Goal: Task Accomplishment & Management: Manage account settings

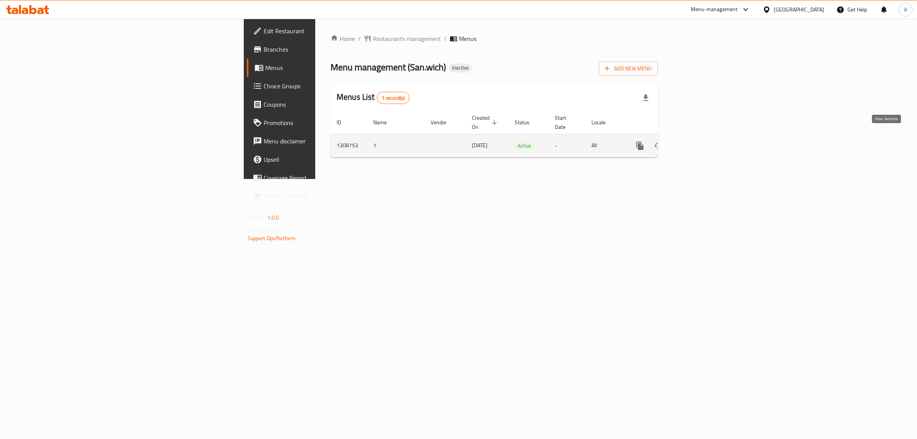
click at [699, 142] on icon "enhanced table" at bounding box center [695, 145] width 7 height 7
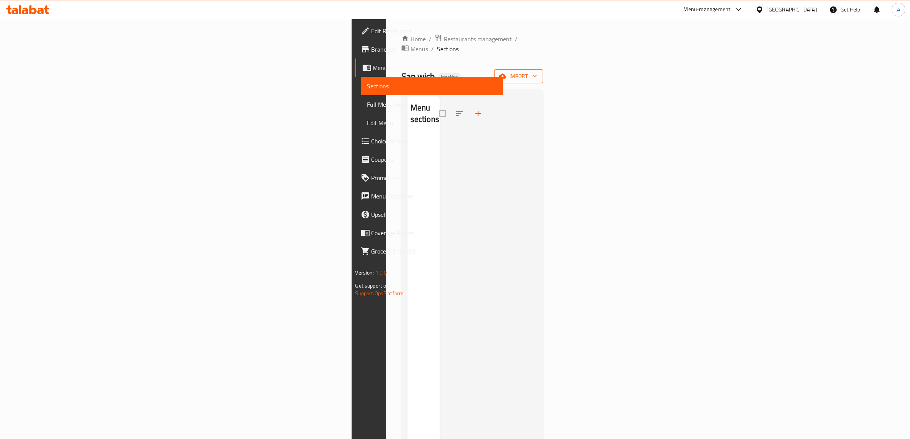
click at [543, 69] on button "import" at bounding box center [518, 76] width 49 height 14
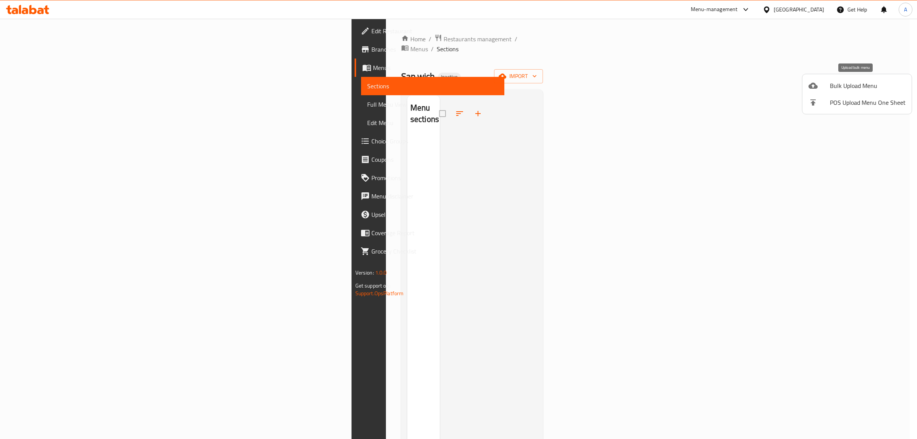
click at [825, 84] on div at bounding box center [819, 85] width 21 height 9
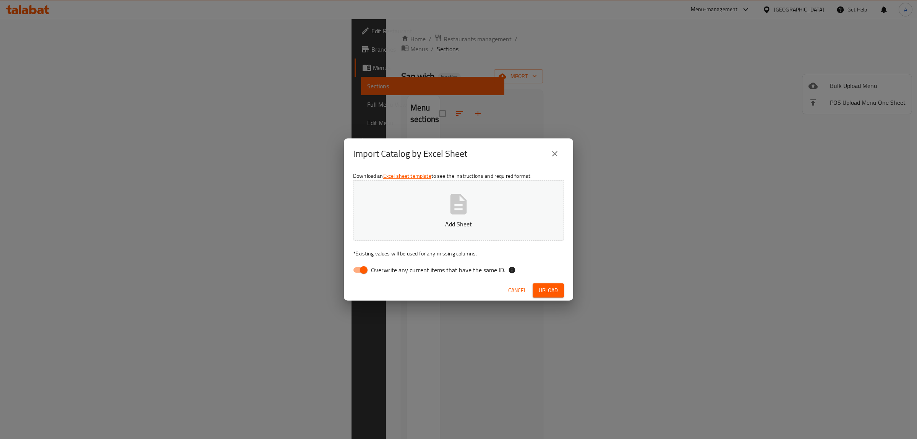
click at [450, 276] on label "Overwrite any current items that have the same ID." at bounding box center [427, 270] width 156 height 15
click at [386, 276] on input "Overwrite any current items that have the same ID." at bounding box center [364, 270] width 44 height 15
checkbox input "false"
click at [416, 221] on p "Add Sheet" at bounding box center [458, 223] width 187 height 9
click at [547, 287] on span "Upload" at bounding box center [548, 291] width 19 height 10
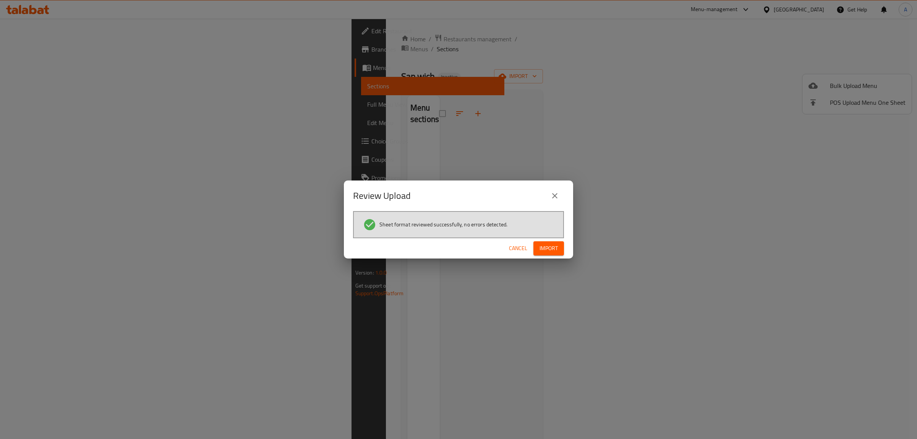
click at [553, 252] on span "Import" at bounding box center [549, 248] width 18 height 10
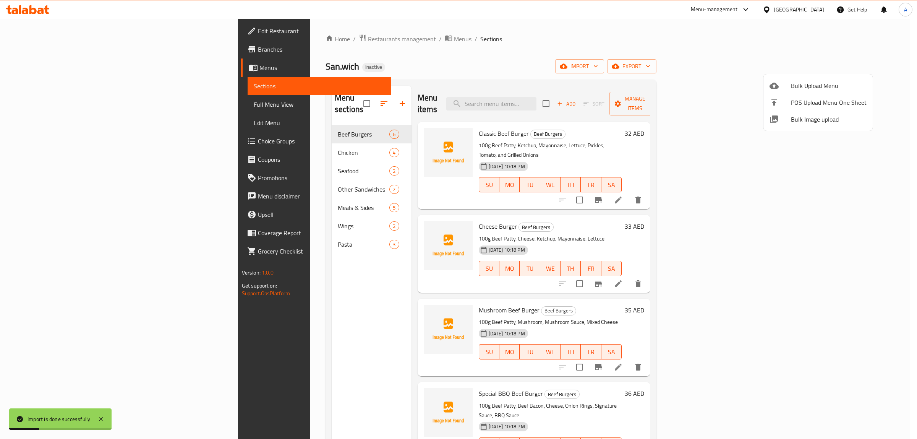
click at [60, 105] on div at bounding box center [458, 219] width 917 height 439
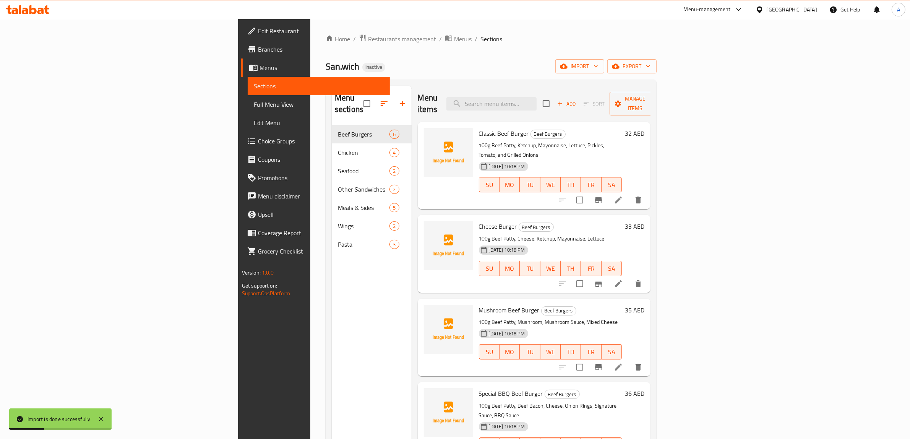
click at [254, 105] on span "Full Menu View" at bounding box center [319, 104] width 130 height 9
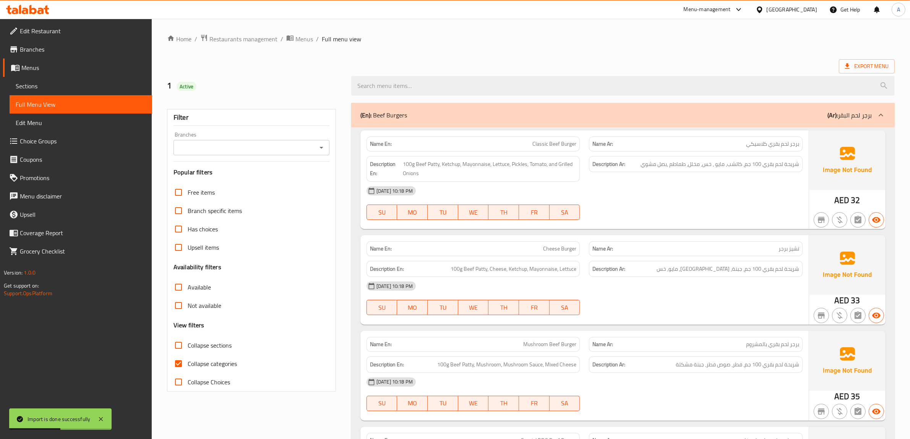
click at [211, 361] on span "Collapse categories" at bounding box center [212, 363] width 49 height 9
click at [188, 361] on input "Collapse categories" at bounding box center [178, 363] width 18 height 18
checkbox input "false"
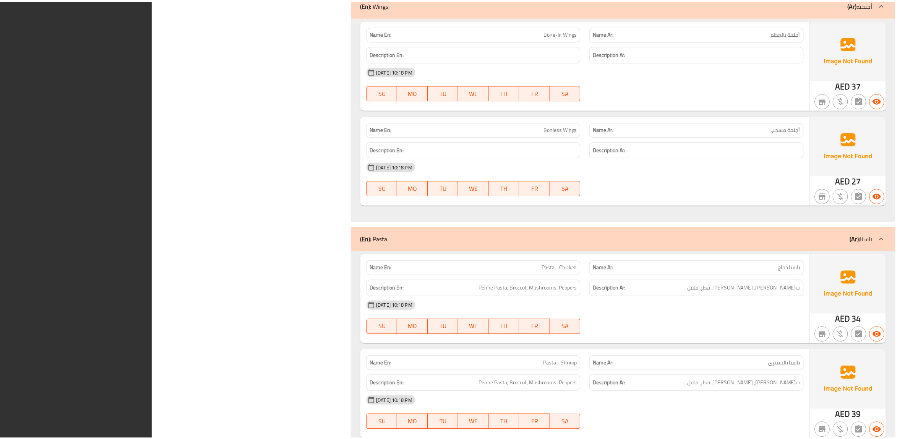
scroll to position [2298, 0]
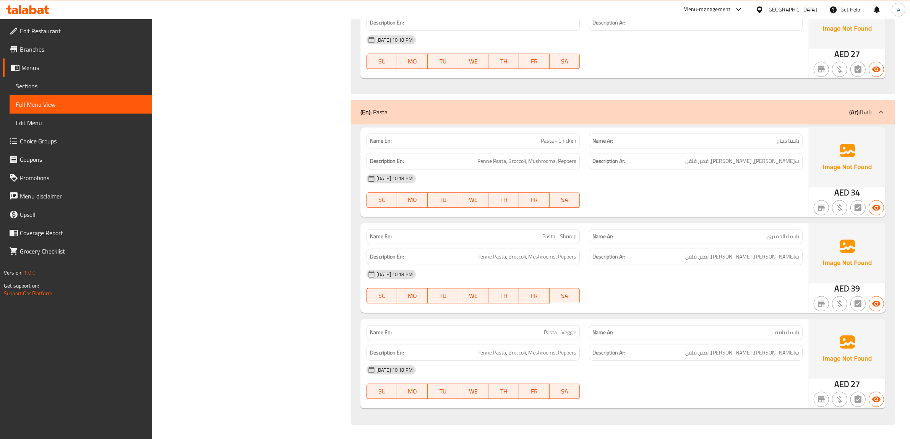
click at [75, 31] on span "Edit Restaurant" at bounding box center [83, 30] width 126 height 9
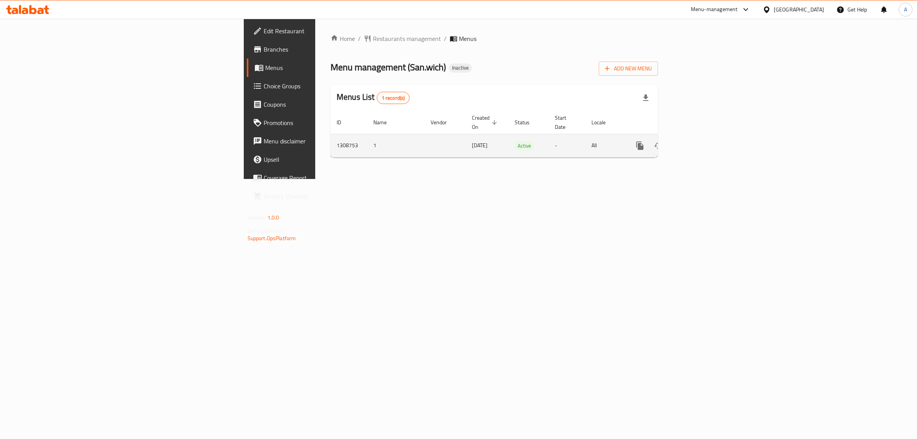
click at [704, 136] on div "enhanced table" at bounding box center [667, 145] width 73 height 18
click at [700, 141] on icon "enhanced table" at bounding box center [695, 145] width 9 height 9
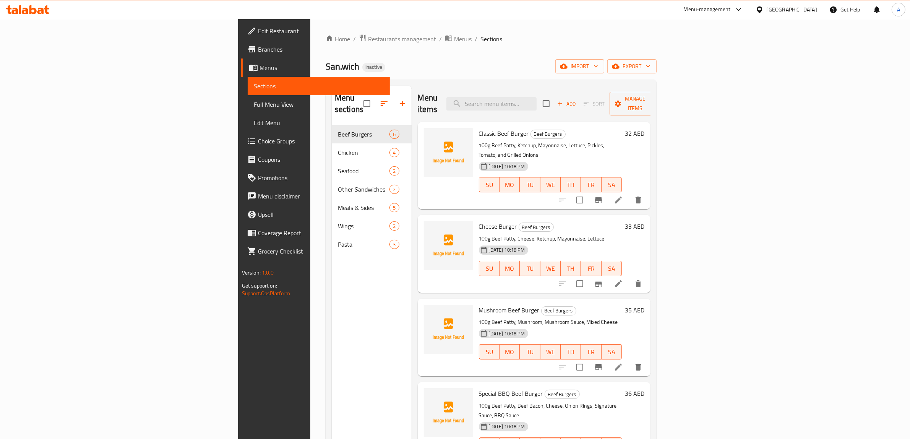
click at [254, 105] on span "Full Menu View" at bounding box center [319, 104] width 130 height 9
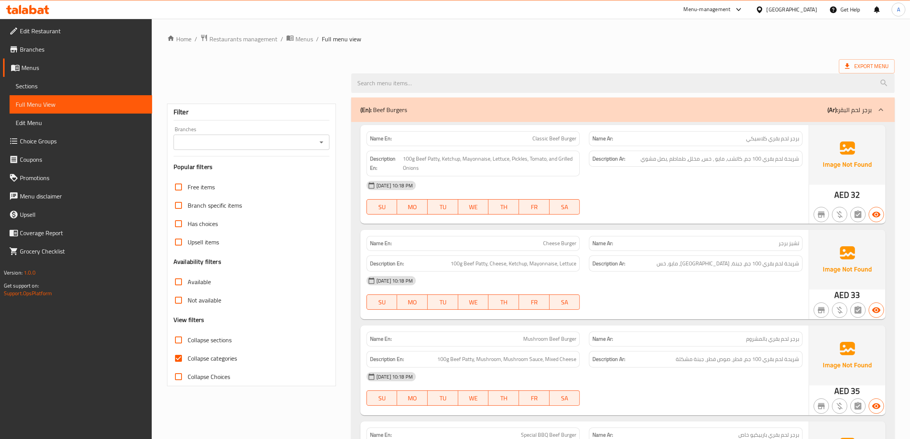
click at [209, 359] on span "Collapse categories" at bounding box center [212, 358] width 49 height 9
click at [188, 359] on input "Collapse categories" at bounding box center [178, 358] width 18 height 18
checkbox input "false"
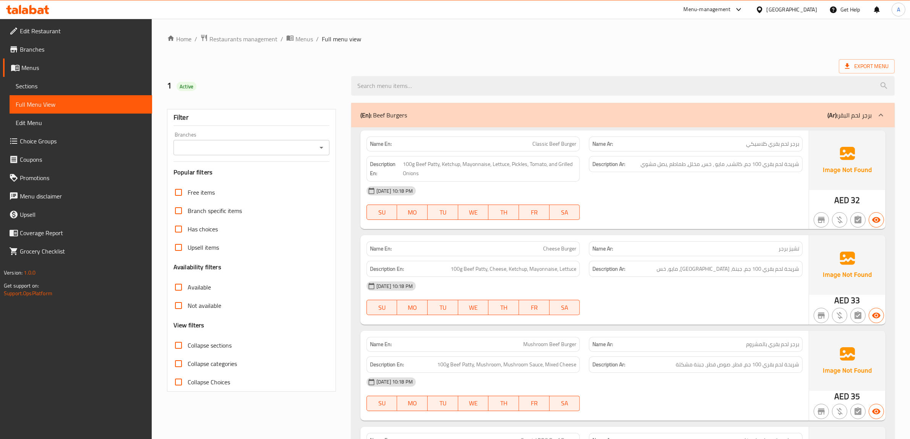
click at [272, 90] on h2 "1 Active" at bounding box center [254, 85] width 175 height 11
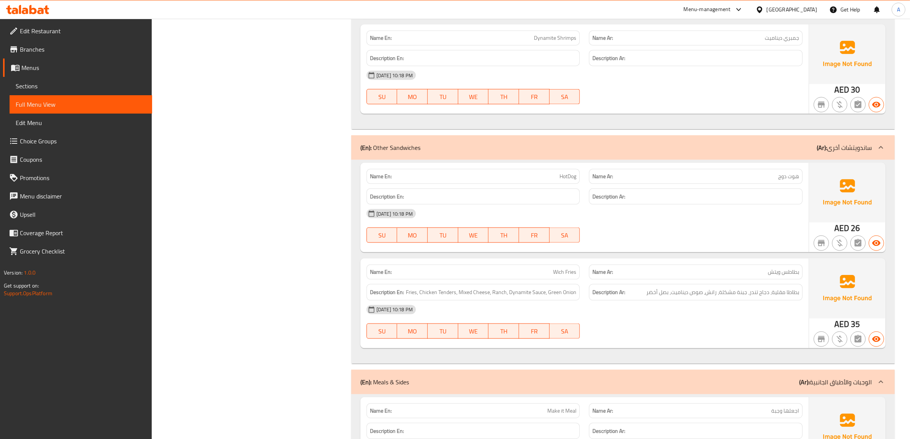
scroll to position [1290, 0]
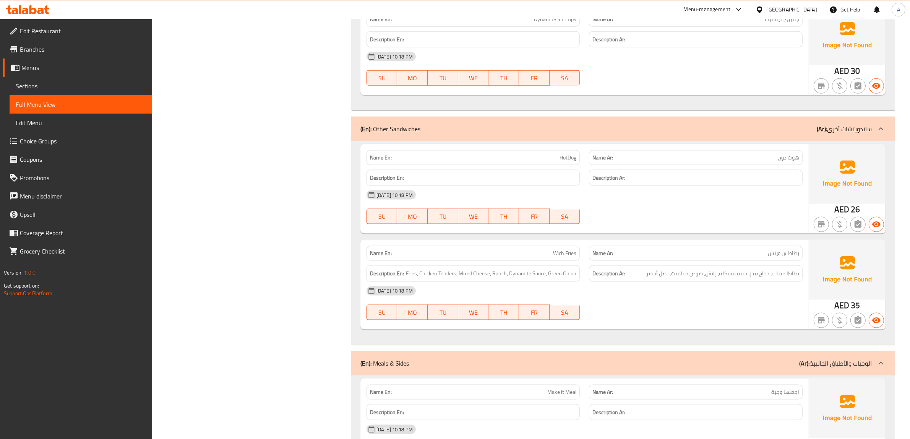
click at [568, 252] on span "Wich Fries" at bounding box center [564, 253] width 23 height 8
copy span "Wich Fries"
click at [73, 83] on span "Sections" at bounding box center [81, 85] width 130 height 9
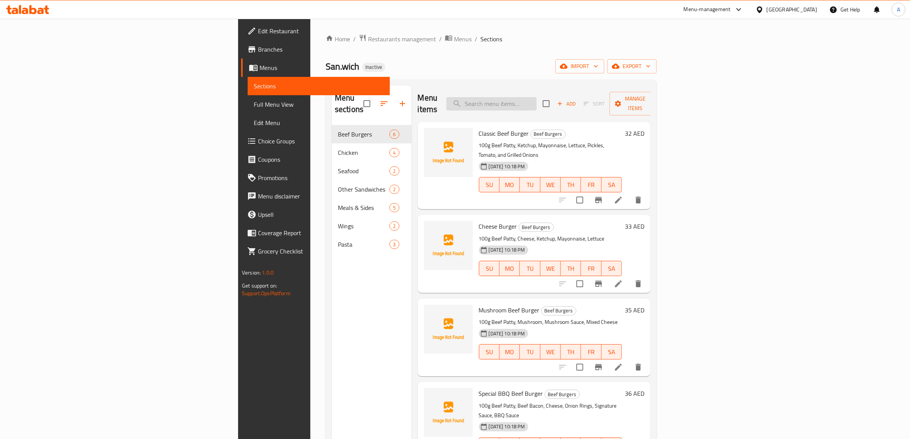
click at [537, 102] on input "search" at bounding box center [491, 103] width 90 height 13
paste input "Wich Fries"
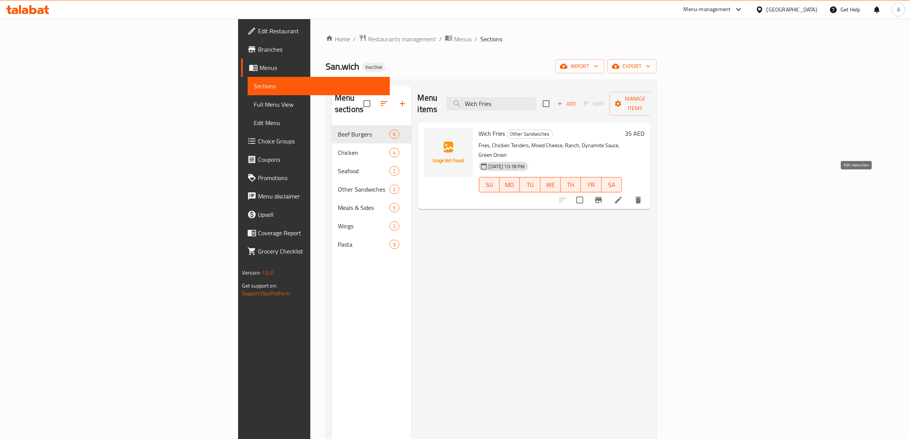
type input "Wich Fries"
click at [623, 195] on icon at bounding box center [618, 199] width 9 height 9
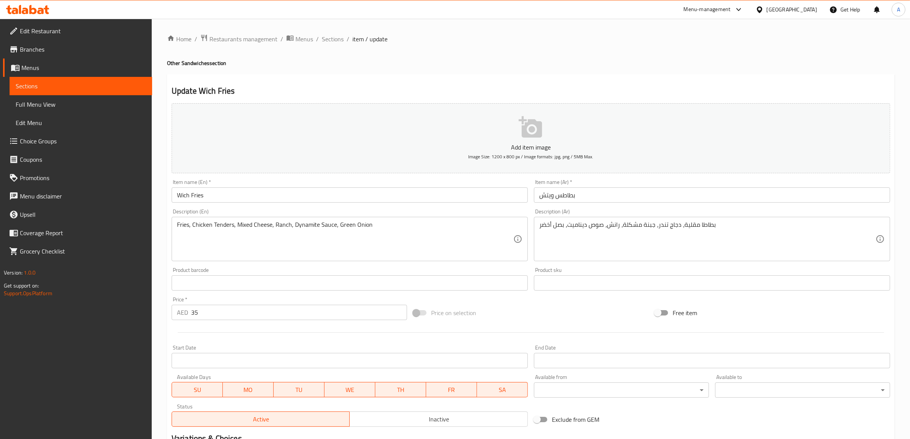
click at [558, 197] on div at bounding box center [455, 219] width 910 height 439
click at [555, 195] on input "بطاطس ويتش" at bounding box center [712, 194] width 356 height 15
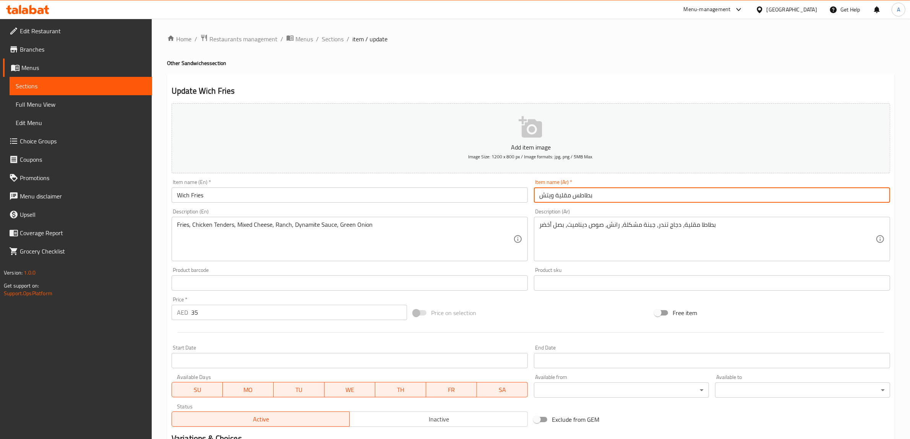
type input "بطاطس مقلية ويتش"
click at [506, 71] on div "Home / Restaurants management / Menus / Sections / item / update Other Sandwich…" at bounding box center [531, 279] width 728 height 491
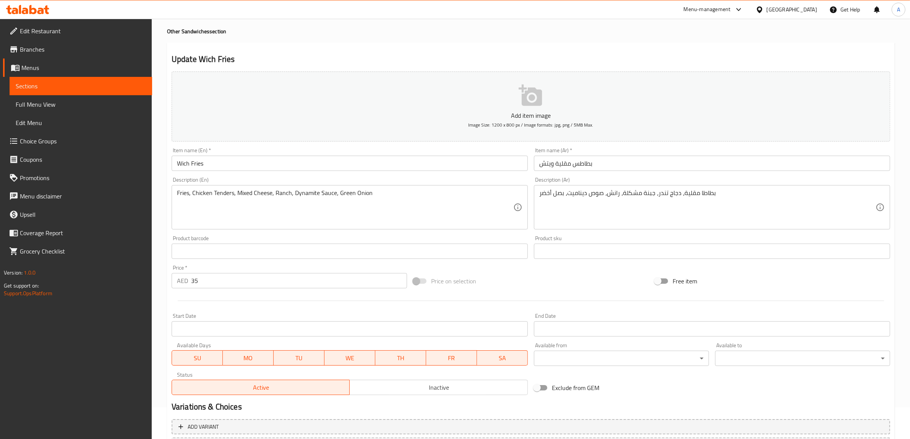
scroll to position [100, 0]
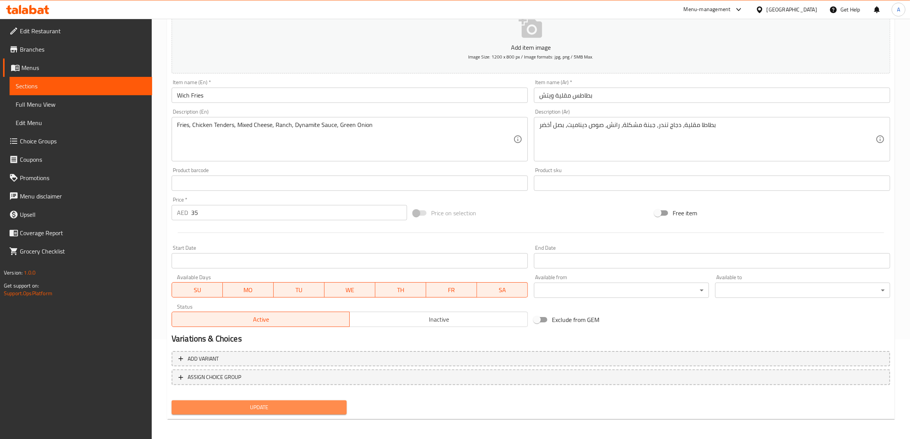
click at [300, 409] on span "Update" at bounding box center [259, 407] width 163 height 10
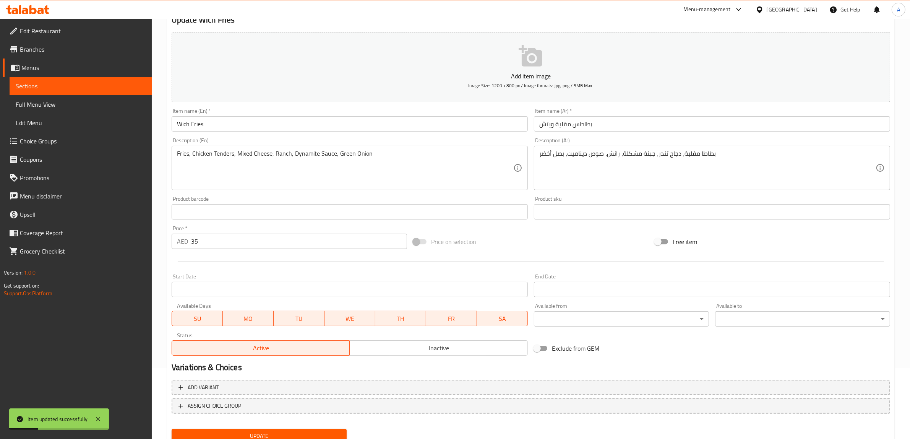
scroll to position [0, 0]
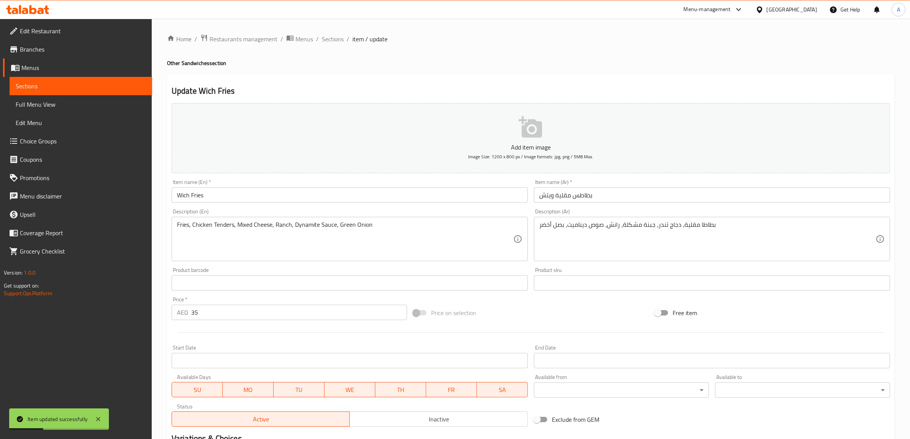
click at [364, 73] on div "Home / Restaurants management / Menus / Sections / item / update Other Sandwich…" at bounding box center [531, 279] width 728 height 491
click at [75, 100] on span "Full Menu View" at bounding box center [81, 104] width 130 height 9
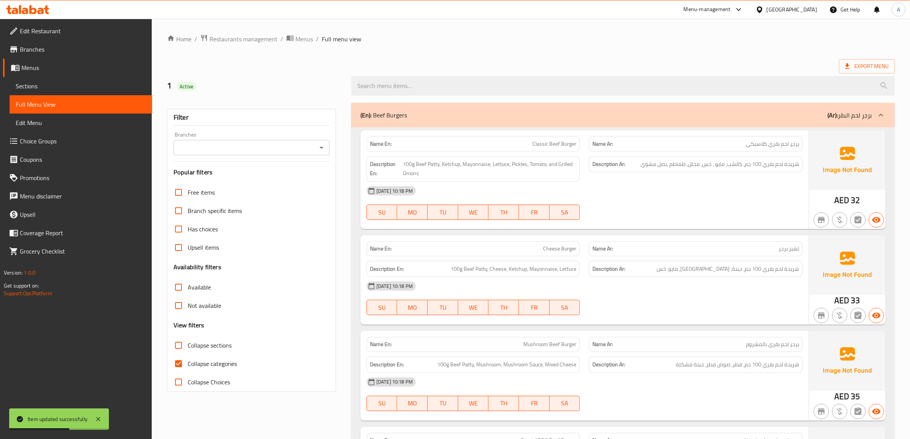
click at [209, 364] on span "Collapse categories" at bounding box center [212, 363] width 49 height 9
click at [188, 364] on input "Collapse categories" at bounding box center [178, 363] width 18 height 18
checkbox input "false"
click at [187, 364] on input "Collapse categories" at bounding box center [178, 363] width 18 height 18
checkbox input "false"
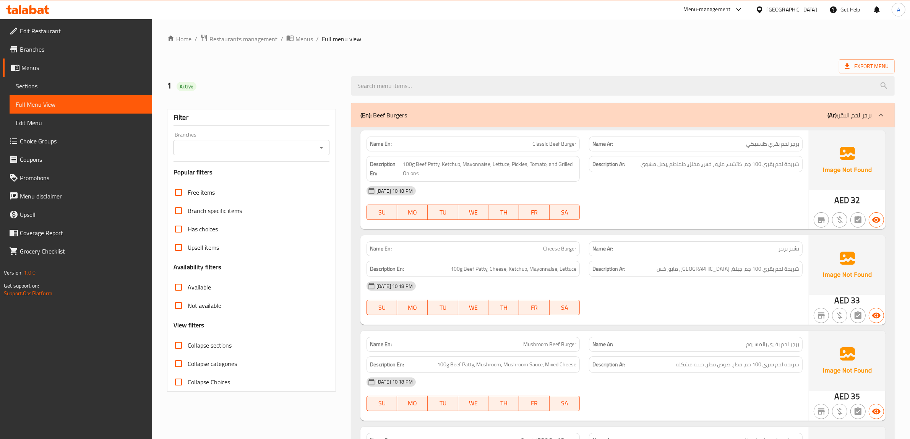
click at [446, 69] on div "1 Active" at bounding box center [530, 86] width 737 height 34
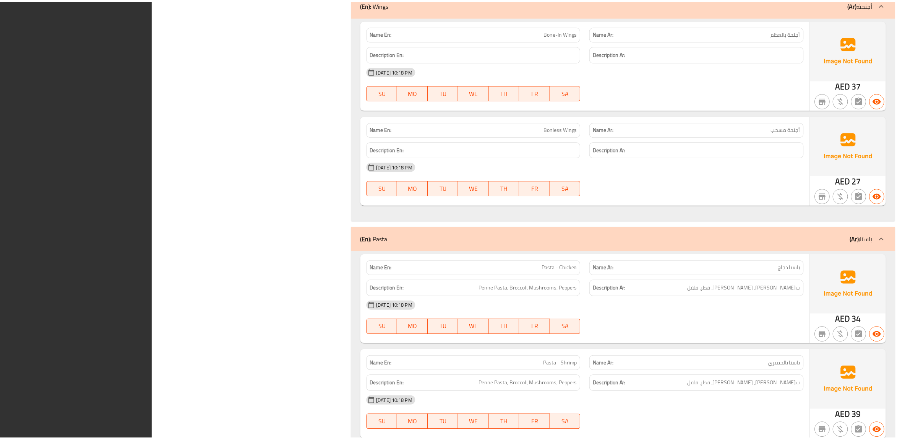
scroll to position [2298, 0]
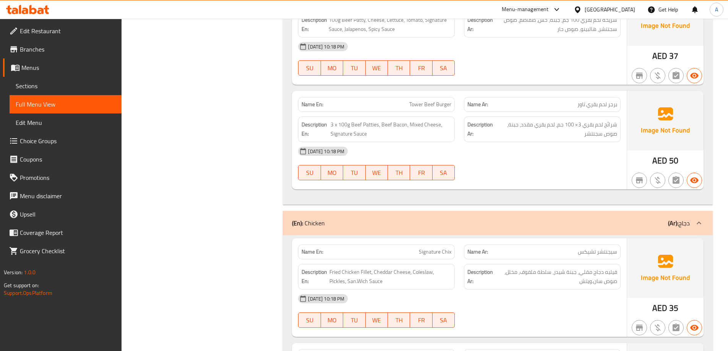
scroll to position [564, 0]
click at [426, 105] on span "Tower Beef Burger" at bounding box center [430, 103] width 42 height 8
copy span "Tower Beef Burger"
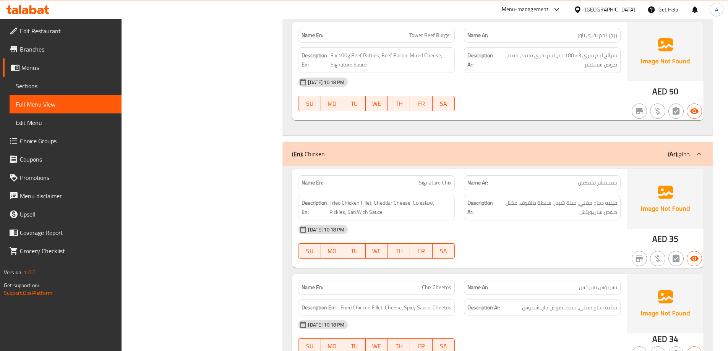
scroll to position [641, 0]
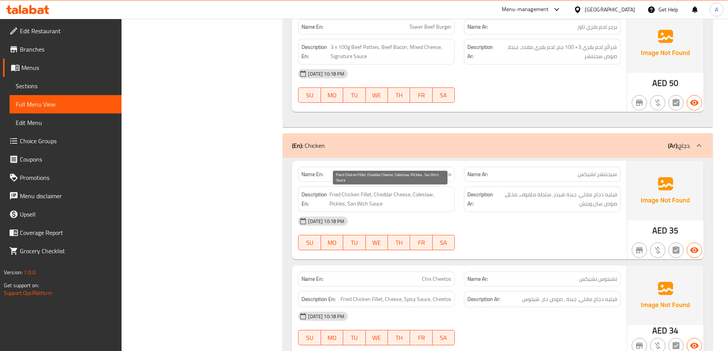
click at [416, 197] on span "Fried Chicken Fillet, Cheddar Cheese, Coleslaw, Pickles, San.Wich Sauce" at bounding box center [390, 199] width 122 height 19
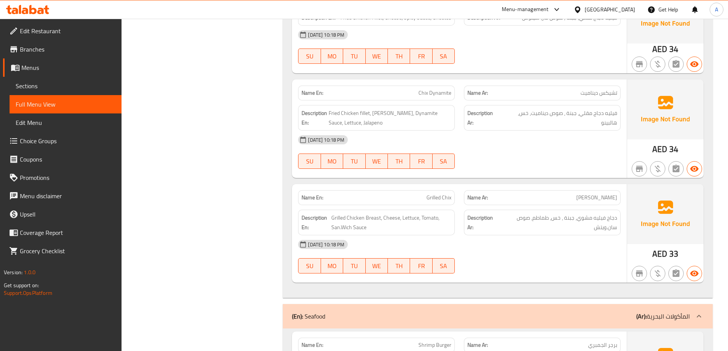
scroll to position [946, 0]
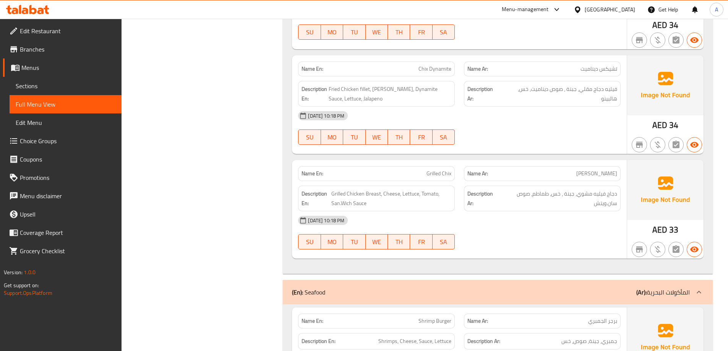
click at [436, 175] on span "Grilled Chix" at bounding box center [439, 174] width 25 height 8
copy span "Grilled Chix"
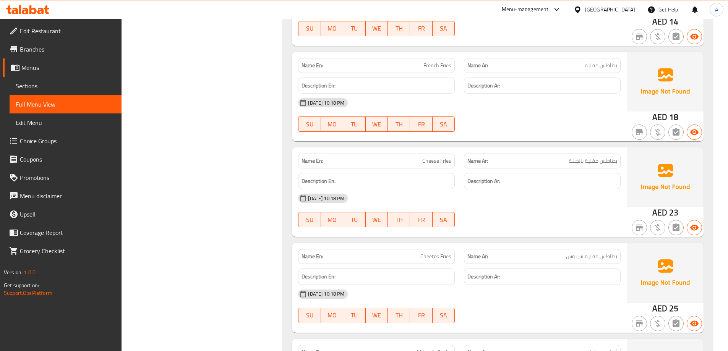
scroll to position [1634, 0]
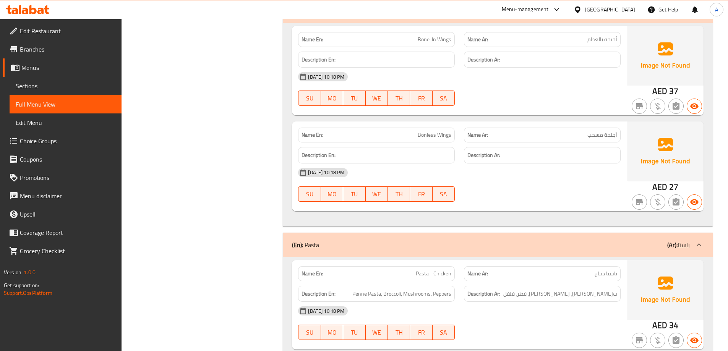
scroll to position [2142, 0]
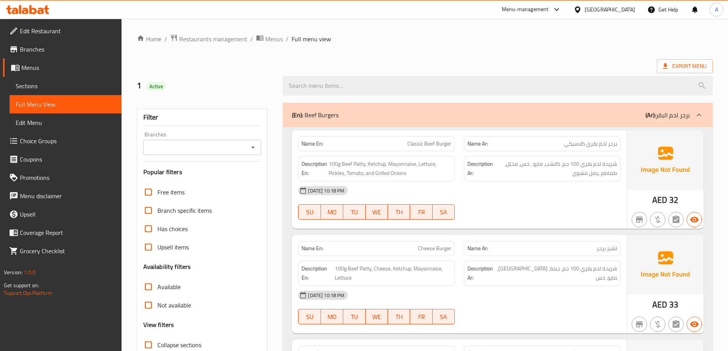
click at [34, 87] on span "Sections" at bounding box center [66, 85] width 100 height 9
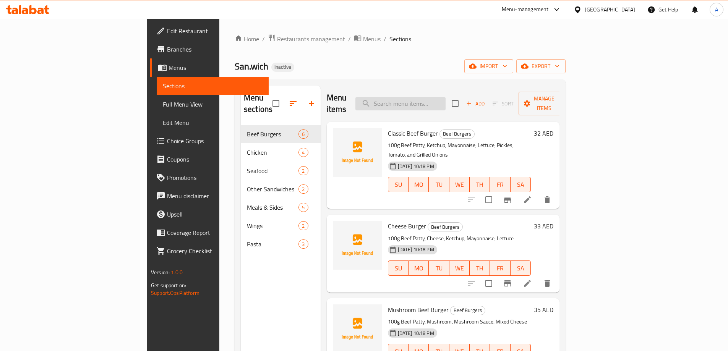
click at [430, 98] on input "search" at bounding box center [400, 103] width 90 height 13
paste input "Tower Beef Burger"
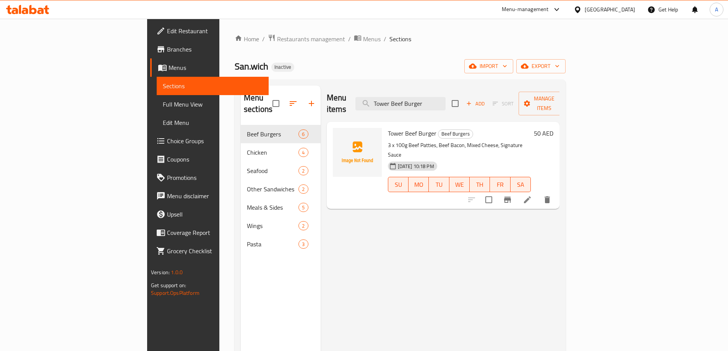
type input "Tower Beef Burger"
click at [532, 195] on icon at bounding box center [527, 199] width 9 height 9
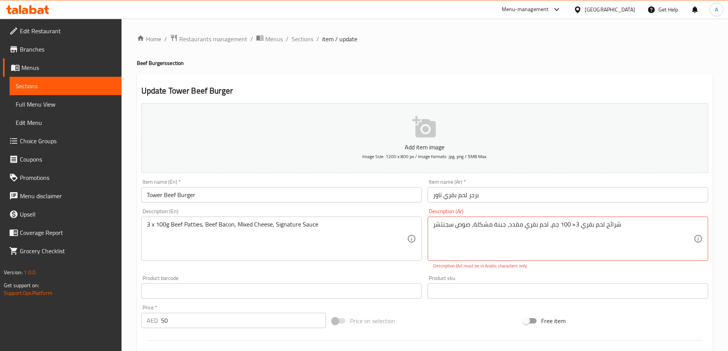
click at [405, 54] on div "Home / Restaurants management / Menus / Sections / item / update Beef Burgers s…" at bounding box center [425, 283] width 576 height 499
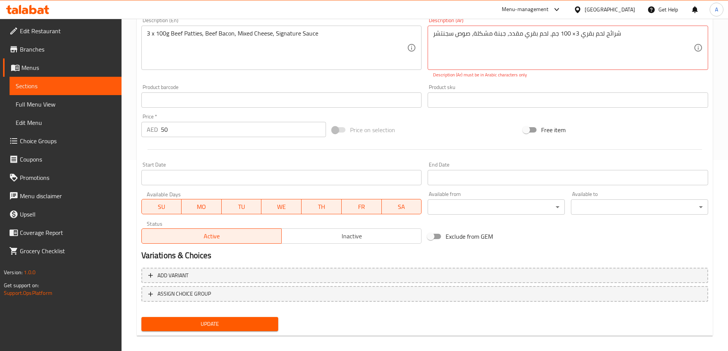
scroll to position [197, 0]
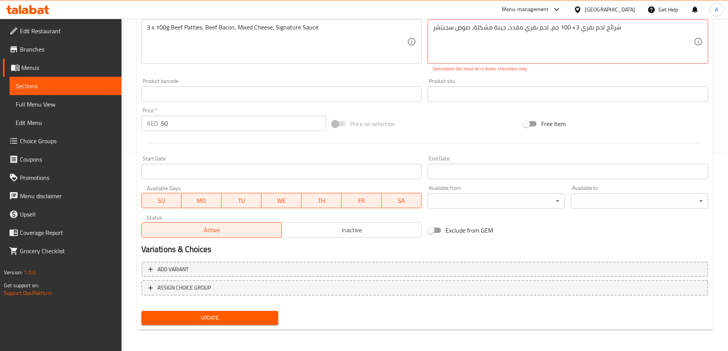
click at [252, 321] on span "Update" at bounding box center [210, 318] width 125 height 10
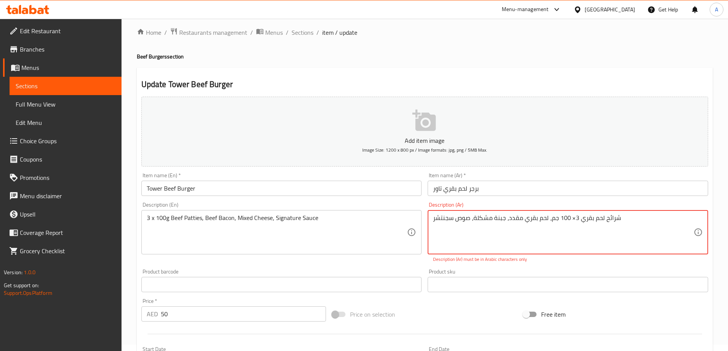
scroll to position [6, 0]
click at [571, 219] on textarea "شرائح لحم بقري 3× 100 جم، لحم بقري مقدد، جبنة مشكلة، صوص سجنتشر" at bounding box center [563, 233] width 261 height 36
click at [573, 219] on textarea "شرائح لحم بقري 3× 100 جم، لحم بقري مقدد، جبنة مشكلة، صوص سجنتشر" at bounding box center [563, 233] width 261 height 36
click at [572, 220] on textarea "شرائح لحم بقري 3× 100 جم، لحم بقري مقدد، جبنة مشكلة، صوص سجنتشر" at bounding box center [563, 233] width 261 height 36
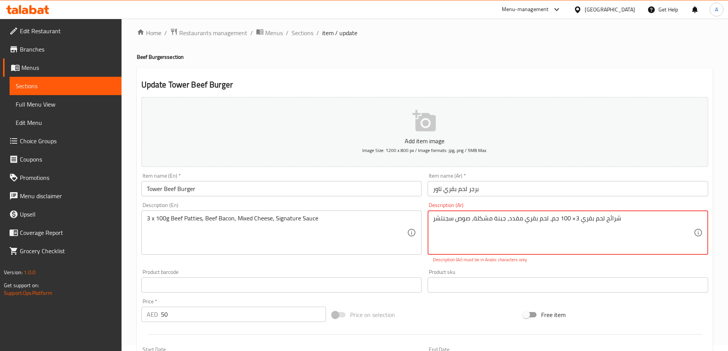
click at [572, 220] on textarea "شرائح لحم بقري 3× 100 جم، لحم بقري مقدد، جبنة مشكلة، صوص سجنتشر" at bounding box center [563, 233] width 261 height 36
click at [571, 223] on textarea "شرائح لحم بقري 3× 100 جم، لحم بقري مقدد، جبنة مشكلة، صوص سجنتشر" at bounding box center [563, 233] width 261 height 36
click at [572, 218] on textarea "شرائح لحم بقري 3× 100 جم، لحم بقري مقدد، جبنة مشكلة، صوص سجنتشر" at bounding box center [563, 233] width 261 height 36
click at [570, 219] on textarea "شرائح لحم بقري 3× 100 جم، لحم بقري مقدد، جبنة مشكلة، صوص سجنتشر" at bounding box center [563, 233] width 261 height 36
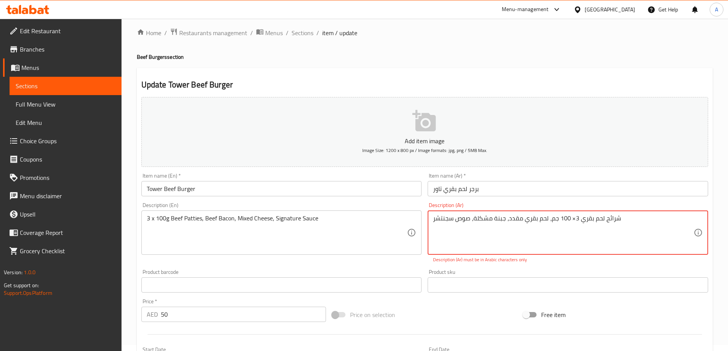
click at [575, 226] on textarea "شرائح لحم بقري 3× 100 جم، لحم بقري مقدد، جبنة مشكلة، صوص سجنتشر" at bounding box center [563, 233] width 261 height 36
click at [570, 219] on textarea "شرائح لحم بقري 3× 100 جم، لحم بقري مقدد، جبنة مشكلة، صوص سجنتشر" at bounding box center [563, 233] width 261 height 36
click at [571, 221] on textarea "شرائح لحم بقري 3× 100 جم، لحم بقري مقدد، جبنة مشكلة، صوص سجنتشر" at bounding box center [563, 233] width 261 height 36
click at [571, 219] on textarea "شرائح لحم بقري 3× 100 جم، لحم بقري مقدد، جبنة مشكلة، صوص سجنتشر" at bounding box center [563, 233] width 261 height 36
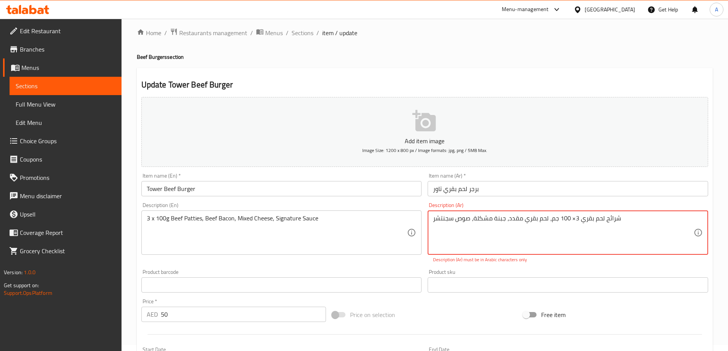
click at [573, 223] on textarea "شرائح لحم بقري 3× 100 جم، لحم بقري مقدد، جبنة مشكلة، صوص سجنتشر" at bounding box center [563, 233] width 261 height 36
click at [572, 221] on textarea "شرائح لحم بقري 3× 100 جم، لحم بقري مقدد، جبنة مشكلة، صوص سجنتشر" at bounding box center [563, 233] width 261 height 36
click at [574, 219] on textarea "شرائح لحم بقري 3× 100 جم، لحم بقري مقدد، جبنة مشكلة، صوص سجنتشر" at bounding box center [563, 233] width 261 height 36
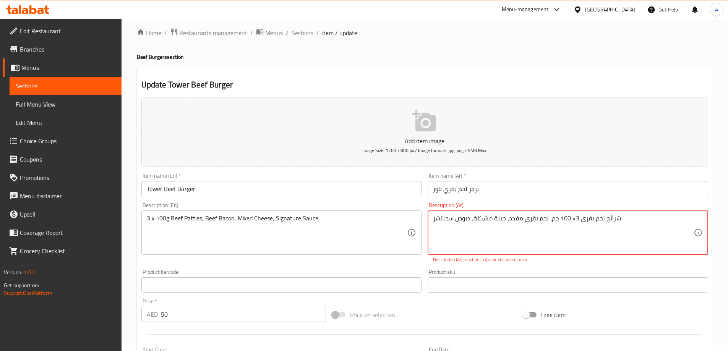
click at [571, 219] on textarea "شرائح لحم بقري 3× 100 جم، لحم بقري مقدد، جبنة مشكلة، صوص سجنتشر" at bounding box center [563, 233] width 261 height 36
click at [573, 219] on textarea "شرائح لحم بقري 3× 100 جم، لحم بقري مقدد، جبنة مشكلة، صوص سجنتشر" at bounding box center [563, 233] width 261 height 36
click at [575, 219] on textarea "شرائح لحم بقري ×3 100 جم، لحم بقري مقدد، جبنة مشكلة، صوص سجنتشر" at bounding box center [563, 233] width 261 height 36
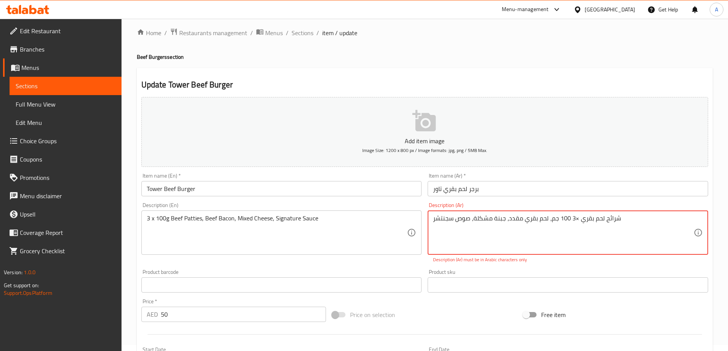
click at [575, 219] on textarea "شرائح لحم بقري ×3 100 جم، لحم بقري مقدد، جبنة مشكلة، صوص سجنتشر" at bounding box center [563, 233] width 261 height 36
click at [487, 60] on h4 "Beef Burgers section" at bounding box center [425, 57] width 576 height 8
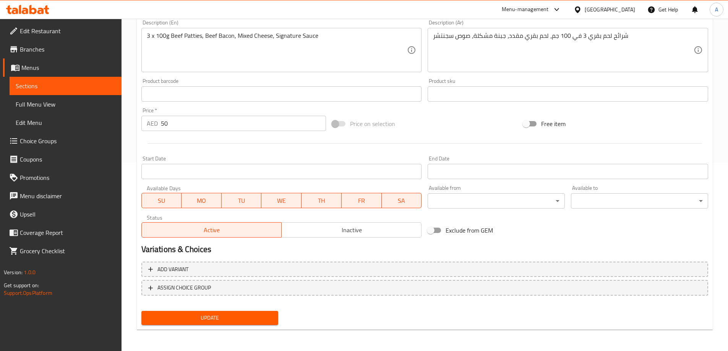
click at [262, 316] on button "Update" at bounding box center [209, 318] width 137 height 14
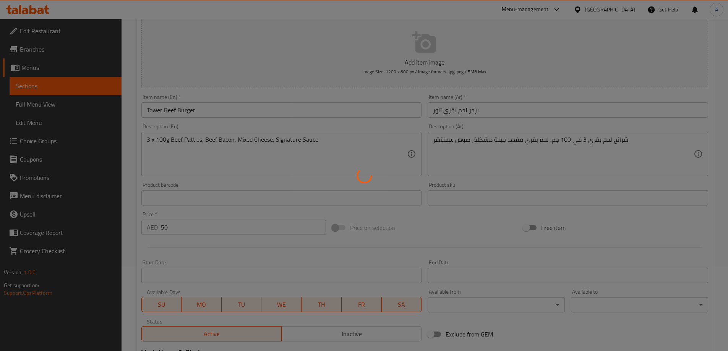
scroll to position [0, 0]
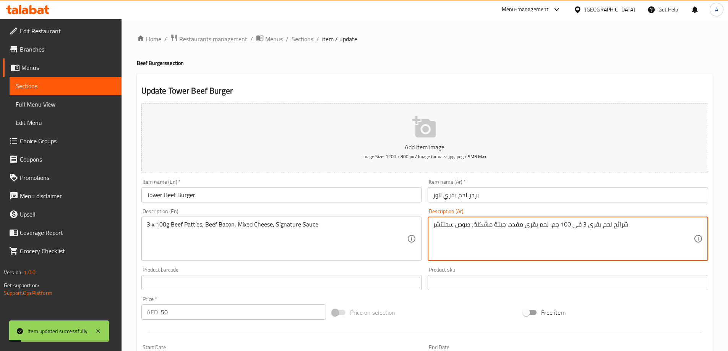
drag, startPoint x: 579, startPoint y: 227, endPoint x: 573, endPoint y: 227, distance: 6.1
type textarea "شرائح لحم بقري 3 في 100 جم، لحم بقري مقدد، جبنة مشكلة، صوص سجنتشر"
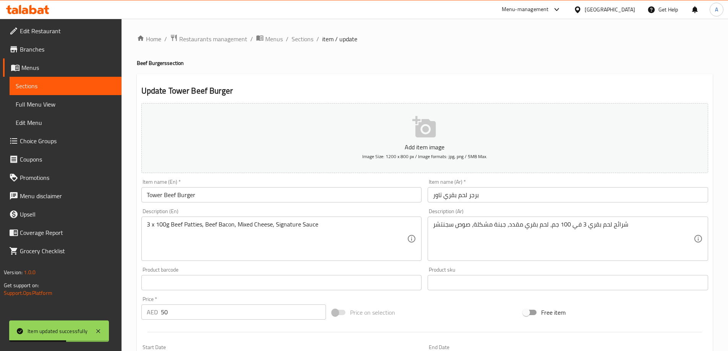
click at [530, 70] on div "Home / Restaurants management / Menus / Sections / item / update Beef Burgers s…" at bounding box center [425, 279] width 576 height 491
click at [296, 38] on span "Sections" at bounding box center [303, 38] width 22 height 9
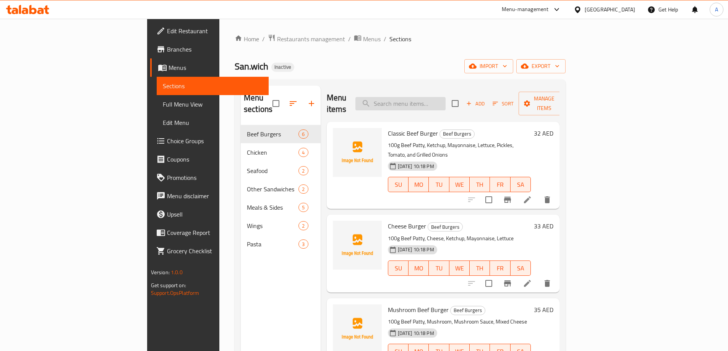
click at [446, 97] on input "search" at bounding box center [400, 103] width 90 height 13
paste input "Grilled Chix"
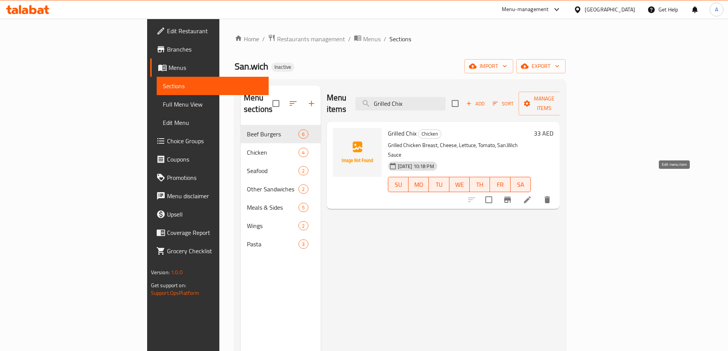
type input "Grilled Chix"
click at [532, 195] on icon at bounding box center [527, 199] width 9 height 9
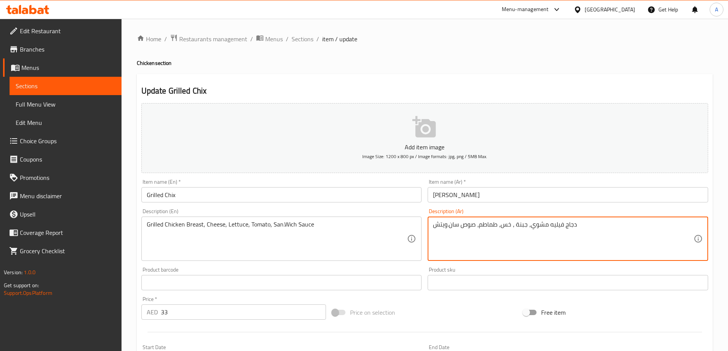
click at [555, 225] on textarea "دجاج فيليه مشوي، جبنة ، خس، طماطم، صوص سان.ويتش" at bounding box center [563, 239] width 261 height 36
click at [523, 247] on textarea "دجاج صدر مشوي، جبنة ، خس، طماطم، صوص سان.ويتش" at bounding box center [563, 239] width 261 height 36
type textarea "دجاج صدر مشوي، جبنة ، خس، طماطم، صوص سان.ويتش"
click at [416, 69] on div "Home / Restaurants management / Menus / Sections / item / update Chicken sectio…" at bounding box center [425, 279] width 576 height 491
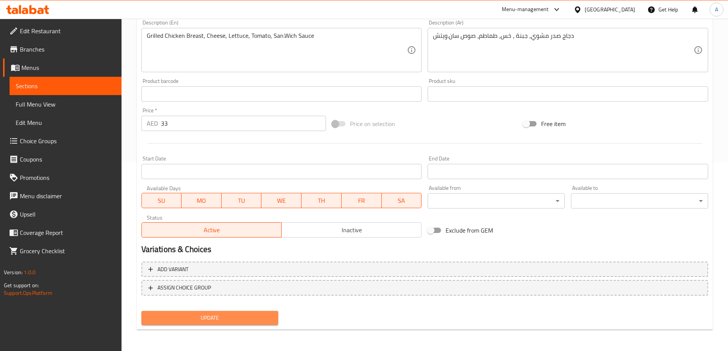
click at [250, 319] on span "Update" at bounding box center [210, 318] width 125 height 10
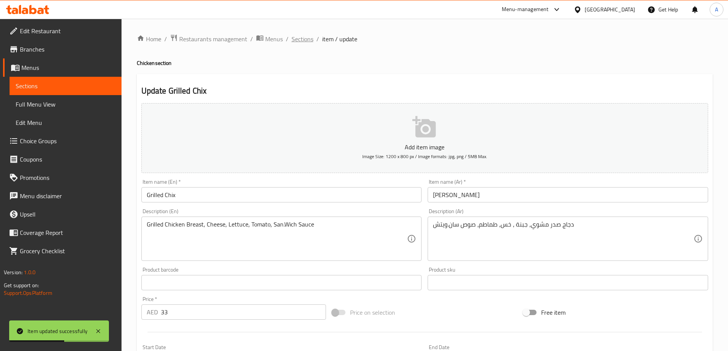
click at [303, 42] on span "Sections" at bounding box center [303, 38] width 22 height 9
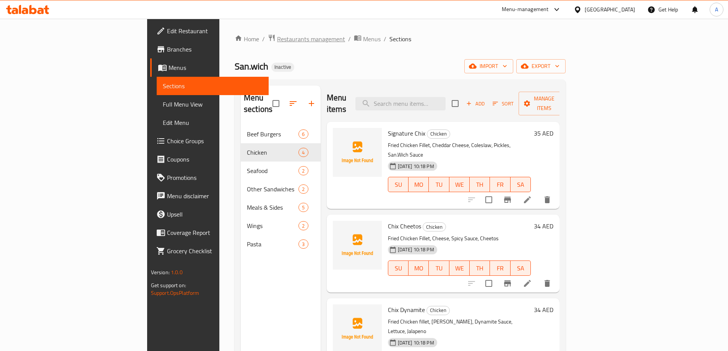
click at [277, 35] on span "Restaurants management" at bounding box center [311, 38] width 68 height 9
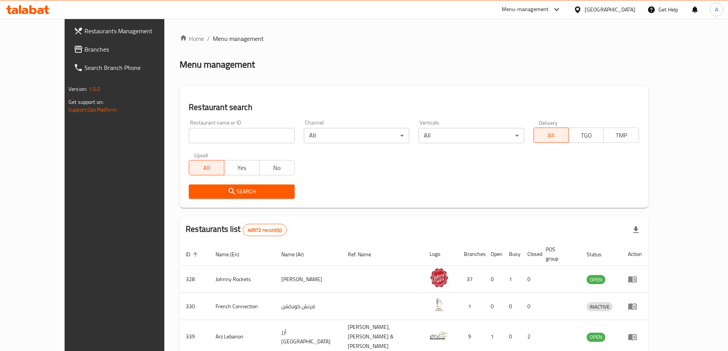
click at [630, 7] on div "[GEOGRAPHIC_DATA]" at bounding box center [610, 9] width 50 height 8
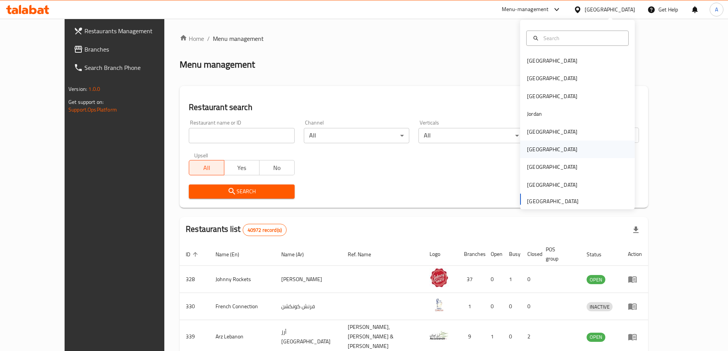
click at [542, 153] on div "Oman" at bounding box center [577, 150] width 115 height 18
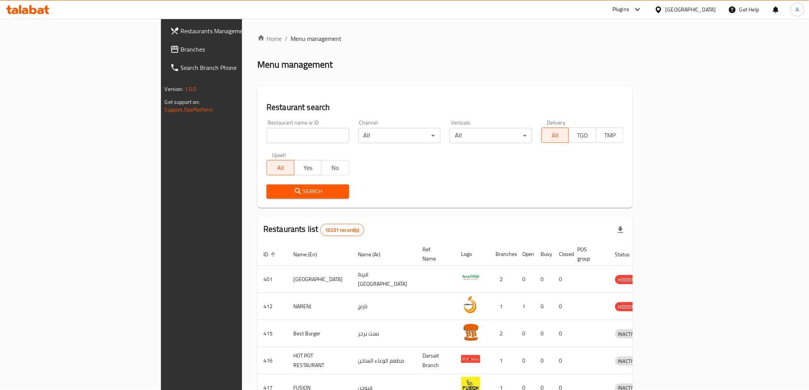
click at [164, 55] on link "Branches" at bounding box center [230, 49] width 132 height 18
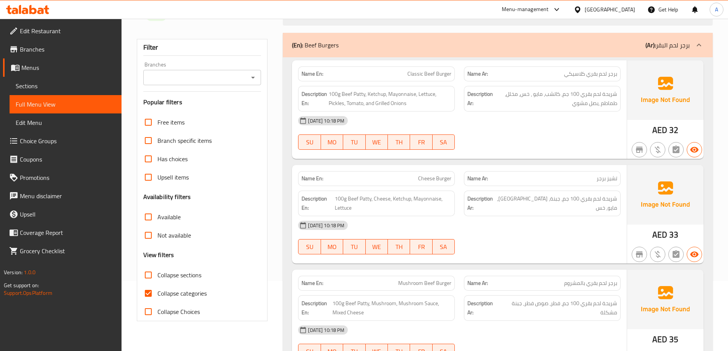
scroll to position [76, 0]
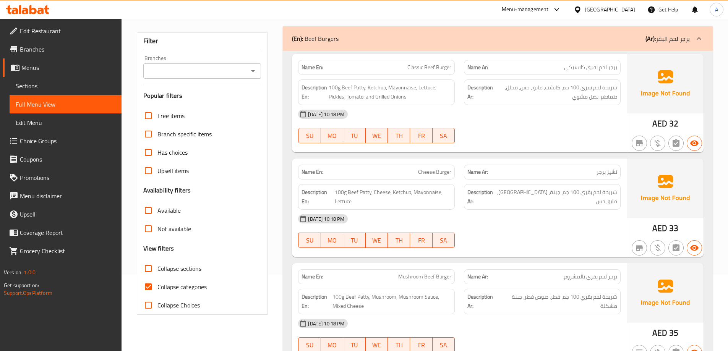
click at [179, 291] on span "Collapse categories" at bounding box center [181, 286] width 49 height 9
click at [157, 291] on input "Collapse categories" at bounding box center [148, 287] width 18 height 18
checkbox input "false"
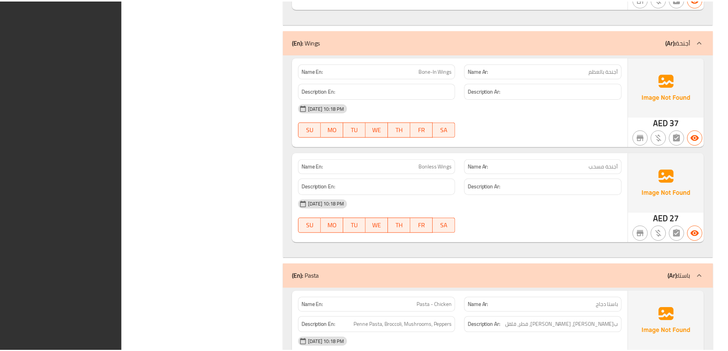
scroll to position [2447, 0]
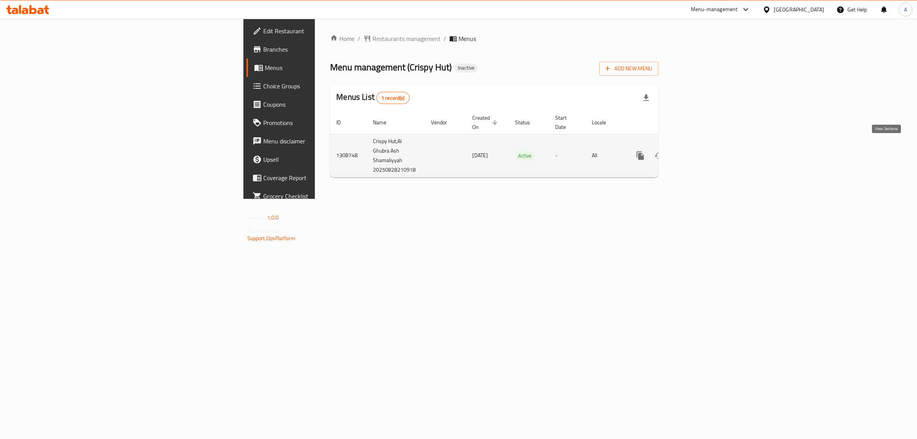
click at [705, 149] on link "enhanced table" at bounding box center [695, 155] width 18 height 18
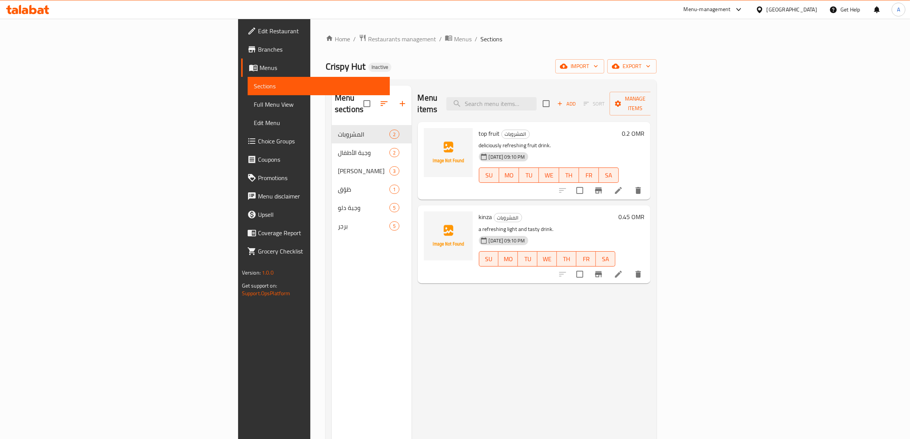
click at [326, 38] on ol "Home / Restaurants management / Menus / Sections" at bounding box center [491, 39] width 331 height 10
click at [454, 38] on span "Menus" at bounding box center [463, 38] width 18 height 9
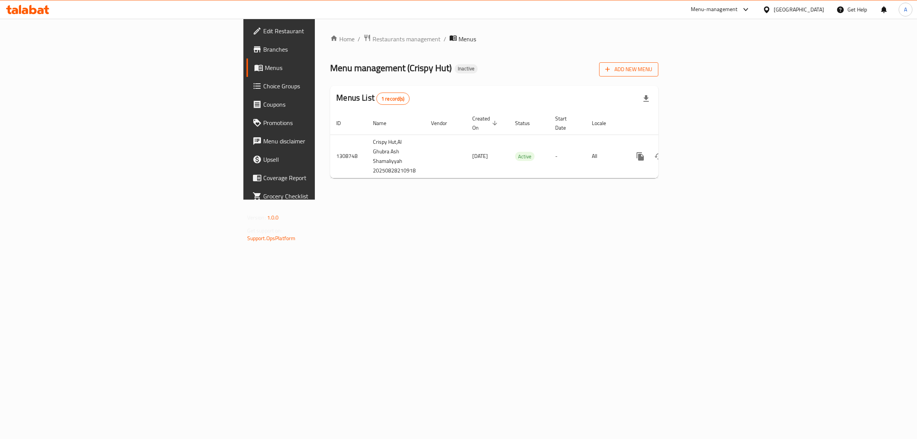
click at [652, 71] on span "Add New Menu" at bounding box center [628, 70] width 47 height 10
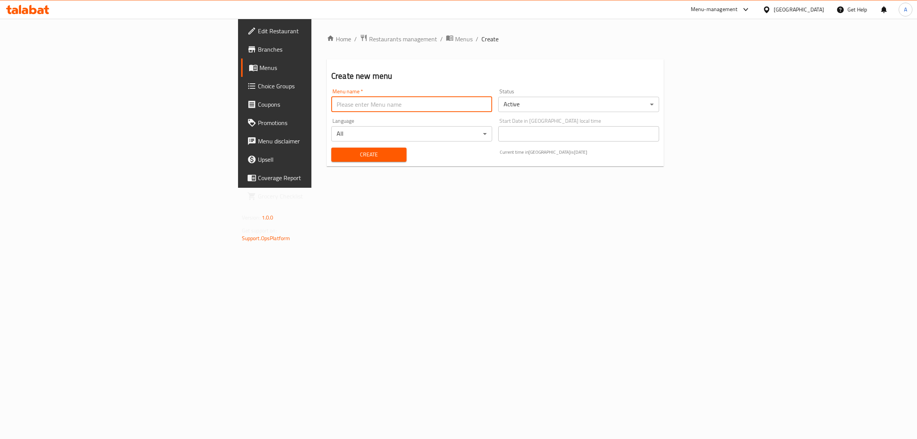
click at [443, 106] on input "text" at bounding box center [411, 104] width 161 height 15
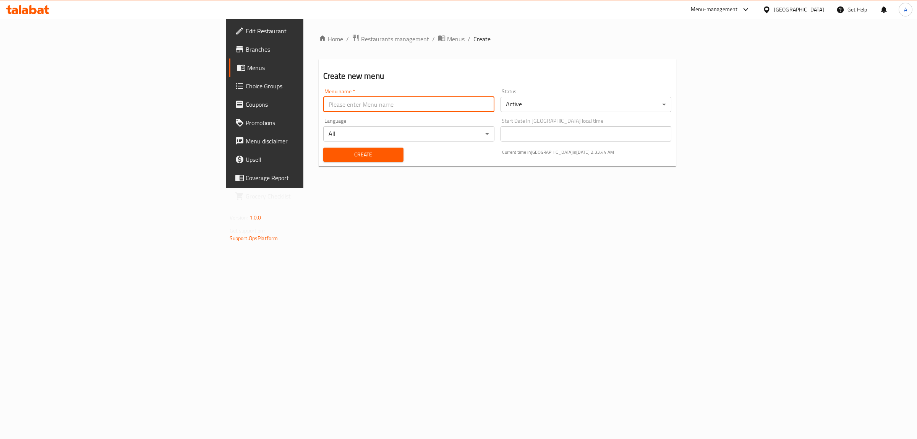
type input "1"
click at [329, 154] on span "Create" at bounding box center [363, 155] width 68 height 10
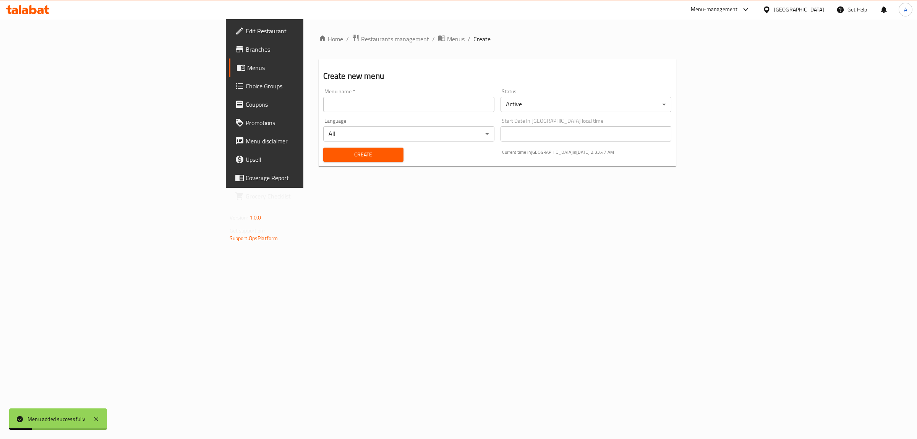
click at [247, 66] on span "Menus" at bounding box center [310, 67] width 126 height 9
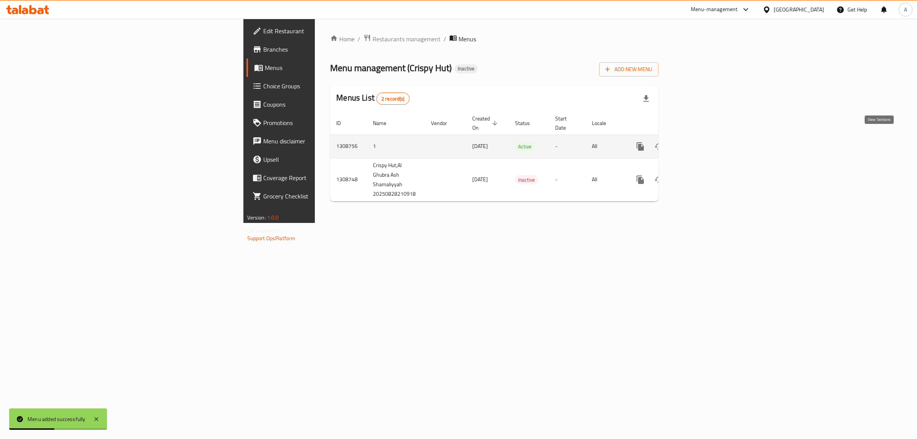
click at [705, 137] on link "enhanced table" at bounding box center [695, 146] width 18 height 18
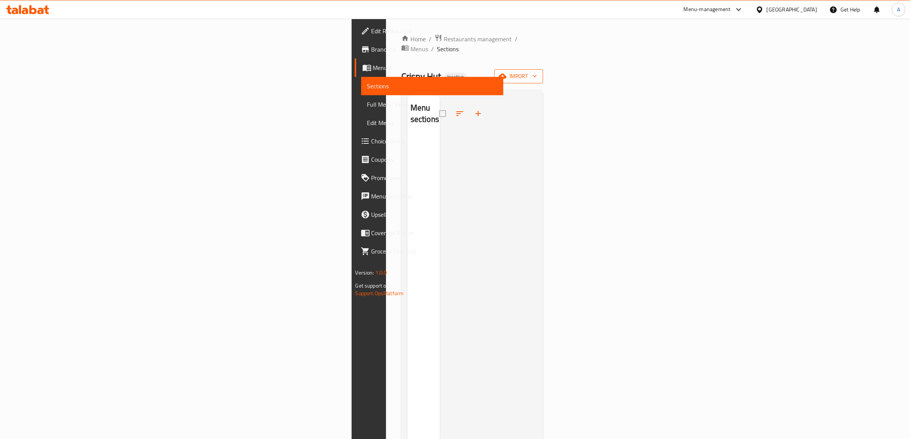
click at [537, 71] on span "import" at bounding box center [518, 76] width 37 height 10
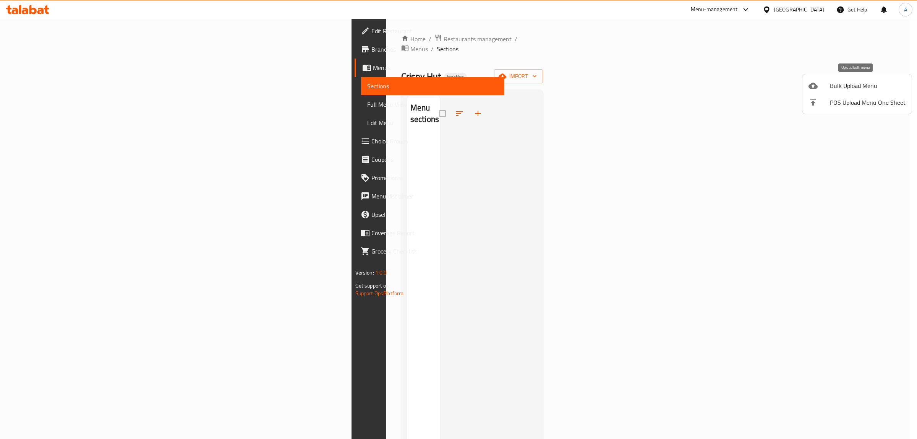
click at [833, 83] on span "Bulk Upload Menu" at bounding box center [868, 85] width 76 height 9
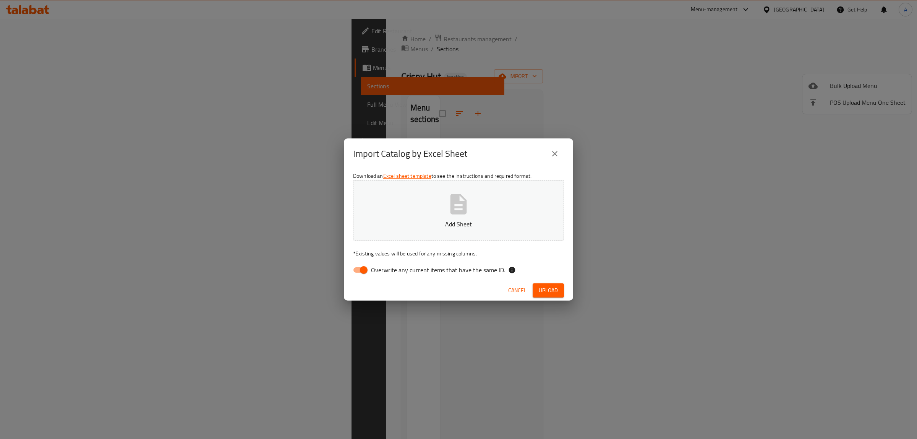
drag, startPoint x: 404, startPoint y: 270, endPoint x: 404, endPoint y: 256, distance: 13.4
click at [404, 270] on span "Overwrite any current items that have the same ID." at bounding box center [438, 269] width 134 height 9
click at [386, 270] on input "Overwrite any current items that have the same ID." at bounding box center [364, 270] width 44 height 15
checkbox input "false"
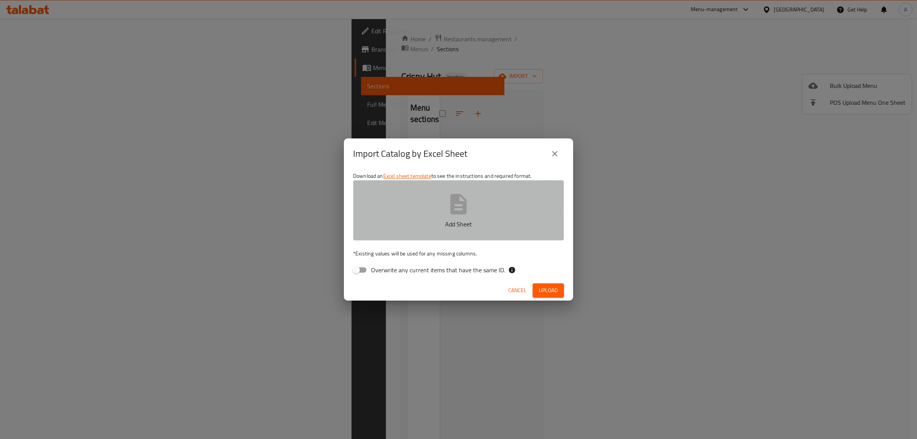
click at [412, 216] on button "Add Sheet" at bounding box center [458, 210] width 211 height 60
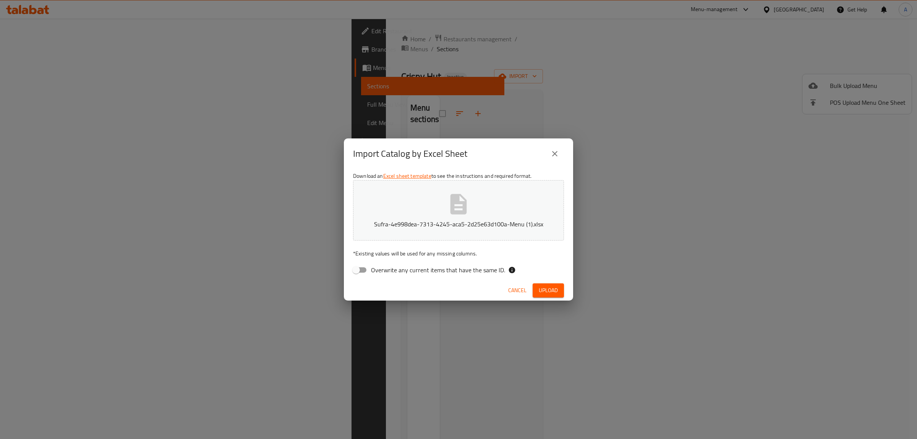
click at [553, 289] on span "Upload" at bounding box center [548, 291] width 19 height 10
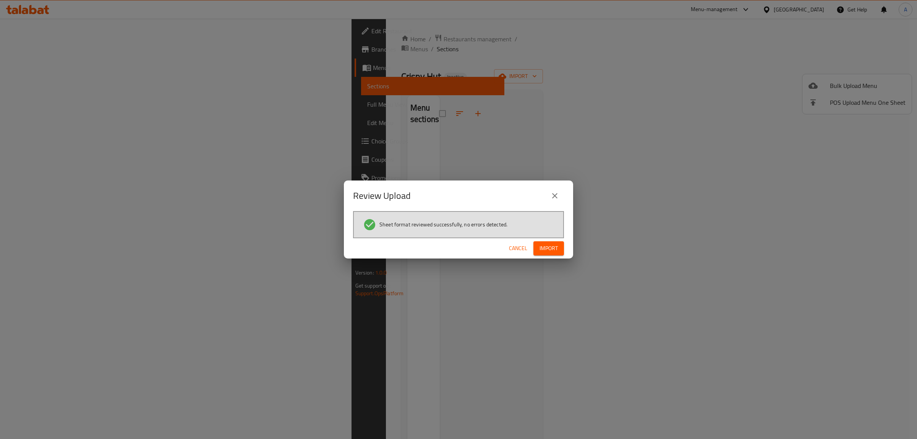
click at [561, 251] on button "Import" at bounding box center [549, 248] width 31 height 14
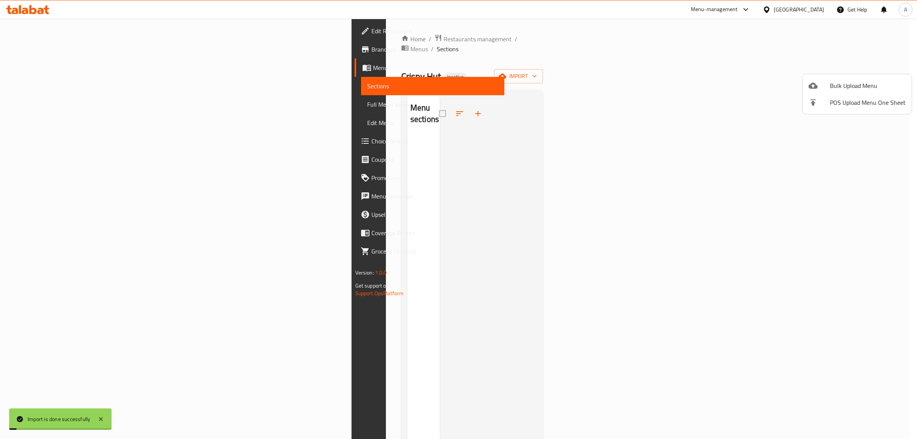
click at [32, 104] on div at bounding box center [458, 219] width 917 height 439
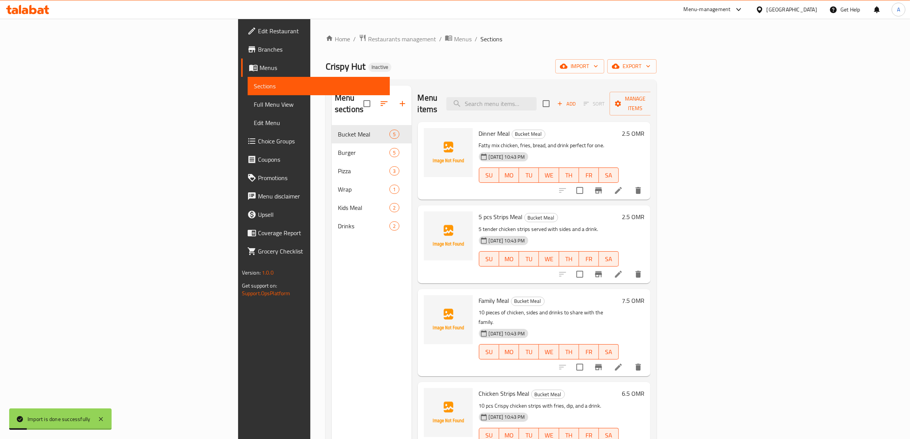
click at [254, 104] on span "Full Menu View" at bounding box center [319, 104] width 130 height 9
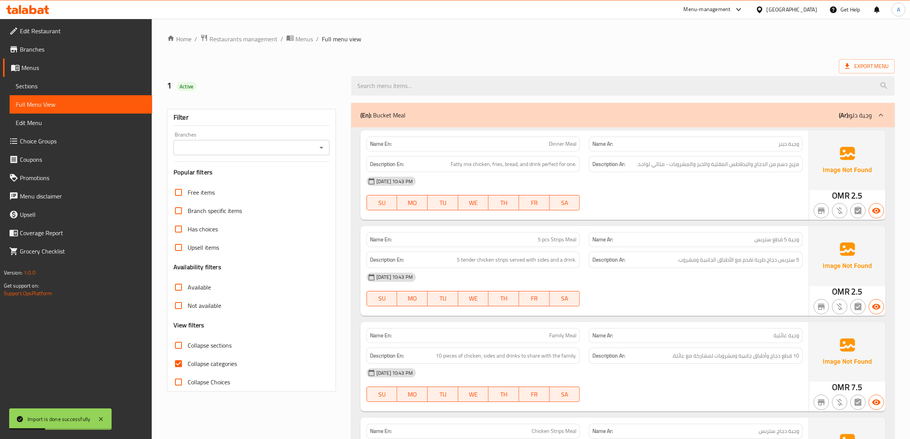
click at [220, 364] on span "Collapse categories" at bounding box center [212, 363] width 49 height 9
click at [188, 364] on input "Collapse categories" at bounding box center [178, 363] width 18 height 18
checkbox input "false"
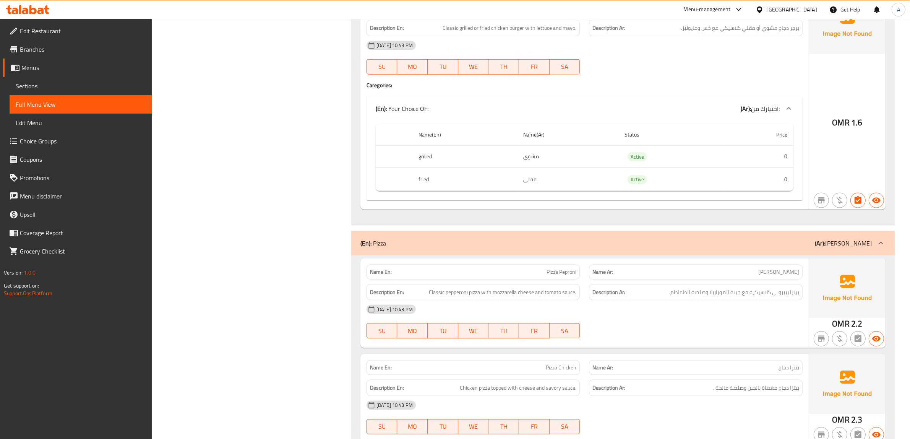
click at [310, 278] on div "Filter Branches Branches Popular filters Free items Branch specific items Has c…" at bounding box center [254, 112] width 184 height 2106
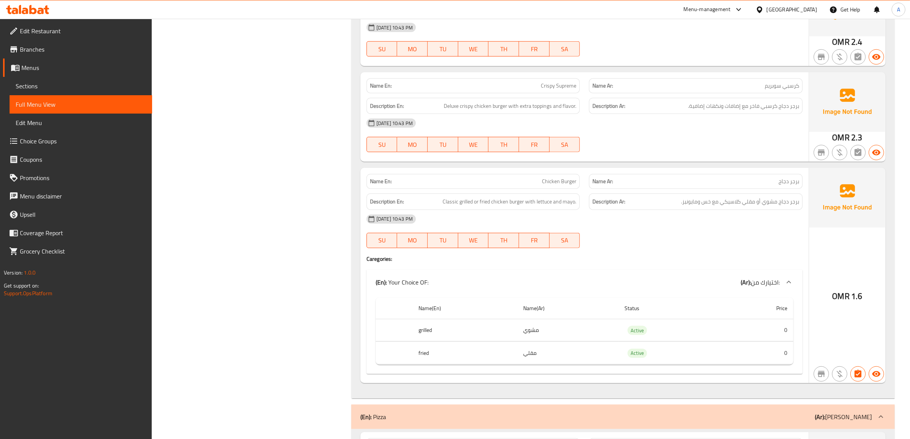
scroll to position [849, 0]
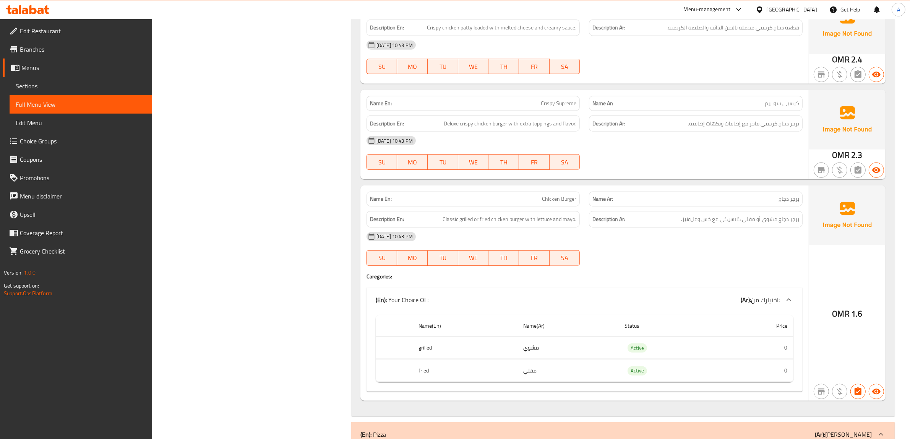
click at [709, 236] on div "[DATE] 10:43 PM" at bounding box center [584, 236] width 445 height 18
click at [247, 232] on div "Filter Branches Branches Popular filters Free items Branch specific items Has c…" at bounding box center [254, 303] width 184 height 2106
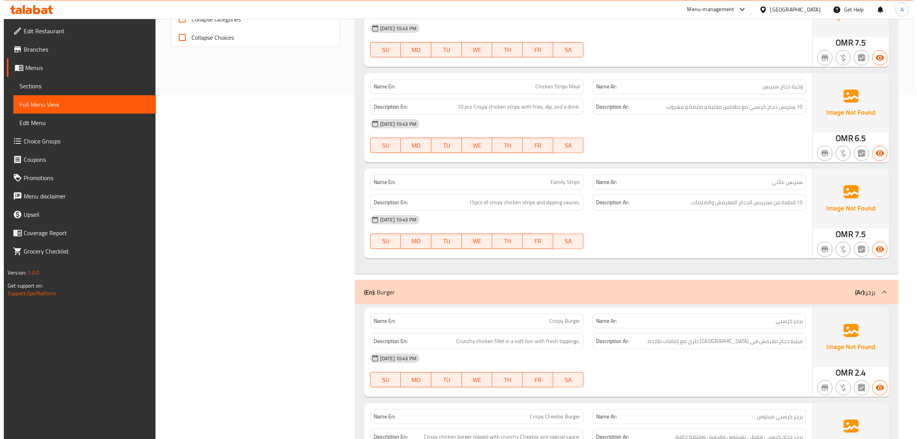
scroll to position [0, 0]
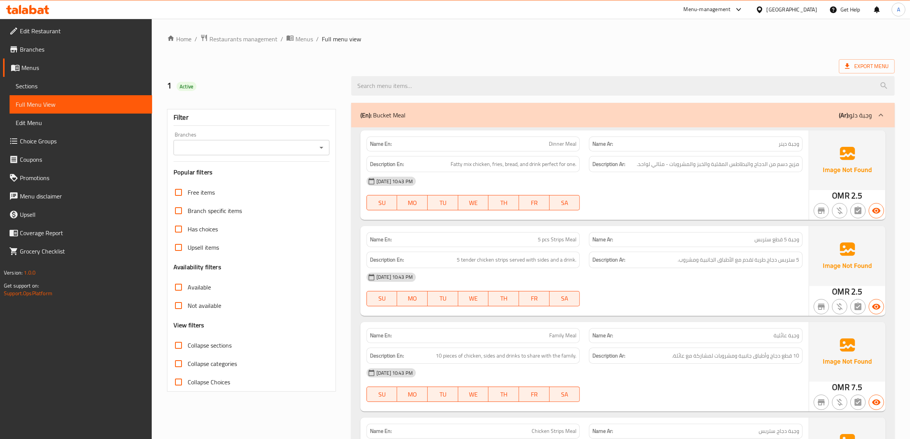
click at [442, 41] on ol "Home / Restaurants management / Menus / Full menu view" at bounding box center [531, 39] width 728 height 10
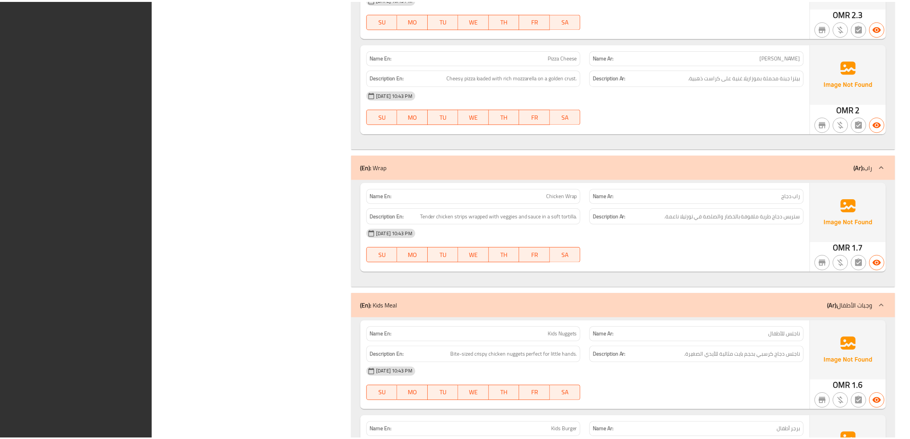
scroll to position [1779, 0]
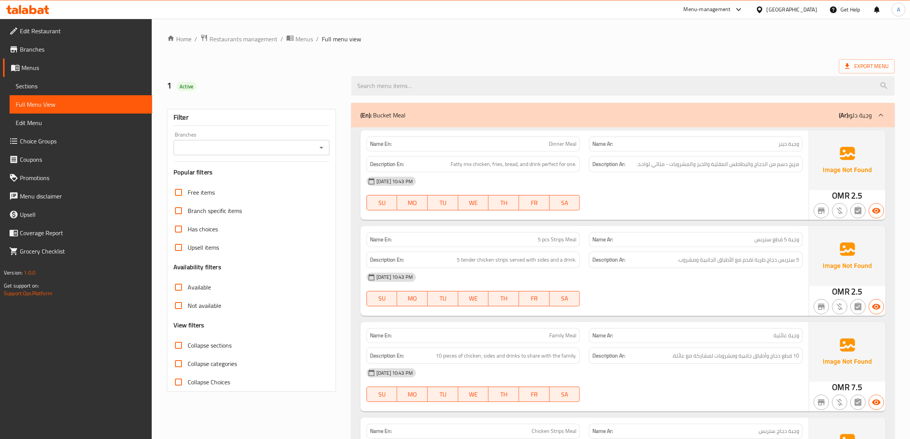
click at [467, 36] on ol "Home / Restaurants management / Menus / Full menu view" at bounding box center [531, 39] width 728 height 10
click at [554, 150] on div "Name En: Dinner Meal" at bounding box center [474, 143] width 214 height 15
copy span "Dinner Meal"
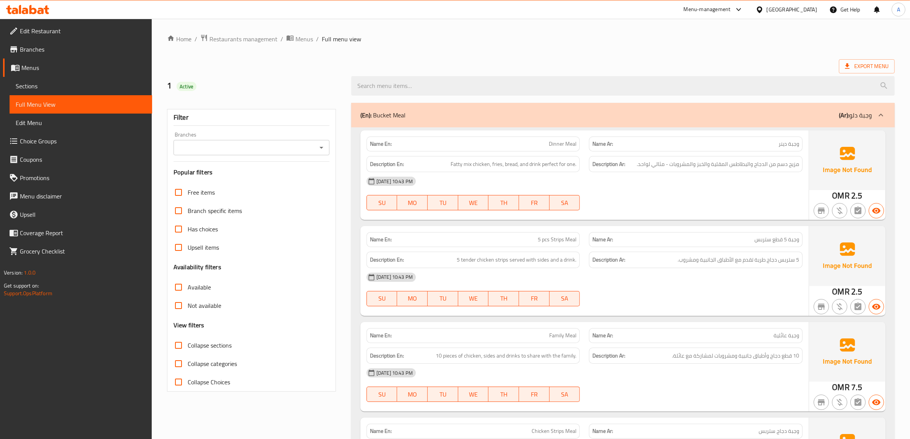
click at [523, 37] on ol "Home / Restaurants management / Menus / Full menu view" at bounding box center [531, 39] width 728 height 10
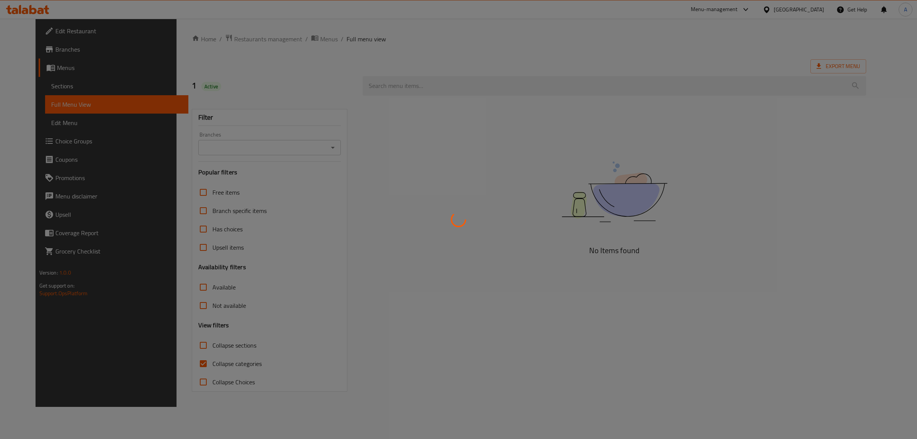
click at [37, 83] on div at bounding box center [458, 219] width 917 height 439
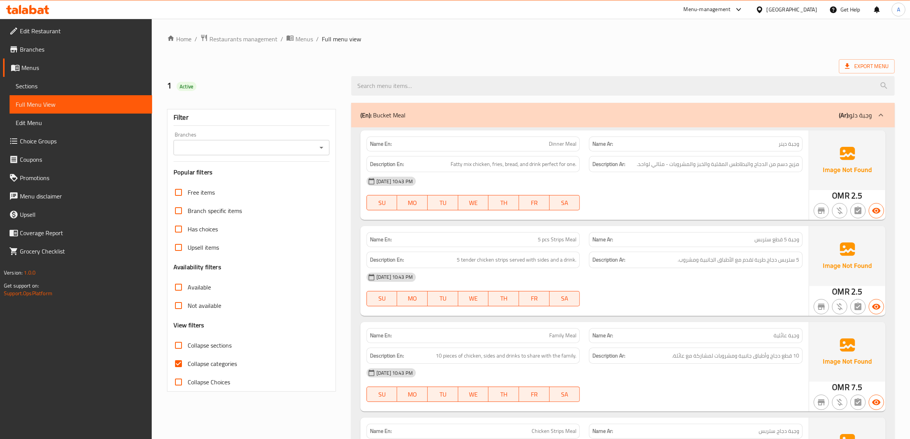
click at [30, 85] on span "Sections" at bounding box center [81, 85] width 130 height 9
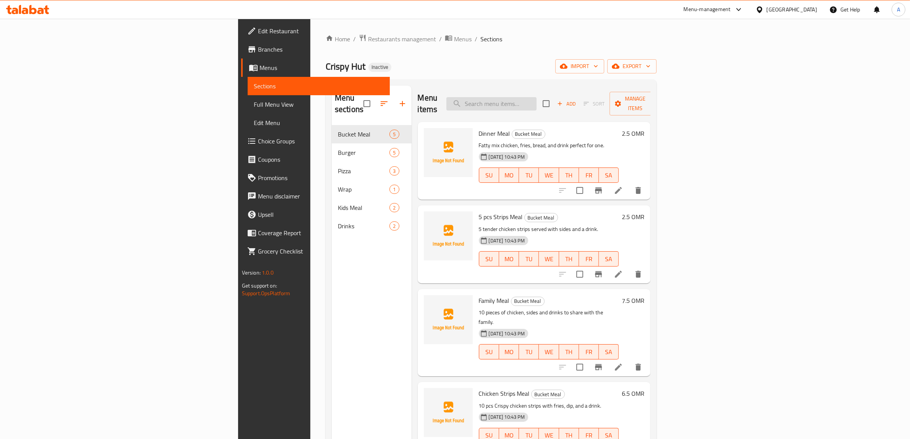
click at [537, 97] on input "search" at bounding box center [491, 103] width 90 height 13
paste input "Dinner Meal"
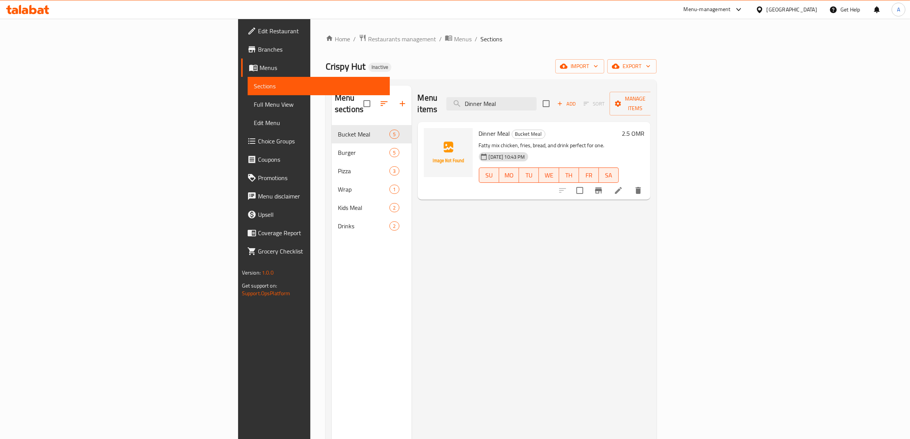
type input "Dinner Meal"
click at [622, 187] on icon at bounding box center [618, 190] width 7 height 7
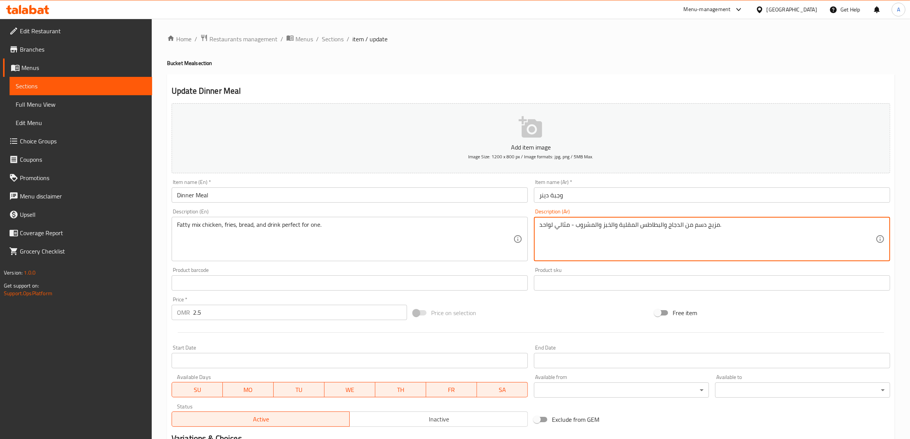
click at [589, 243] on textarea "مزيج دسم من الدجاج والبطاطس المقلية والخبز والمشروب - مثالي لواحد." at bounding box center [707, 239] width 336 height 36
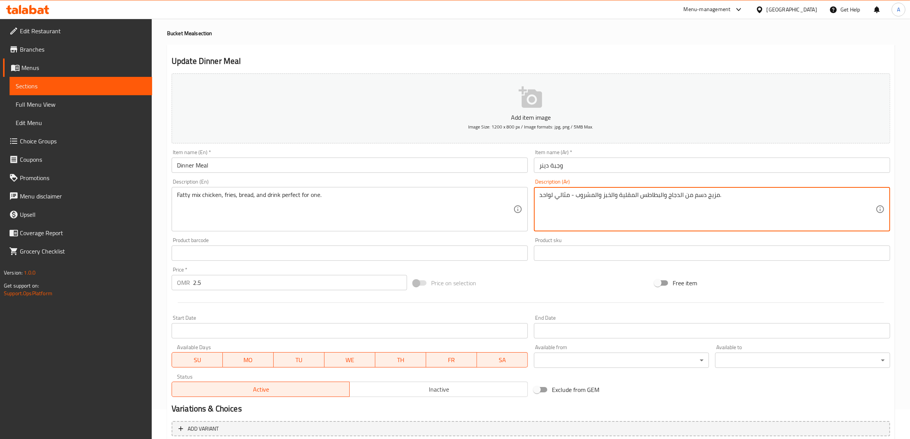
scroll to position [100, 0]
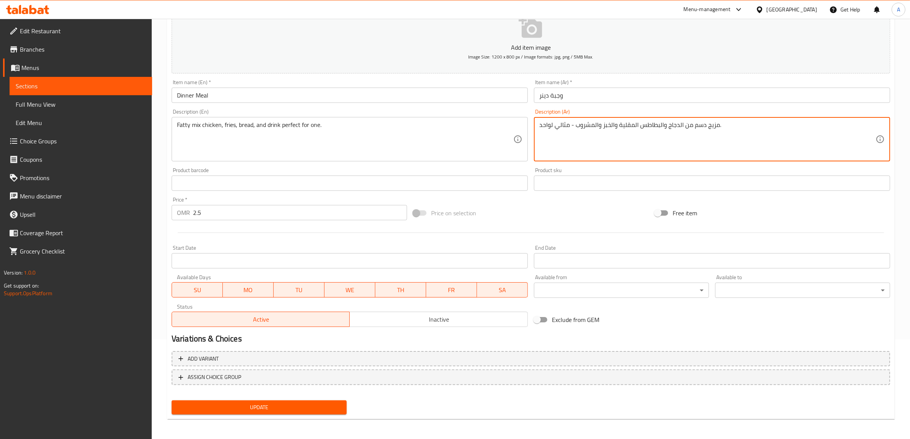
type textarea "مزيج دسم من الدجاج والبطاطس المقلية والخبز والمشروب - مثالي لواحد."
click at [315, 404] on span "Update" at bounding box center [259, 407] width 163 height 10
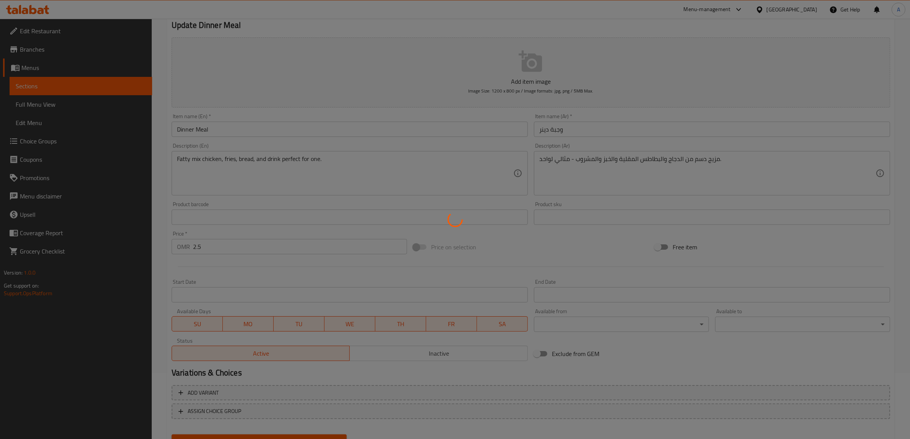
scroll to position [0, 0]
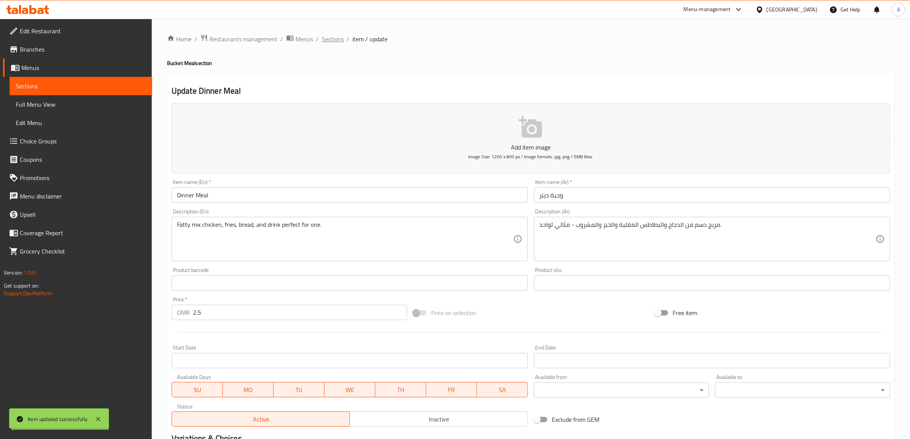
click at [334, 36] on span "Sections" at bounding box center [333, 38] width 22 height 9
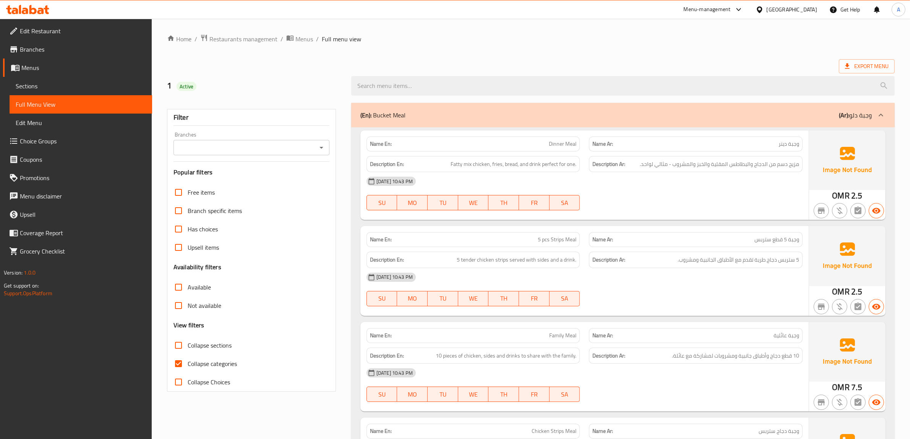
click at [188, 364] on span "Collapse categories" at bounding box center [212, 363] width 49 height 9
click at [188, 364] on input "Collapse categories" at bounding box center [178, 363] width 18 height 18
checkbox input "false"
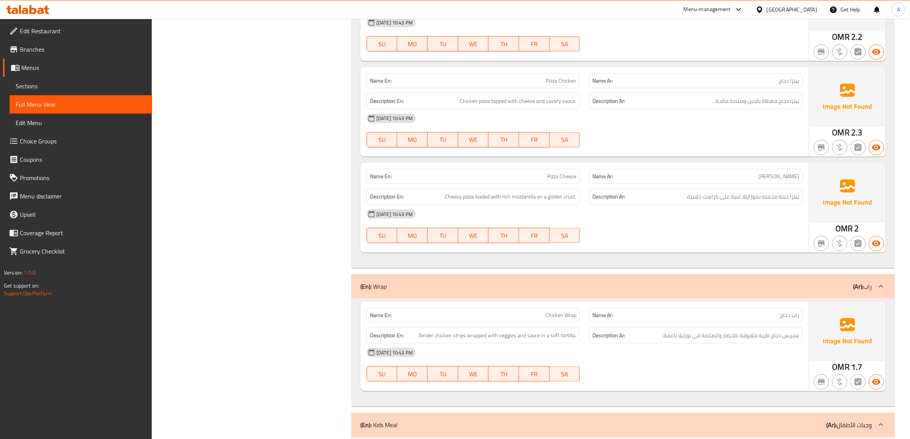
scroll to position [1338, 0]
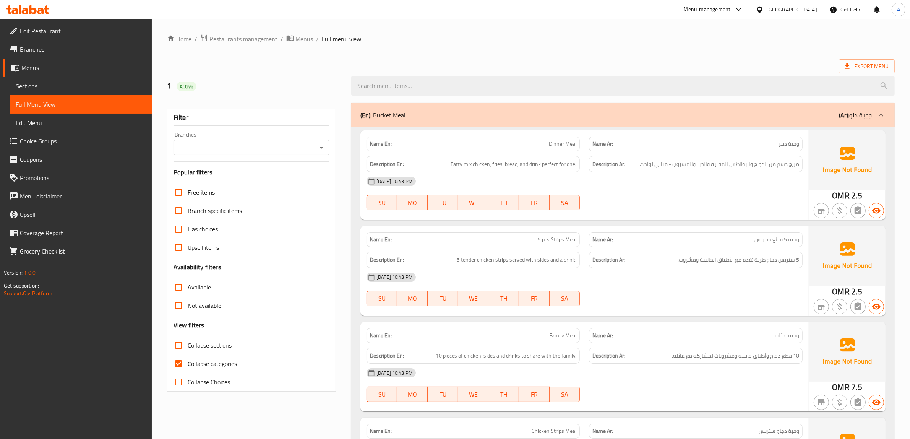
click at [194, 362] on span "Collapse categories" at bounding box center [212, 363] width 49 height 9
click at [188, 362] on input "Collapse categories" at bounding box center [178, 363] width 18 height 18
checkbox input "false"
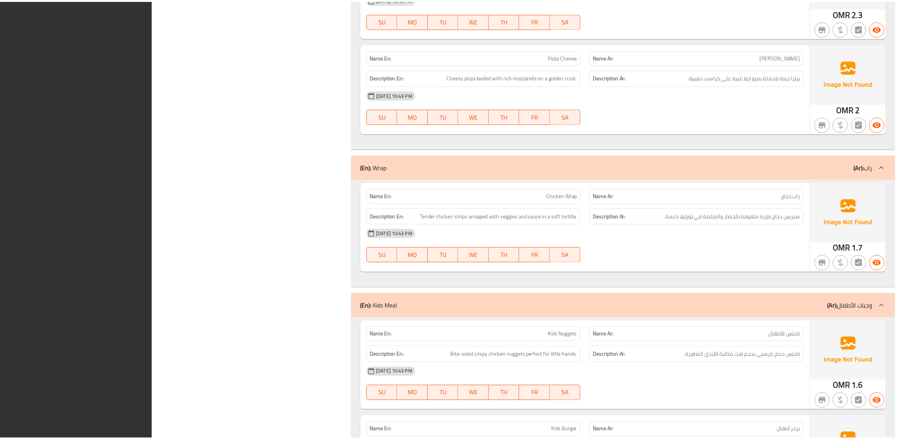
scroll to position [1779, 0]
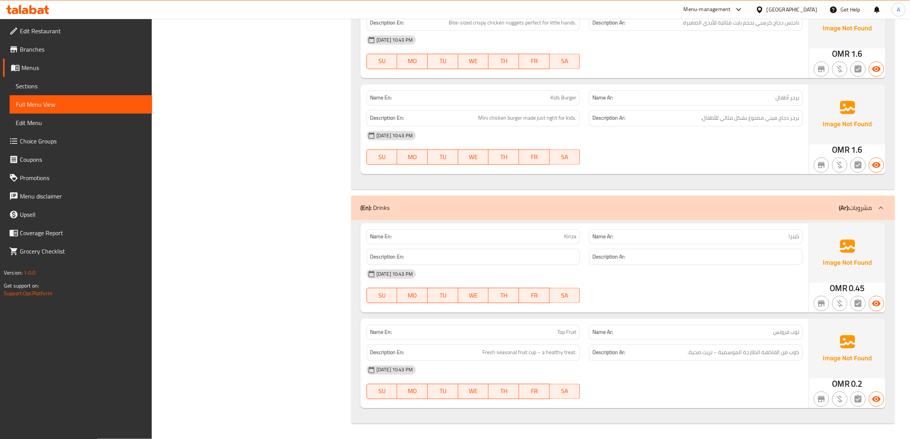
click at [47, 71] on span "Menus" at bounding box center [83, 67] width 125 height 9
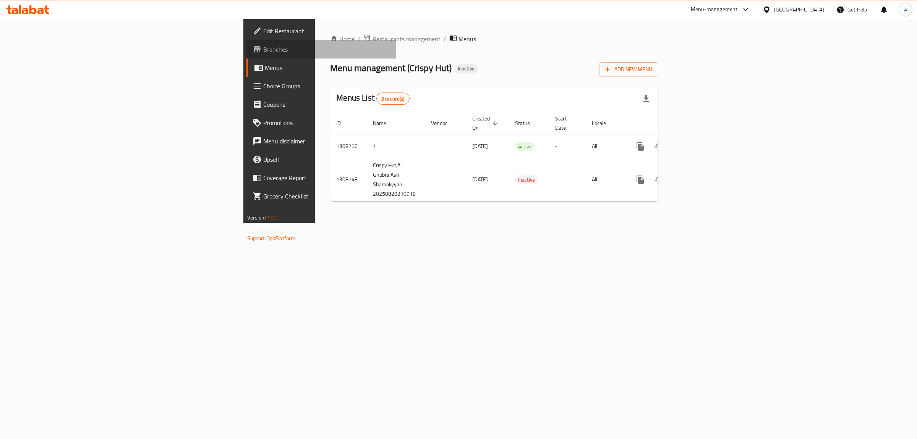
click at [263, 51] on span "Branches" at bounding box center [326, 49] width 127 height 9
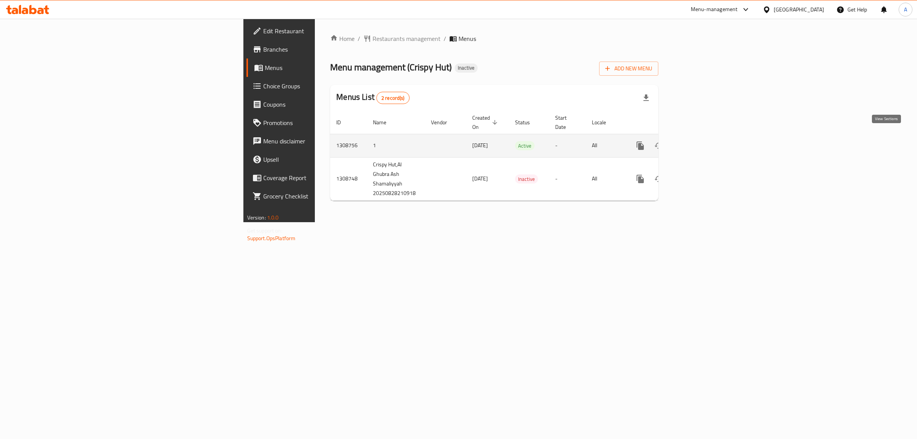
click at [699, 142] on icon "enhanced table" at bounding box center [695, 145] width 7 height 7
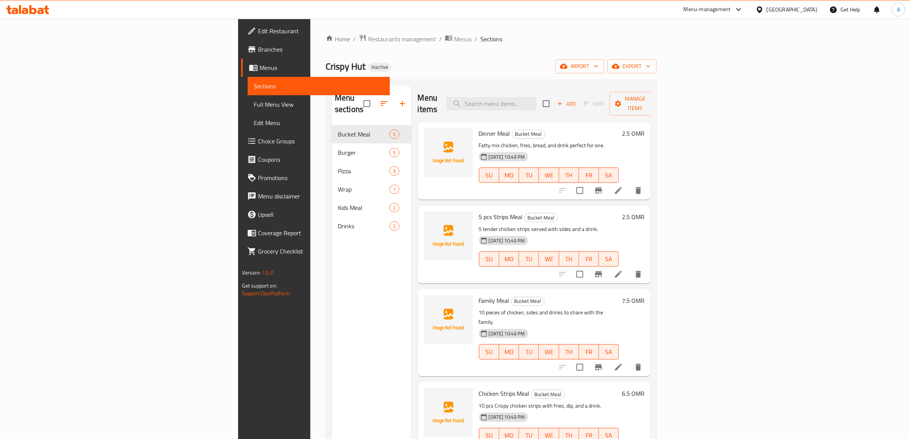
click at [254, 105] on span "Full Menu View" at bounding box center [319, 104] width 130 height 9
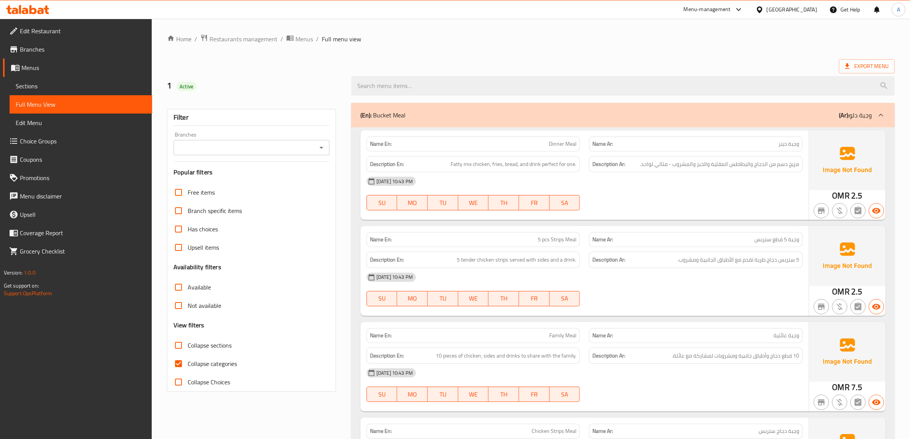
click at [213, 364] on span "Collapse categories" at bounding box center [212, 363] width 49 height 9
click at [188, 364] on input "Collapse categories" at bounding box center [178, 363] width 18 height 18
checkbox input "false"
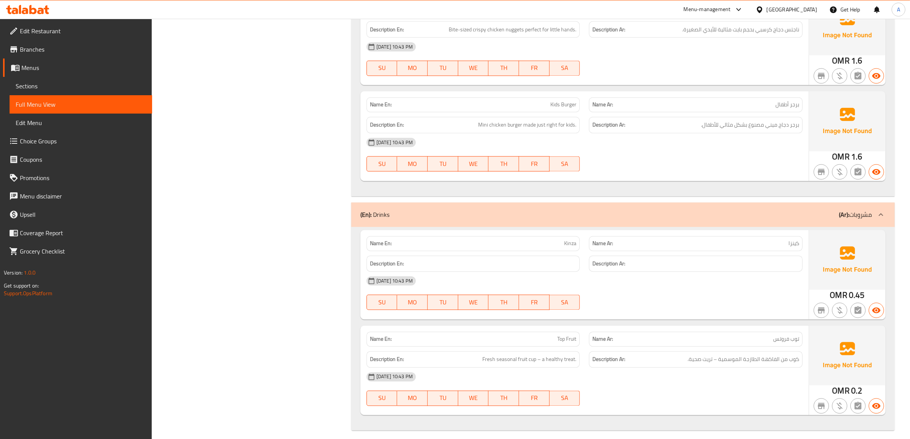
scroll to position [1779, 0]
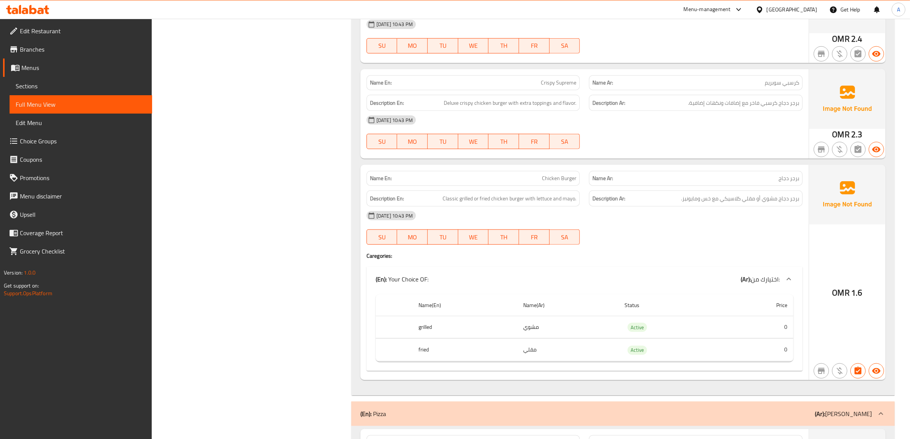
scroll to position [0, 0]
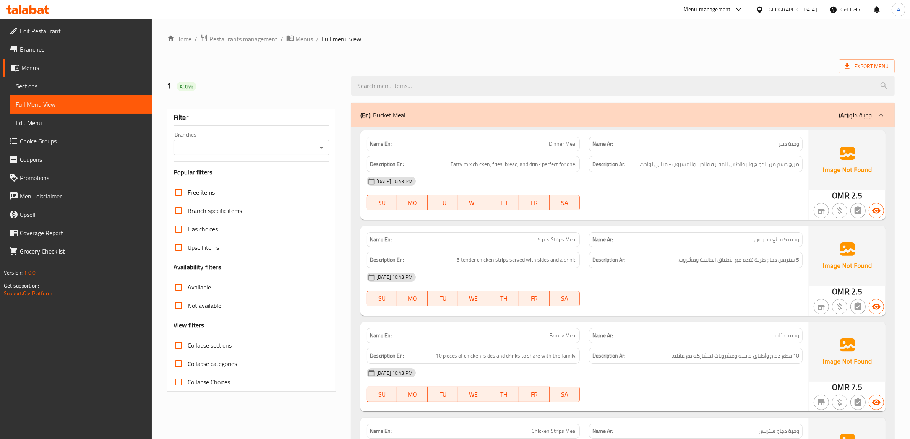
click at [463, 62] on div "Export Menu" at bounding box center [531, 66] width 728 height 14
click at [46, 53] on span "Branches" at bounding box center [83, 49] width 126 height 9
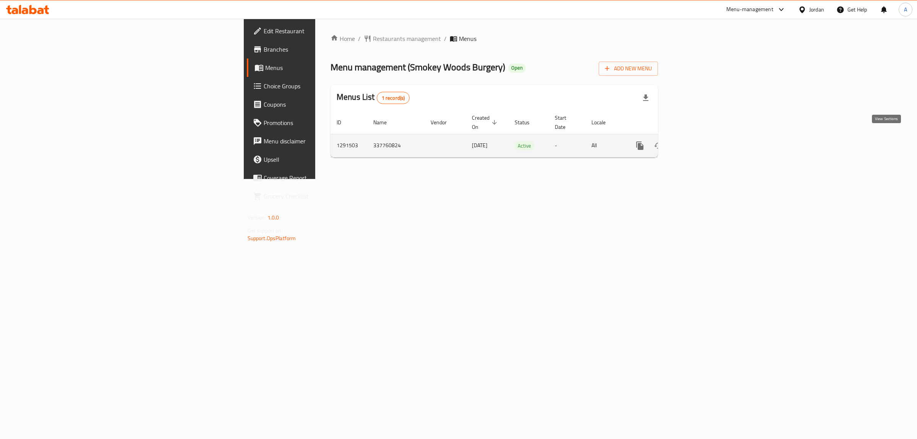
click at [700, 141] on icon "enhanced table" at bounding box center [695, 145] width 9 height 9
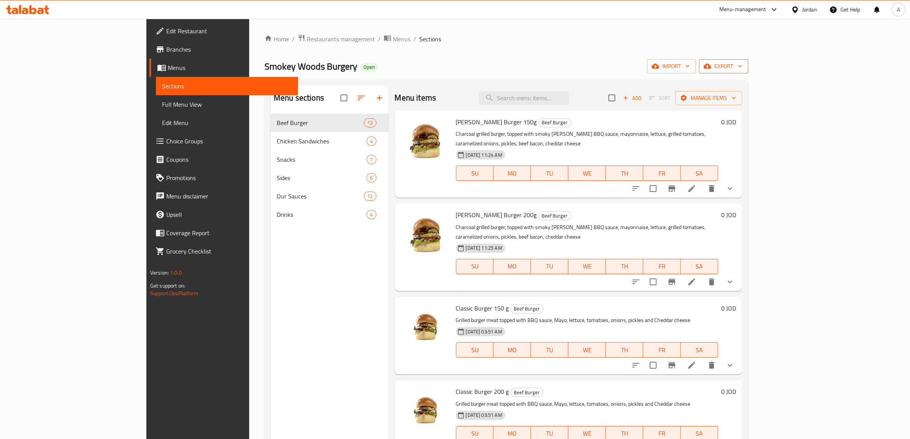
click at [742, 63] on span "export" at bounding box center [723, 67] width 37 height 10
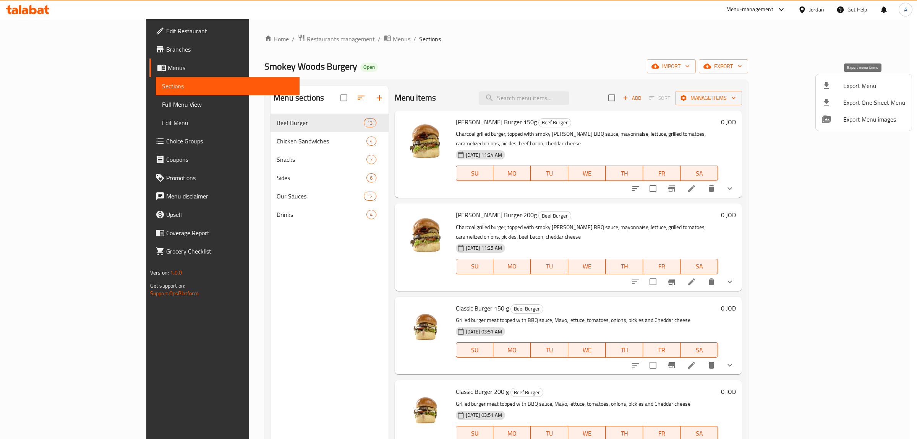
click at [865, 92] on li "Export Menu" at bounding box center [864, 85] width 96 height 17
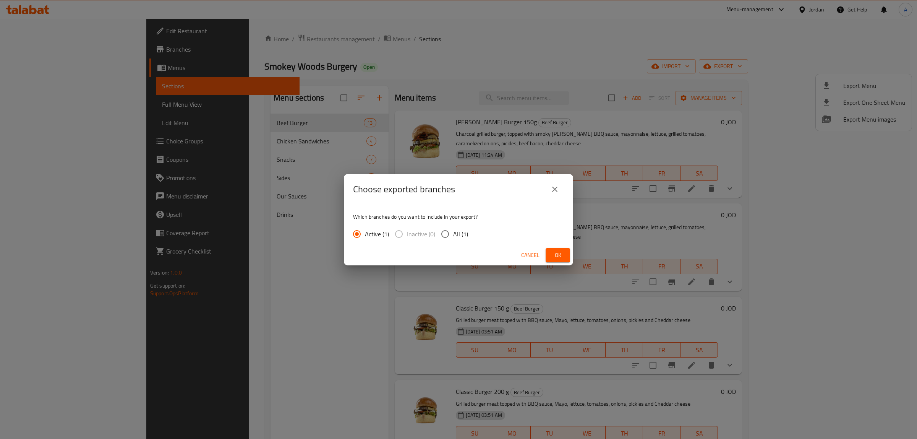
click at [451, 233] on input "All (1)" at bounding box center [445, 234] width 16 height 16
radio input "true"
click at [566, 255] on button "Ok" at bounding box center [558, 255] width 24 height 14
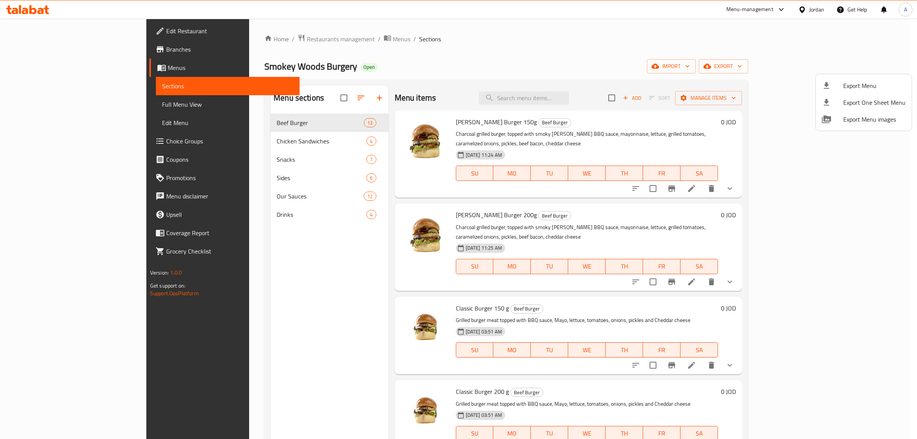
click at [47, 50] on div at bounding box center [458, 219] width 917 height 439
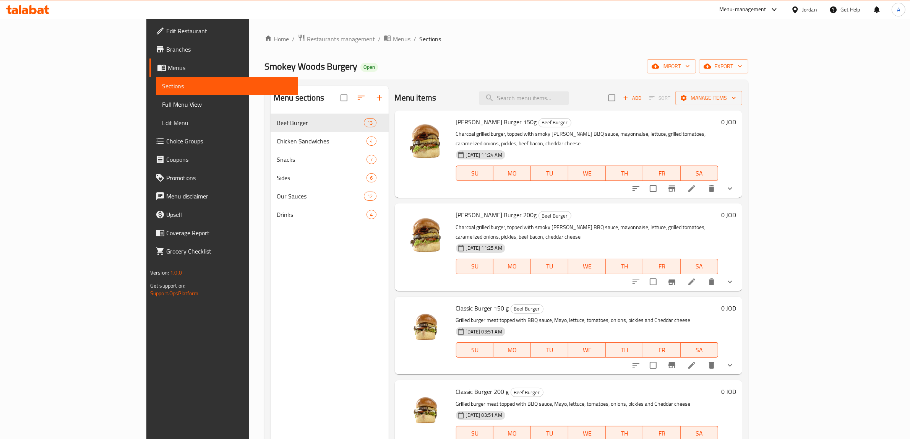
click at [166, 52] on span "Branches" at bounding box center [229, 49] width 126 height 9
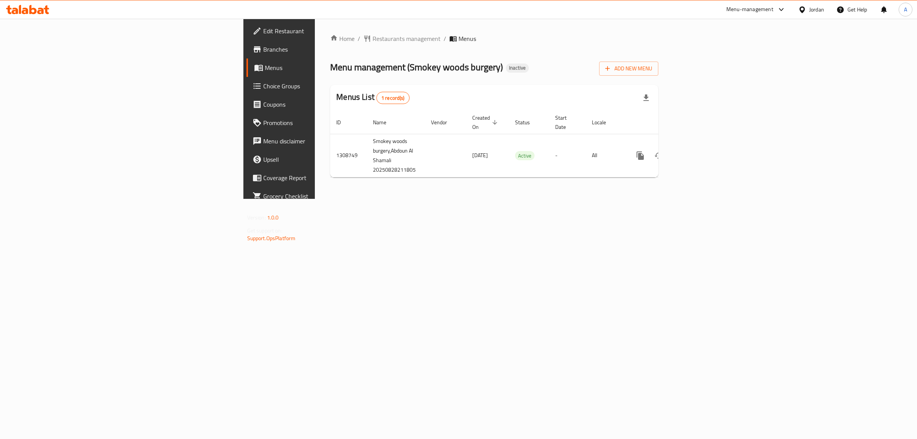
click at [589, 199] on div "Home / Restaurants management / Menus Menu management ( [PERSON_NAME] burgery )…" at bounding box center [494, 109] width 359 height 180
click at [263, 45] on span "Branches" at bounding box center [326, 49] width 127 height 9
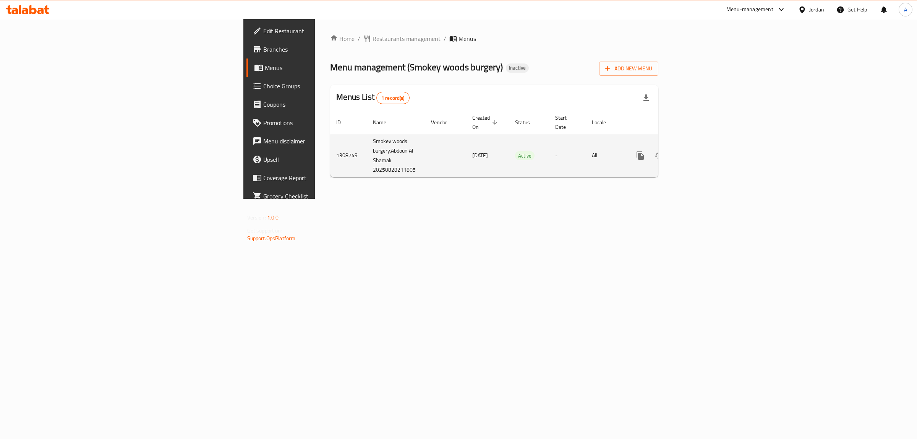
click at [699, 152] on icon "enhanced table" at bounding box center [695, 155] width 7 height 7
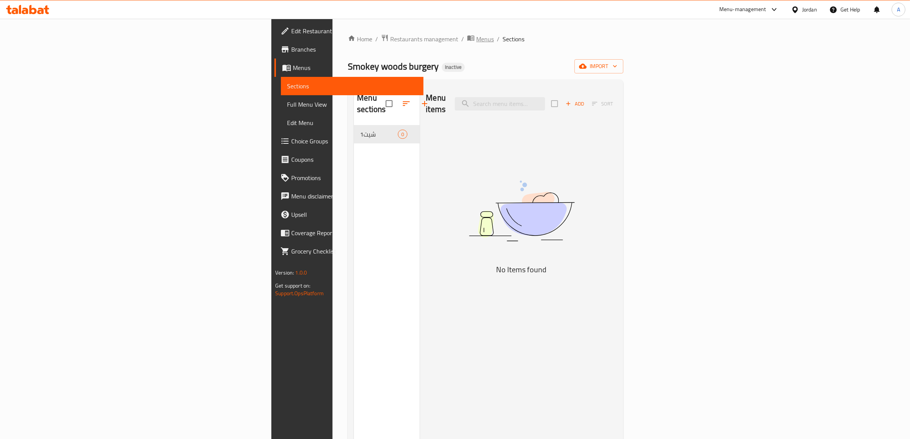
click at [476, 38] on span "Menus" at bounding box center [485, 38] width 18 height 9
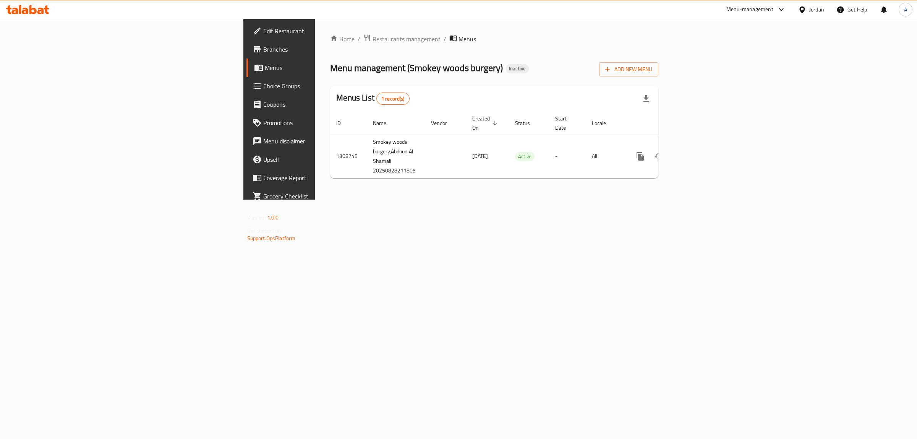
click at [659, 77] on div "Home / Restaurants management / Menus Menu management ( Smokey woods burgery ) …" at bounding box center [494, 109] width 328 height 150
click at [652, 71] on span "Add New Menu" at bounding box center [628, 70] width 47 height 10
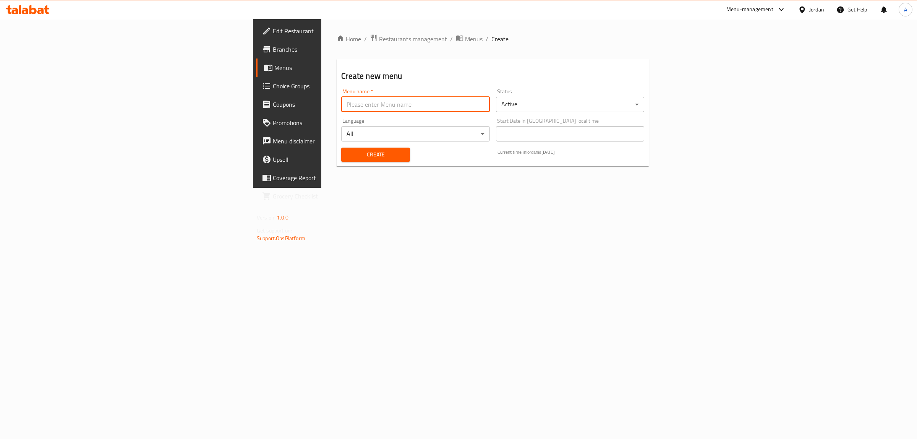
click at [378, 105] on input "text" at bounding box center [415, 104] width 148 height 15
type input "1"
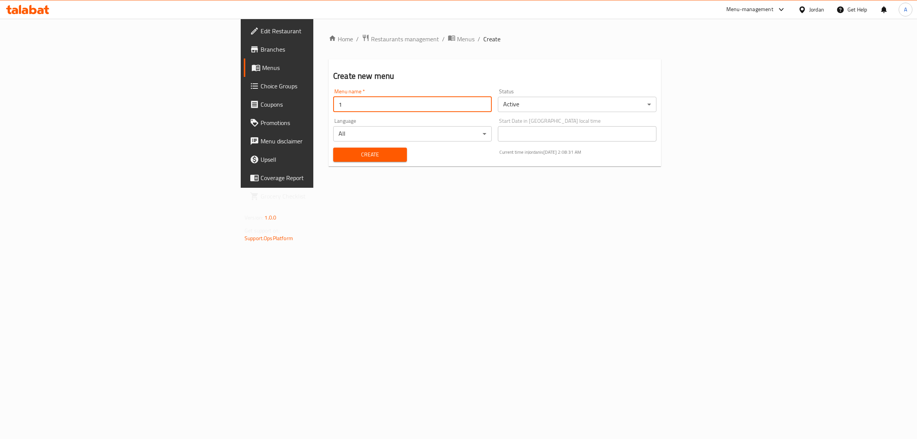
click at [339, 159] on span "Create" at bounding box center [370, 155] width 62 height 10
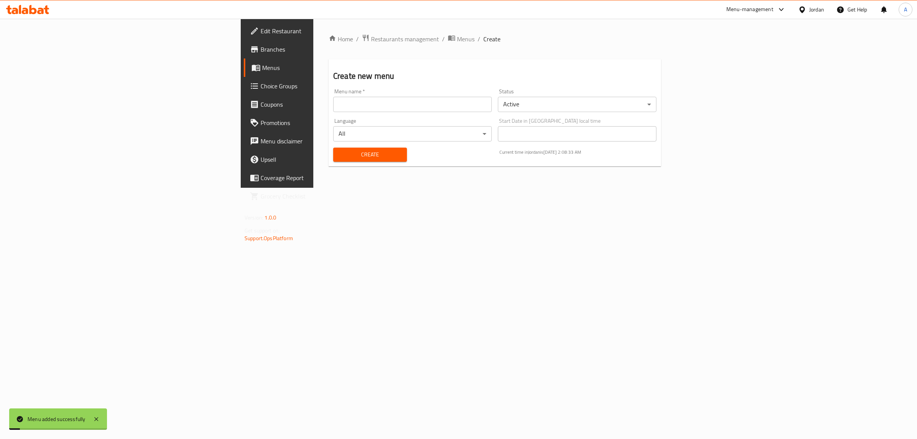
click at [262, 68] on span "Menus" at bounding box center [325, 67] width 126 height 9
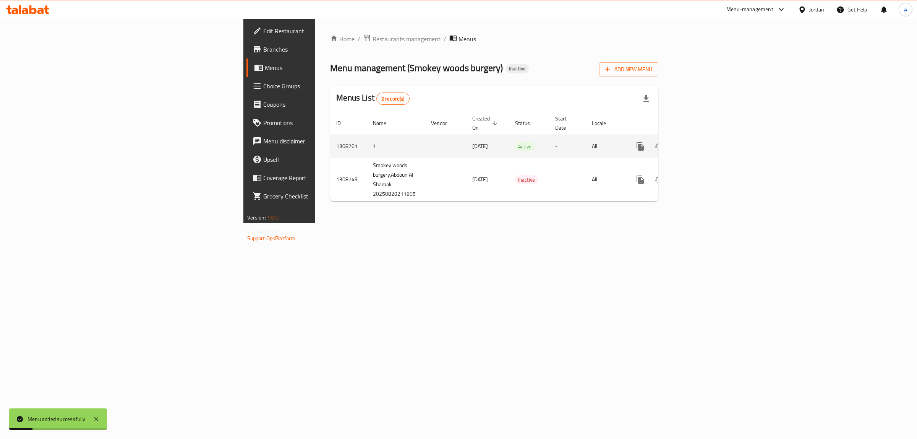
click at [700, 142] on icon "enhanced table" at bounding box center [695, 146] width 9 height 9
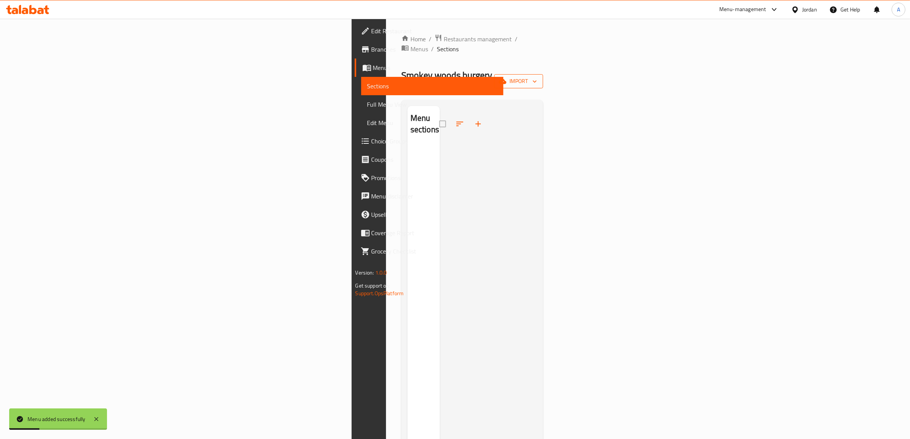
click at [537, 76] on span "import" at bounding box center [518, 81] width 37 height 10
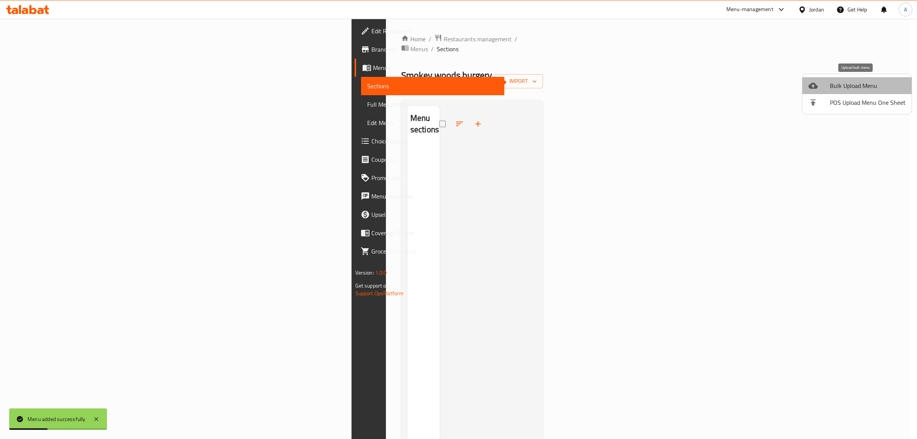
click at [857, 79] on li "Bulk Upload Menu" at bounding box center [857, 85] width 109 height 17
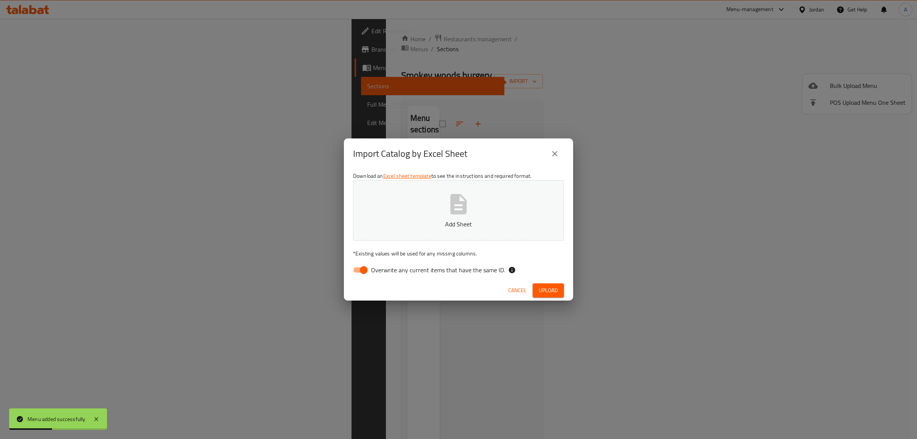
click at [419, 266] on span "Overwrite any current items that have the same ID." at bounding box center [438, 269] width 134 height 9
click at [386, 266] on input "Overwrite any current items that have the same ID." at bounding box center [364, 270] width 44 height 15
checkbox input "false"
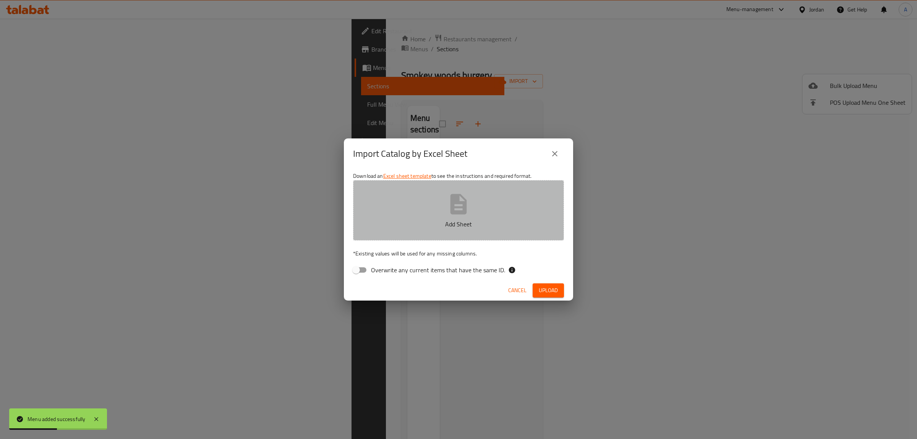
click at [409, 222] on p "Add Sheet" at bounding box center [458, 223] width 187 height 9
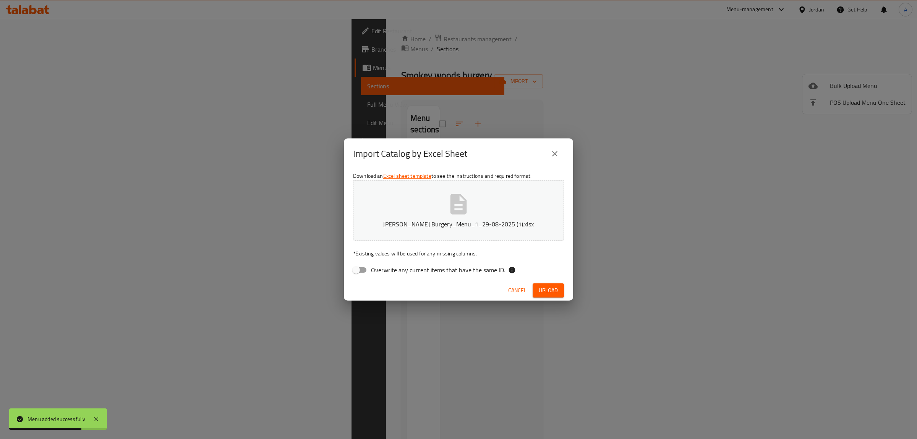
click at [555, 289] on span "Upload" at bounding box center [548, 291] width 19 height 10
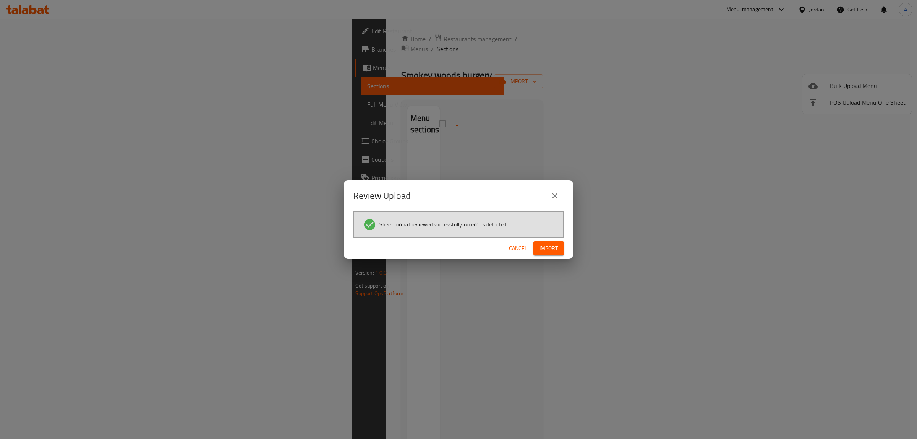
click at [554, 248] on span "Import" at bounding box center [549, 248] width 18 height 10
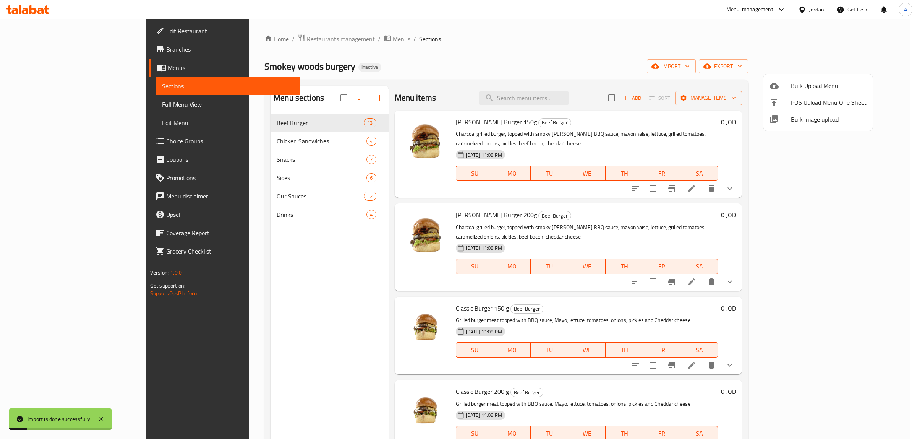
click at [275, 263] on div at bounding box center [458, 219] width 917 height 439
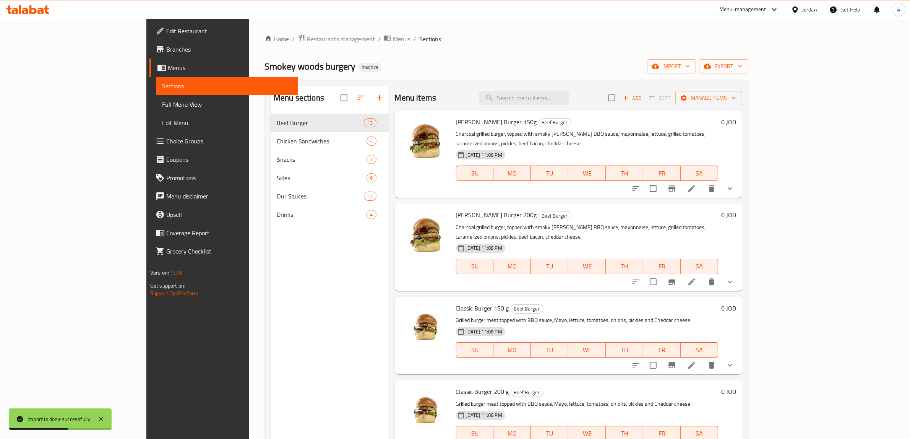
click at [149, 36] on link "Edit Restaurant" at bounding box center [223, 31] width 149 height 18
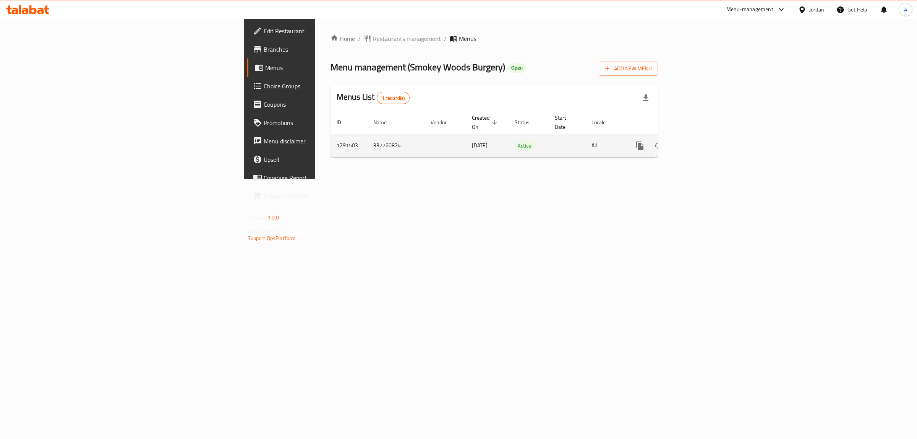
click at [700, 141] on icon "enhanced table" at bounding box center [695, 145] width 9 height 9
click at [320, 179] on div "Home / Restaurants management / Menus Menu management ( Sandoshy ) Inactive Add…" at bounding box center [494, 99] width 358 height 160
click at [700, 141] on icon "enhanced table" at bounding box center [695, 145] width 9 height 9
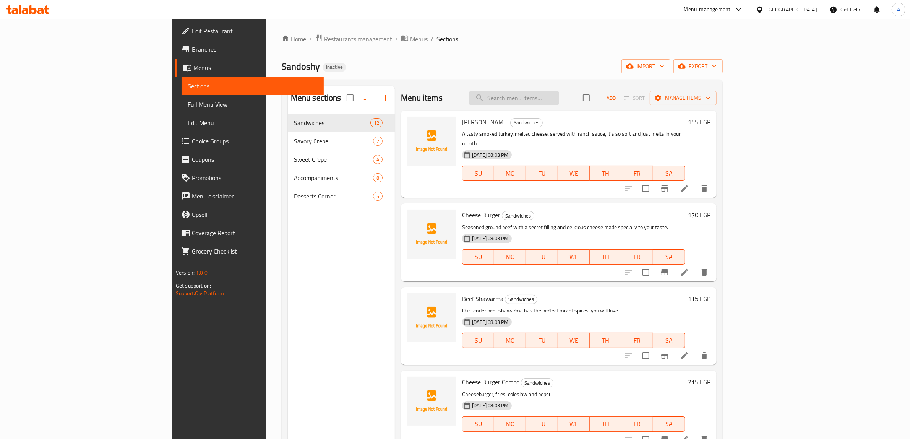
click at [552, 96] on input "search" at bounding box center [514, 97] width 90 height 13
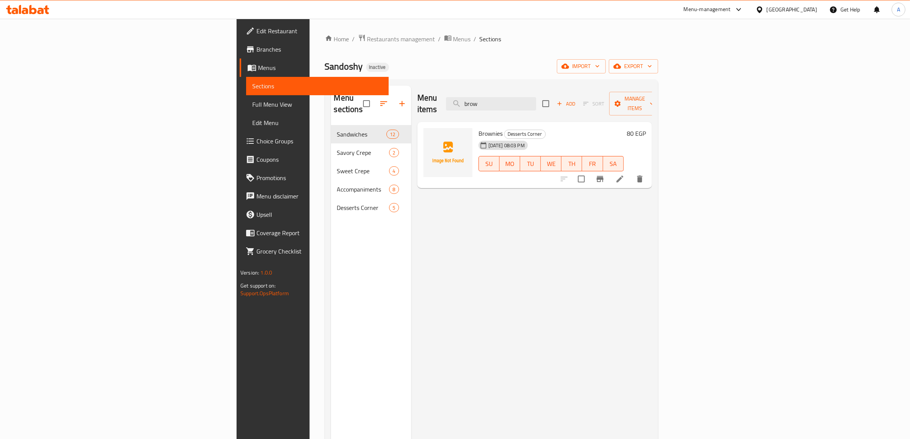
type input "brow"
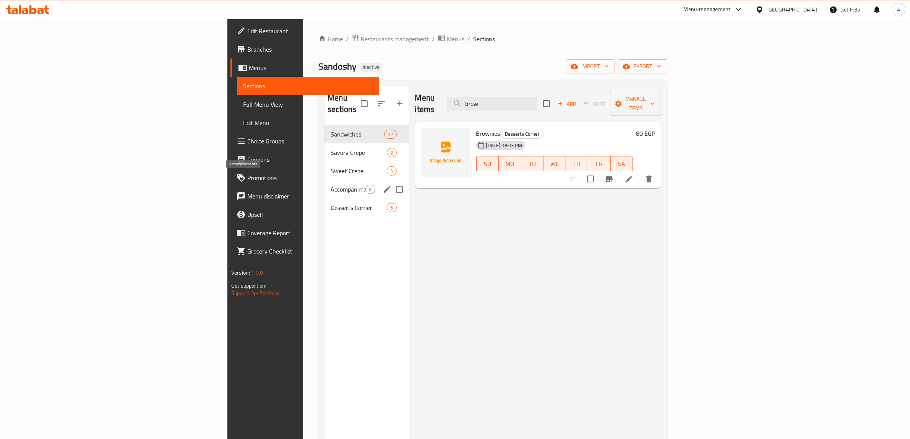
click at [331, 185] on span "Accompaniments" at bounding box center [348, 189] width 35 height 9
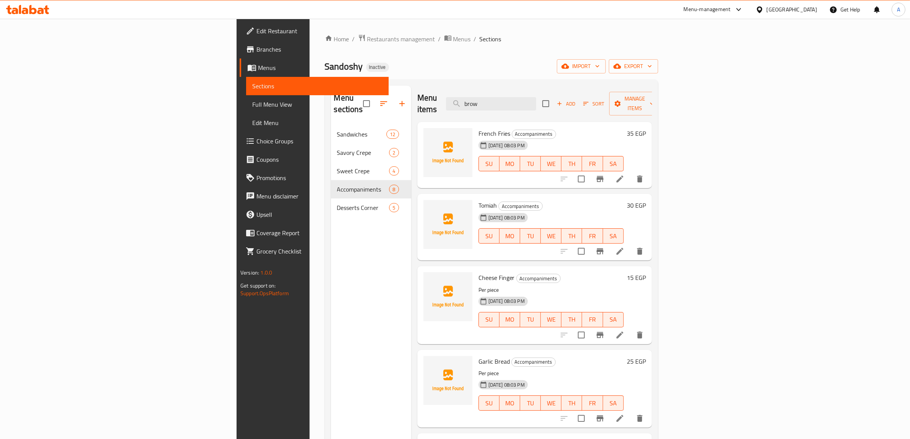
click at [331, 264] on div "Menu sections Sandwiches 12 Savory Crepe 2 Sweet Crepe 4 Accompaniments 8 Desse…" at bounding box center [371, 305] width 80 height 439
click at [331, 274] on div "Menu sections Sandwiches 12 Savory Crepe 2 Sweet Crepe 4 Accompaniments 8 Desse…" at bounding box center [371, 305] width 80 height 439
click at [331, 229] on div "Menu sections Sandwiches 12 Savory Crepe 2 Sweet Crepe 4 Accompaniments 8 Desse…" at bounding box center [371, 305] width 80 height 439
click at [398, 99] on icon "button" at bounding box center [402, 103] width 9 height 9
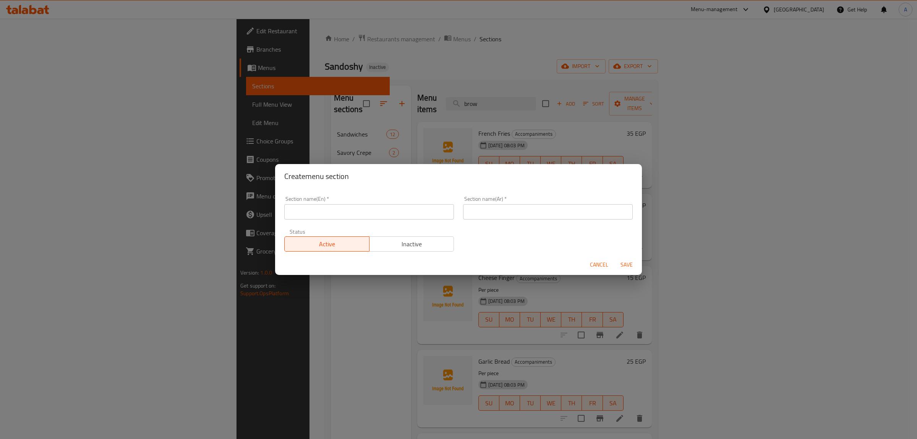
click at [378, 219] on input "text" at bounding box center [369, 211] width 170 height 15
type input "Soft"
type input "Soft Drinks"
click at [503, 211] on input "text" at bounding box center [548, 211] width 170 height 15
paste input "المشروبات الغازية"
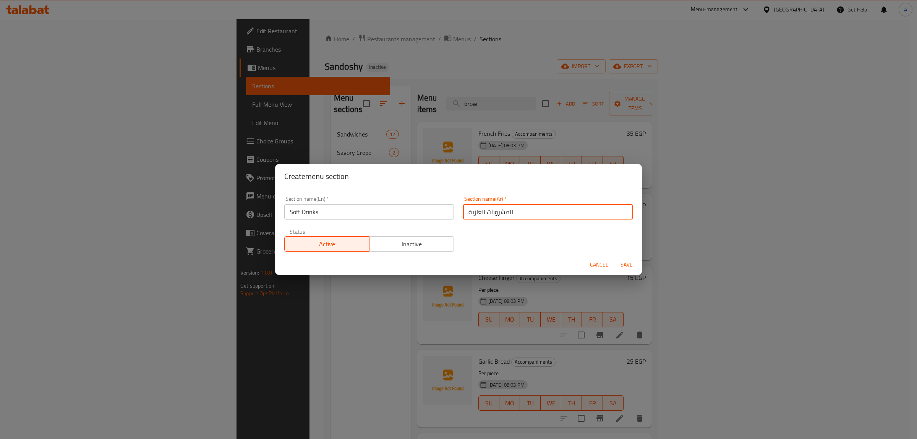
type input "المشروبات الغازية"
drag, startPoint x: 497, startPoint y: 243, endPoint x: 505, endPoint y: 245, distance: 7.9
click at [497, 243] on div "Section name(En)   * Soft Drinks Section name(En) * Section name(Ar)   * المشرو…" at bounding box center [459, 224] width 358 height 65
click at [624, 266] on span "Save" at bounding box center [627, 265] width 18 height 10
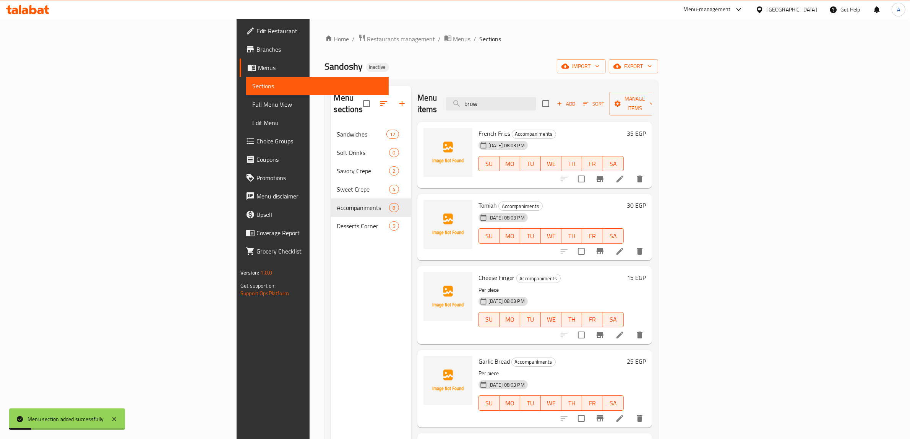
click at [331, 247] on div "Menu sections Sandwiches 12 Soft Drinks 0 Savory Crepe 2 Sweet Crepe 4 Accompan…" at bounding box center [371, 305] width 80 height 439
click at [379, 99] on icon "button" at bounding box center [383, 103] width 9 height 9
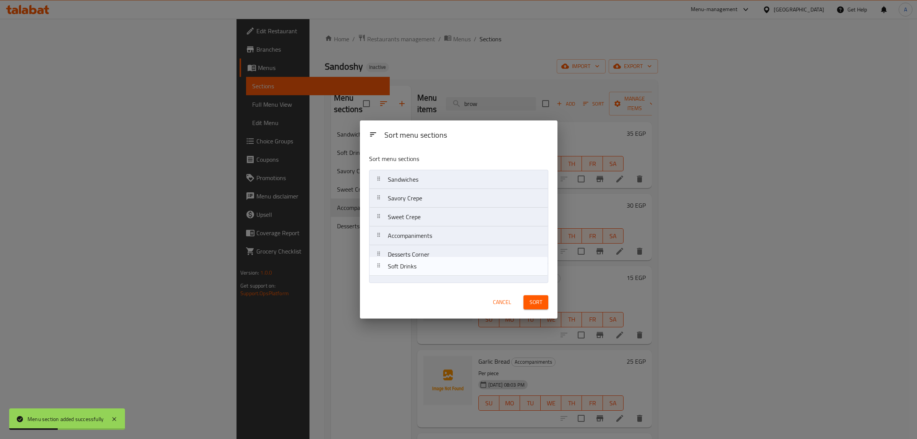
drag, startPoint x: 414, startPoint y: 202, endPoint x: 414, endPoint y: 289, distance: 86.8
click at [414, 289] on div "Sort menu sections Sort menu sections Sandwiches Soft Drinks Savory Crepe Sweet…" at bounding box center [459, 219] width 198 height 198
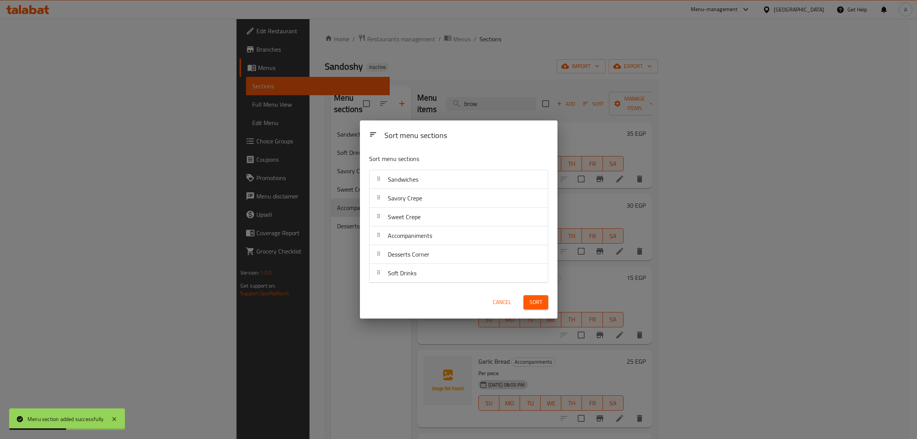
click at [539, 303] on span "Sort" at bounding box center [536, 302] width 13 height 10
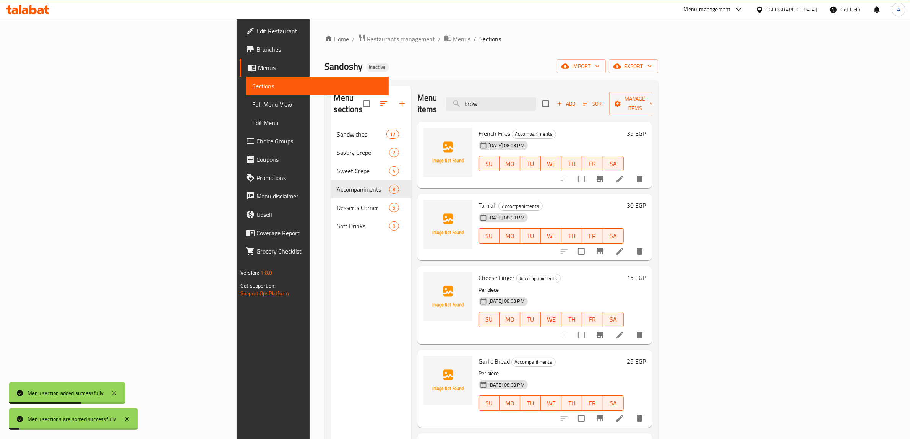
click at [331, 249] on div "Menu sections Sandwiches 12 Savory Crepe 2 Sweet Crepe 4 Accompaniments 8 Desse…" at bounding box center [371, 305] width 80 height 439
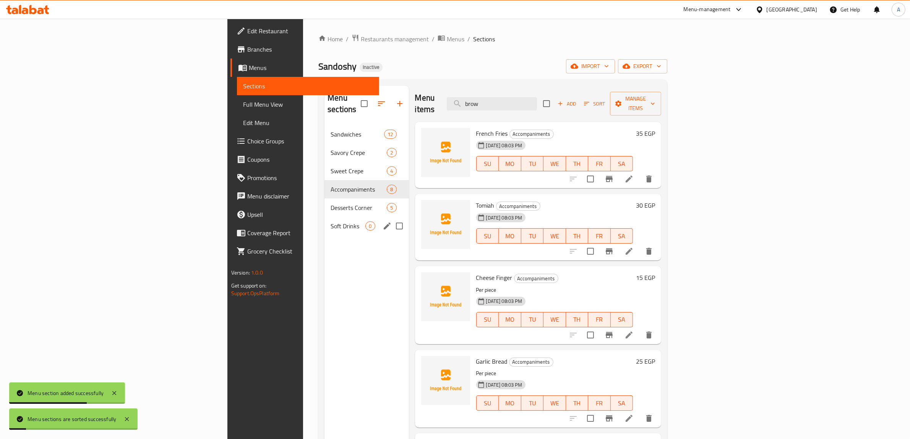
click at [325, 221] on div "Soft Drinks 0" at bounding box center [367, 226] width 84 height 18
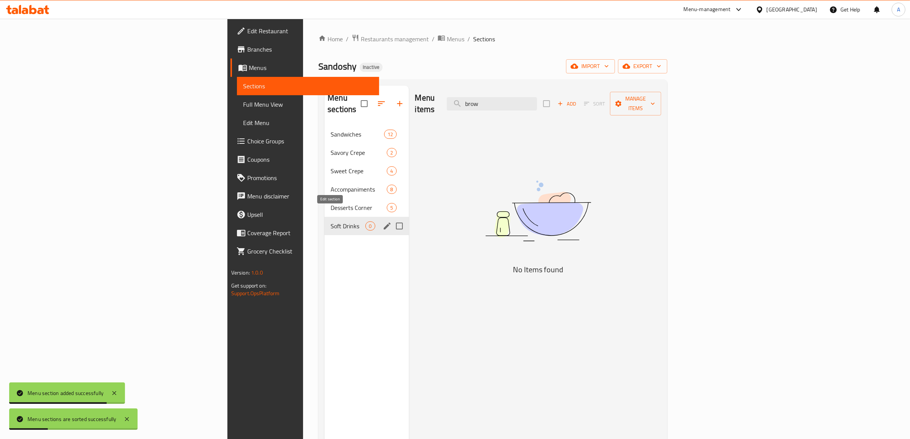
click at [384, 222] on icon "edit" at bounding box center [387, 225] width 7 height 7
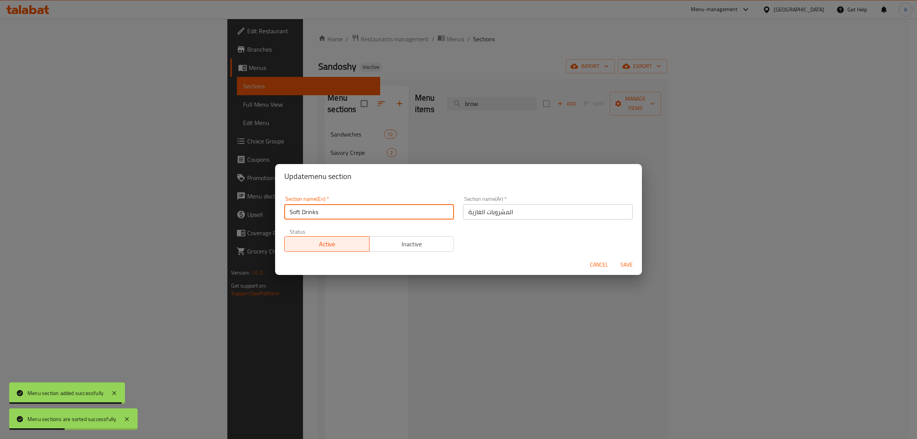
click at [288, 214] on input "Soft Drinks" at bounding box center [369, 211] width 170 height 15
click at [295, 214] on input "Soft Drinks" at bounding box center [369, 211] width 170 height 15
type input "Drinks"
click at [471, 214] on input "المشروبات الغازية" at bounding box center [548, 211] width 170 height 15
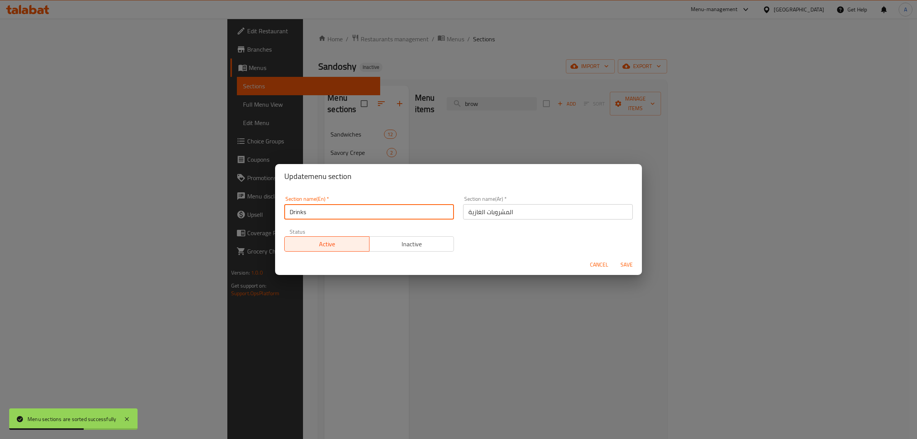
click at [471, 214] on input "المشروبات الغازية" at bounding box center [548, 211] width 170 height 15
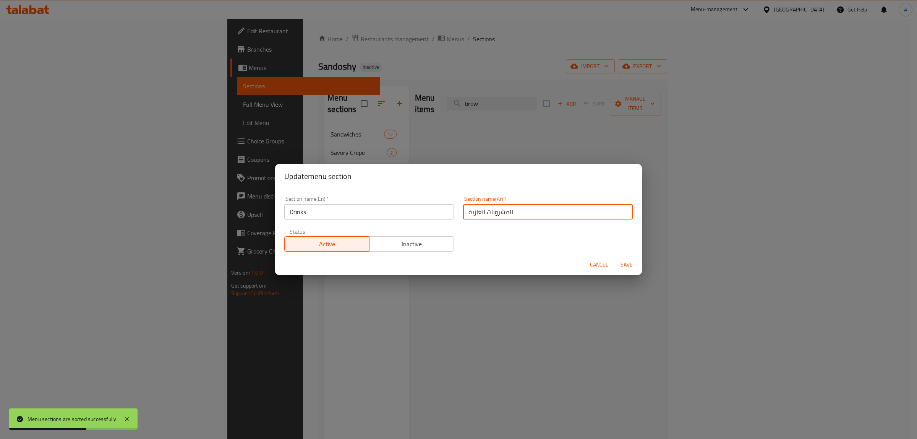
type input "المشروبات"
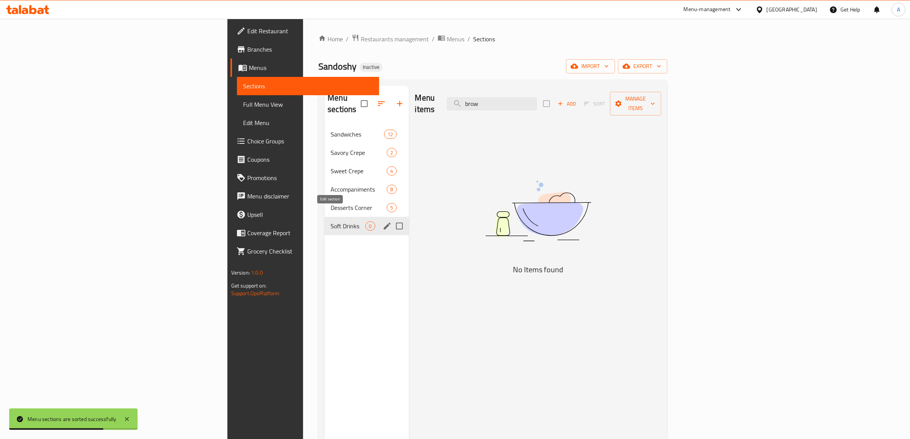
click at [383, 221] on icon "edit" at bounding box center [387, 225] width 9 height 9
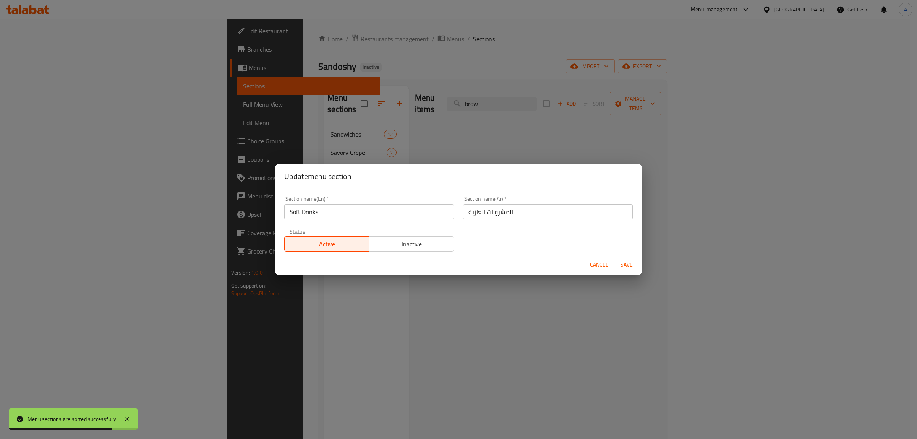
click at [299, 212] on input "Soft Drinks" at bounding box center [369, 211] width 170 height 15
click at [328, 213] on input "Drinks" at bounding box center [369, 211] width 170 height 15
type input "Drinks"
click at [471, 213] on input "المشروبات الغازية" at bounding box center [548, 211] width 170 height 15
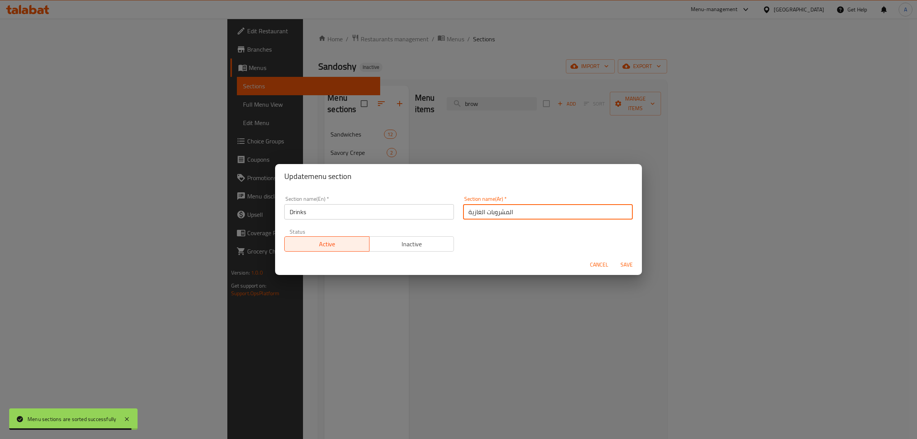
click at [471, 213] on input "المشروبات الغازية" at bounding box center [548, 211] width 170 height 15
click at [471, 213] on input "المشروبات" at bounding box center [548, 211] width 170 height 15
type input "المشروبات"
click at [630, 262] on span "Save" at bounding box center [627, 265] width 18 height 10
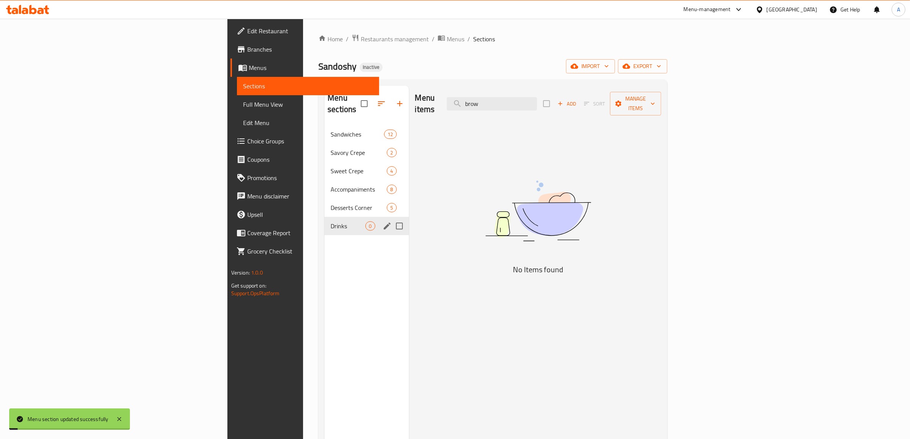
click at [325, 257] on div "Menu sections Sandwiches 12 Savory Crepe 2 Sweet Crepe 4 Accompaniments 8 Desse…" at bounding box center [367, 305] width 84 height 439
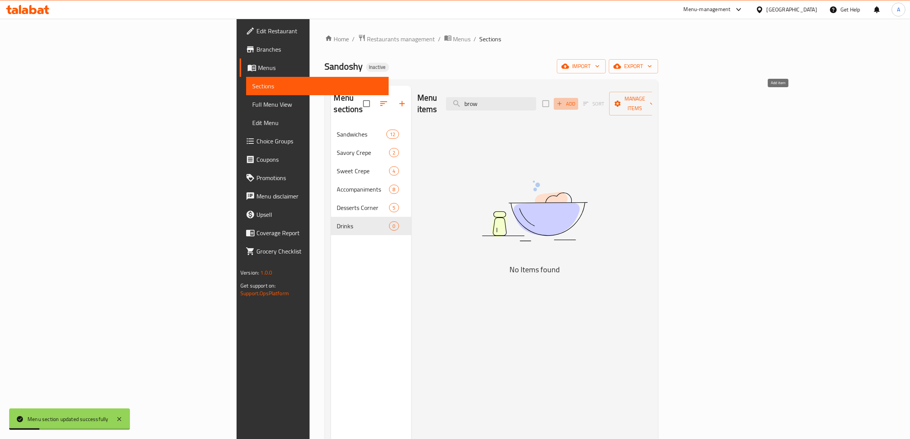
click at [576, 101] on span "Add" at bounding box center [566, 103] width 21 height 9
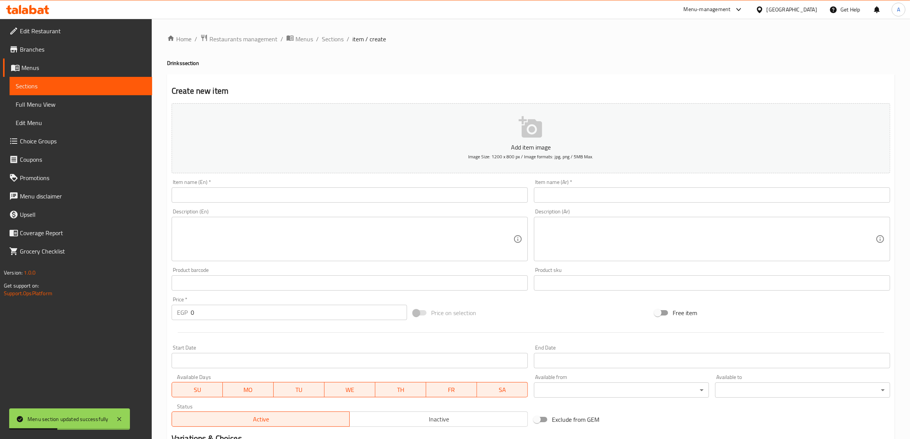
click at [328, 190] on input "text" at bounding box center [350, 194] width 356 height 15
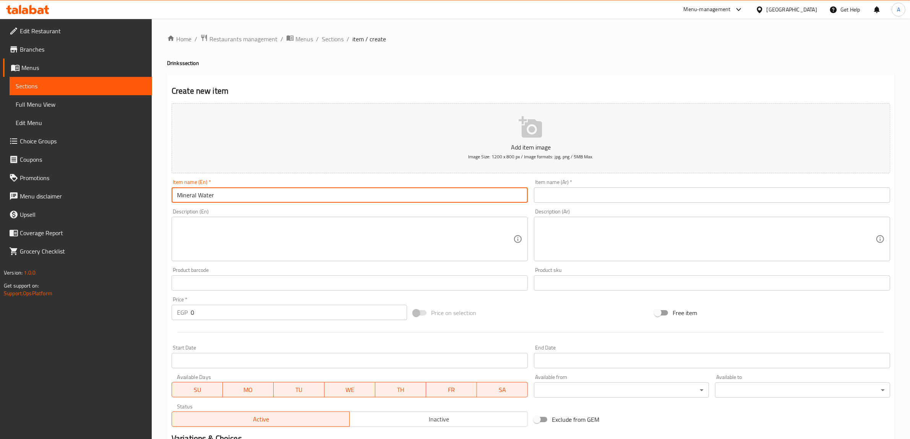
click at [276, 190] on input "Mineral Water" at bounding box center [350, 194] width 356 height 15
type input "Mineral Water S"
click at [324, 196] on input "Mineral Water S" at bounding box center [350, 194] width 356 height 15
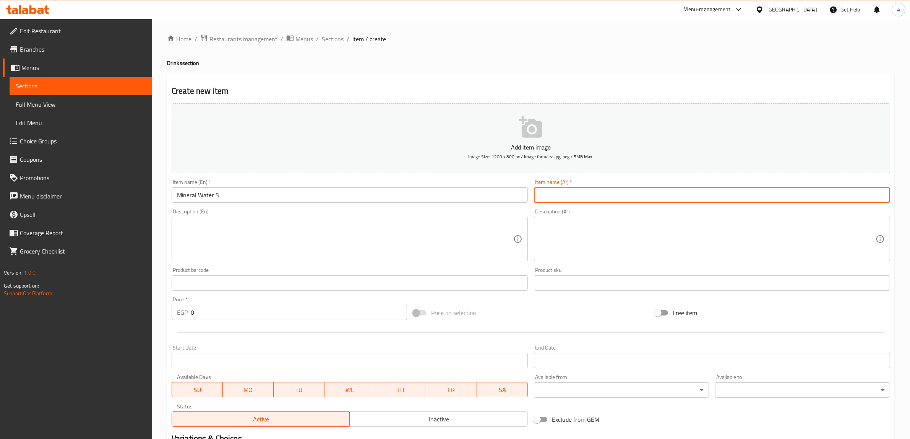
click at [603, 192] on input "text" at bounding box center [712, 194] width 356 height 15
paste input "مياه معدنية س"
click at [543, 194] on input "مياه معدنية س" at bounding box center [712, 194] width 356 height 15
click at [544, 197] on input "مياه معدنية س" at bounding box center [712, 194] width 356 height 15
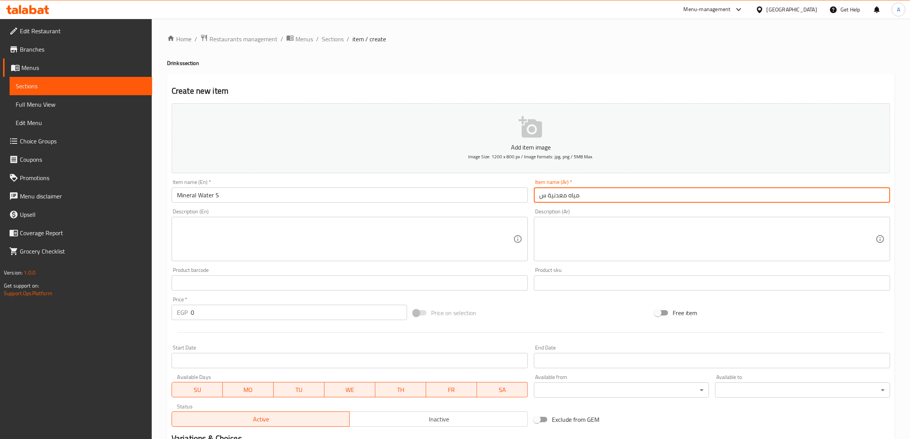
click at [544, 197] on input "مياه معدنية س" at bounding box center [712, 194] width 356 height 15
type input "مياه معدنية اس"
click at [469, 79] on div "Create new item Add item image Image Size: 1200 x 800 px / Image formats: jpg, …" at bounding box center [531, 296] width 728 height 445
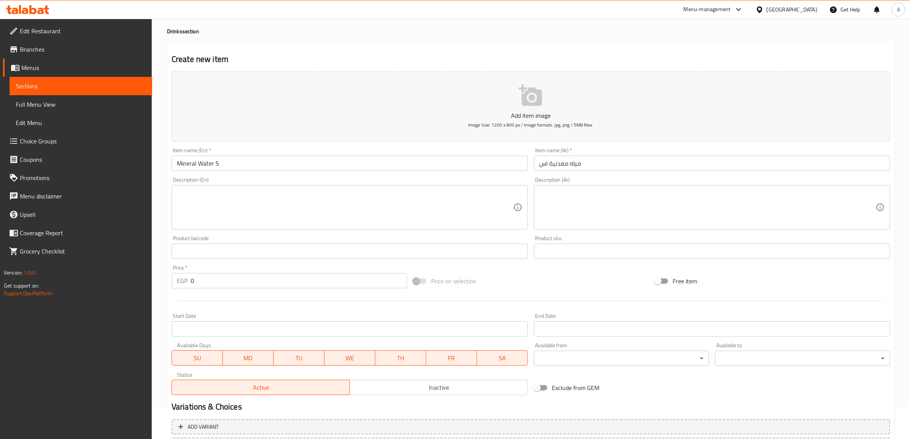
scroll to position [100, 0]
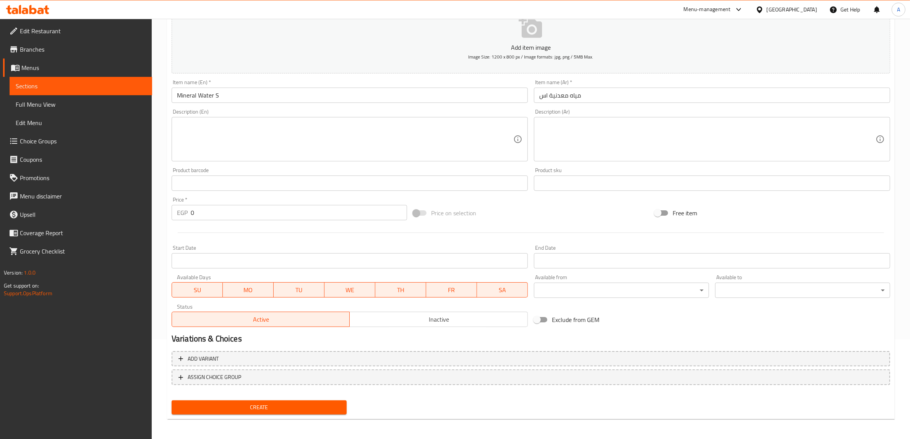
click at [213, 197] on div "Price   * EGP 0 Price *" at bounding box center [289, 208] width 235 height 23
click at [216, 210] on input "0" at bounding box center [299, 212] width 216 height 15
type input "10"
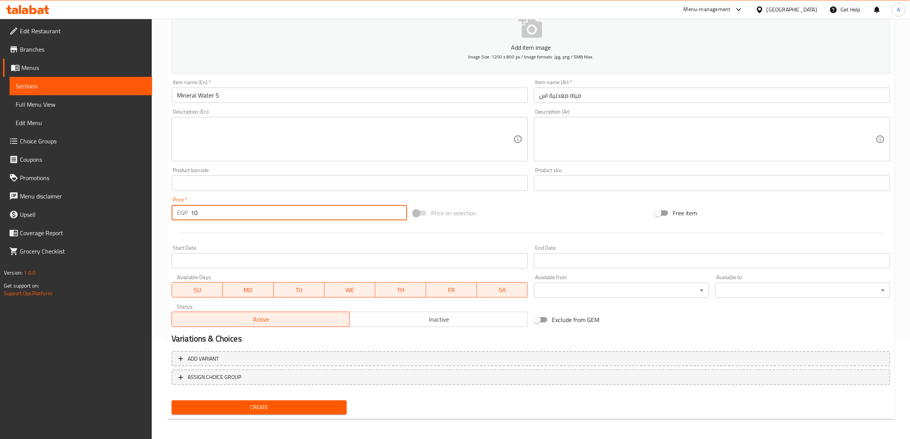
click at [380, 247] on div "Start Date Start Date" at bounding box center [350, 256] width 356 height 23
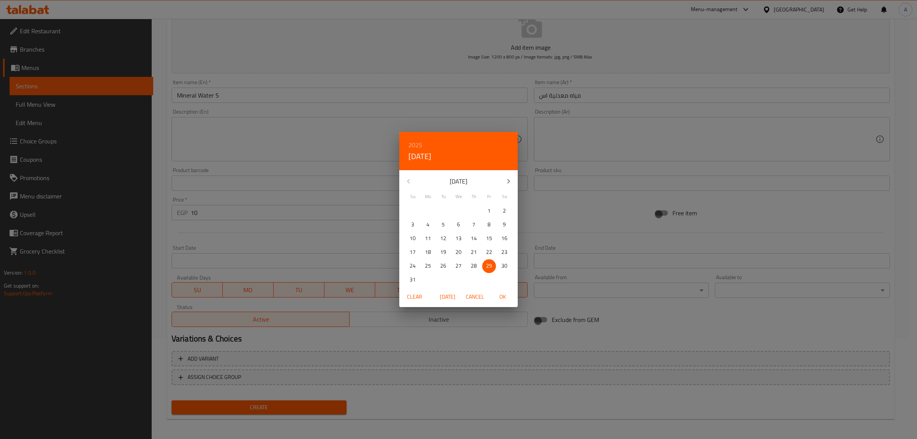
click at [598, 218] on div "2025 Fri, Aug [DATE] Mo Tu We Th Fr Sa 27 28 29 30 31 1 2 3 4 5 6 7 8 9 10 11 1…" at bounding box center [458, 219] width 917 height 439
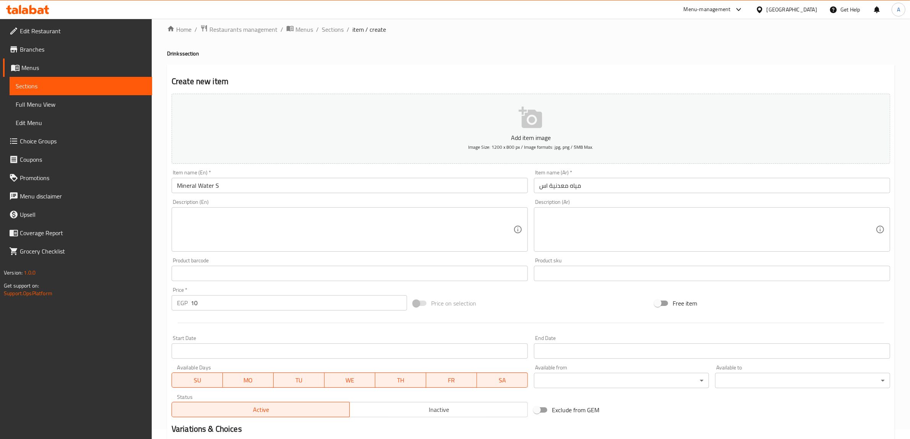
scroll to position [0, 0]
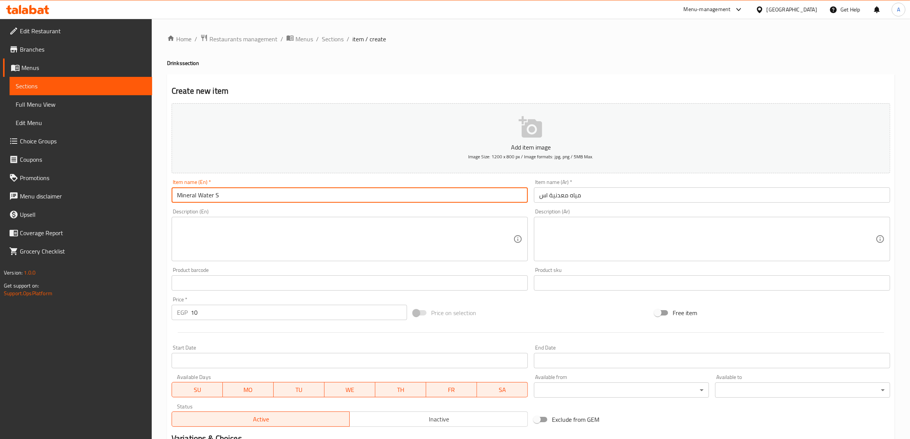
click at [205, 195] on input "Mineral Water S" at bounding box center [350, 194] width 356 height 15
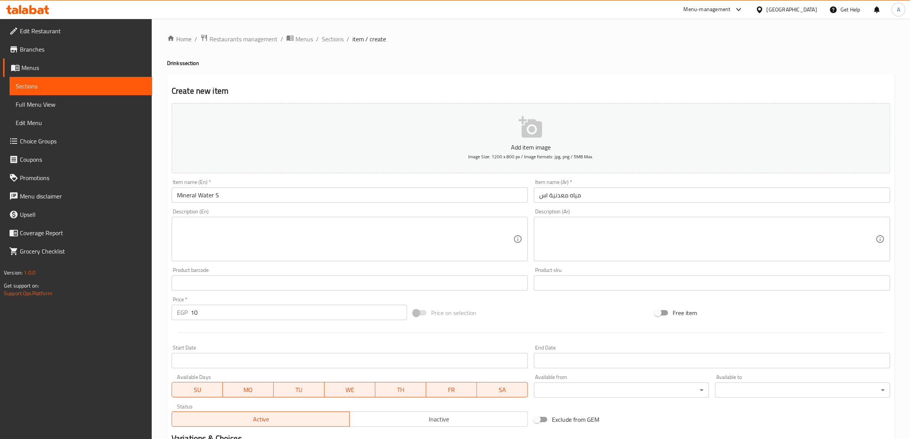
click at [551, 77] on div "Create new item Add item image Image Size: 1200 x 800 px / Image formats: jpg, …" at bounding box center [531, 296] width 728 height 445
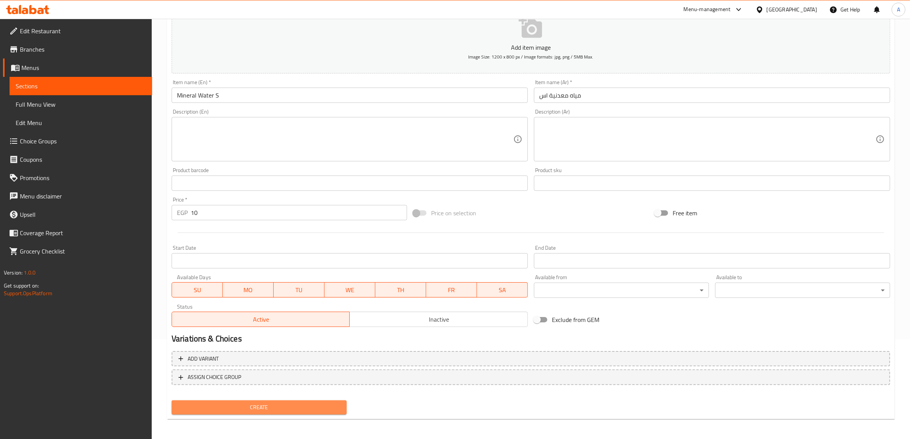
click at [296, 402] on span "Create" at bounding box center [259, 407] width 163 height 10
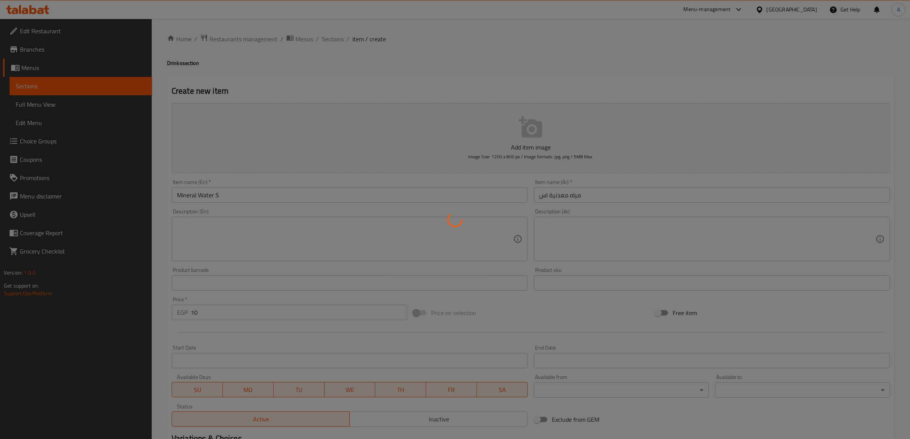
type input "0"
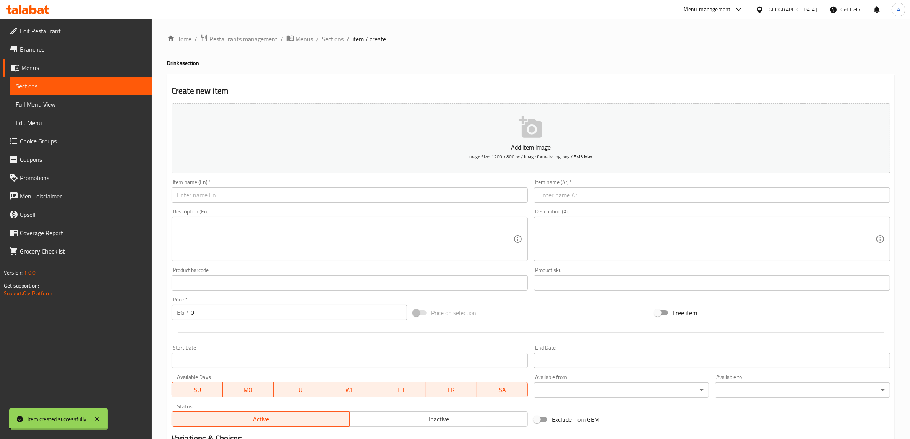
click at [338, 71] on div "Home / Restaurants management / Menus / Sections / item / create Drinks section…" at bounding box center [531, 279] width 728 height 491
click at [331, 38] on span "Sections" at bounding box center [333, 38] width 22 height 9
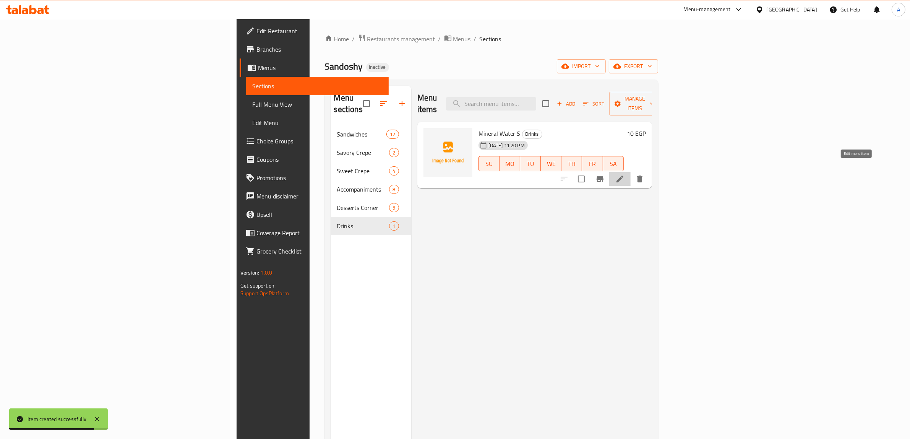
click at [625, 174] on icon at bounding box center [619, 178] width 9 height 9
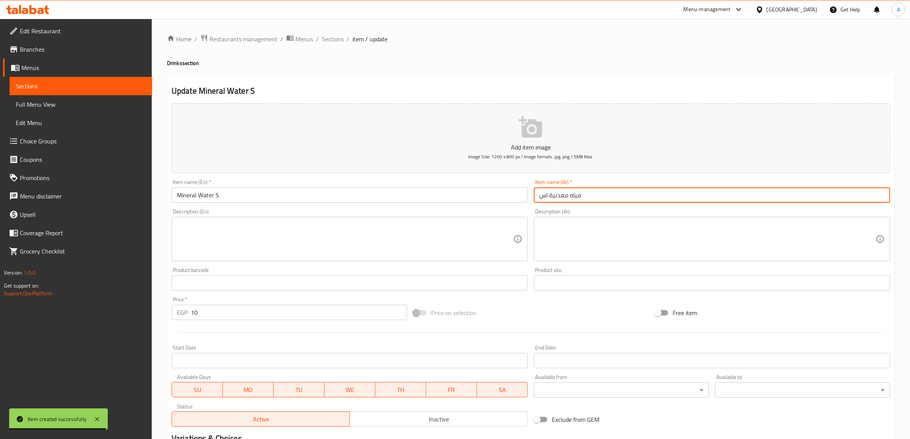
click at [545, 198] on input "مياه معدنية اس" at bounding box center [712, 194] width 356 height 15
type input "مياه معدنية صغيرة"
click at [532, 72] on div "Home / Restaurants management / Menus / Sections / item / update Drinks section…" at bounding box center [531, 279] width 728 height 491
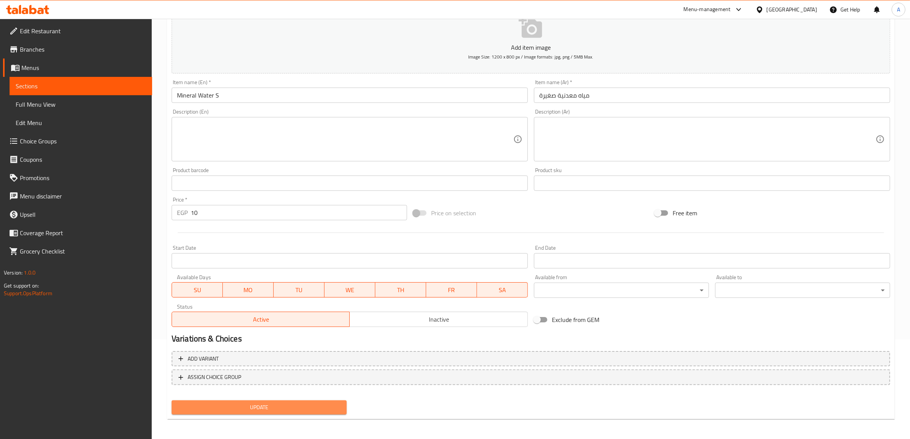
click at [292, 411] on button "Update" at bounding box center [259, 407] width 175 height 14
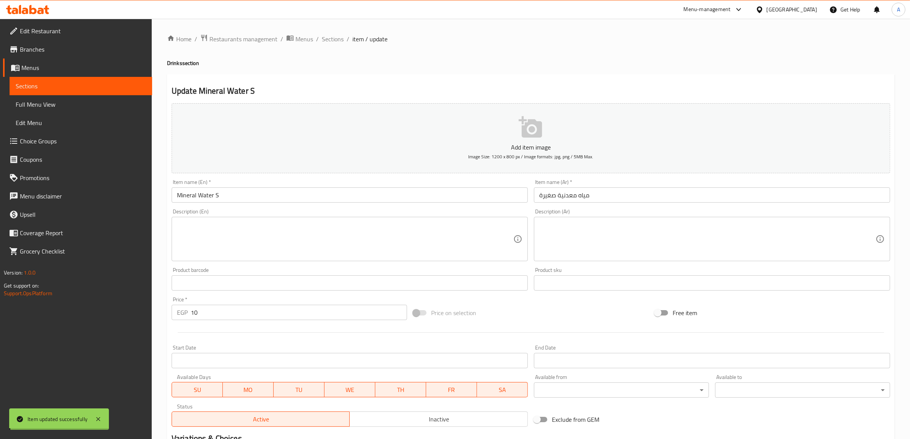
click at [339, 31] on div "Home / Restaurants management / Menus / Sections / item / update Drinks section…" at bounding box center [531, 279] width 758 height 521
click at [338, 36] on span "Sections" at bounding box center [333, 38] width 22 height 9
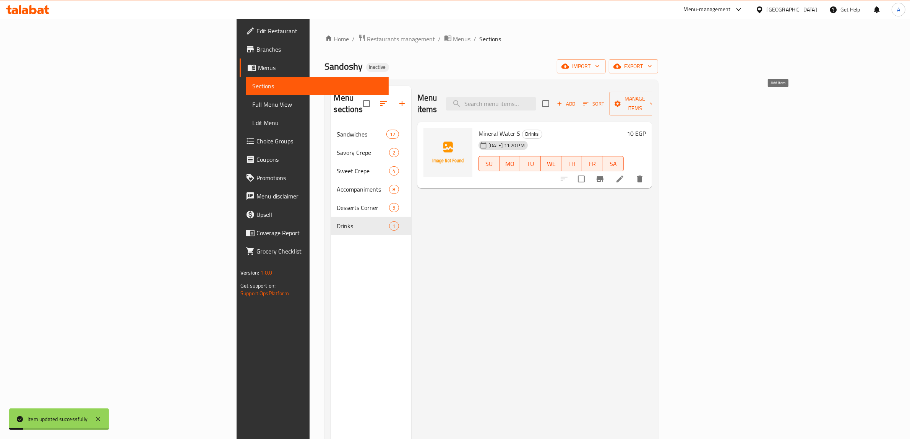
click at [576, 100] on span "Add" at bounding box center [566, 103] width 21 height 9
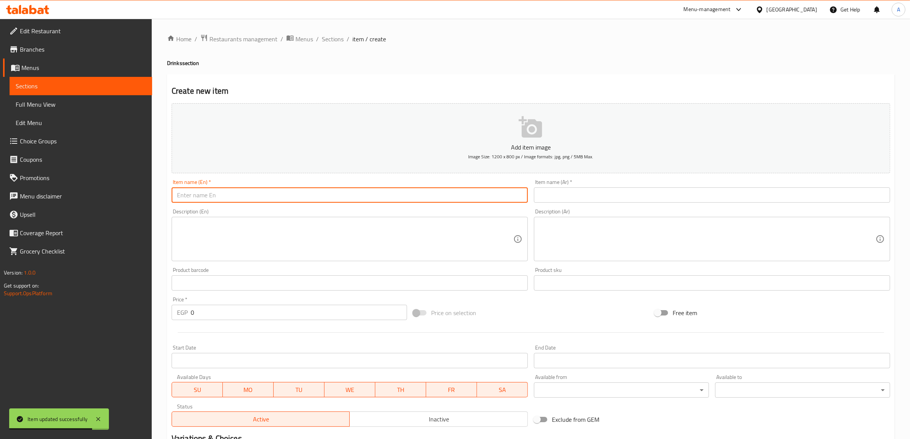
click at [269, 191] on input "text" at bounding box center [350, 194] width 356 height 15
type input "؛"
type input "Pepsi Can"
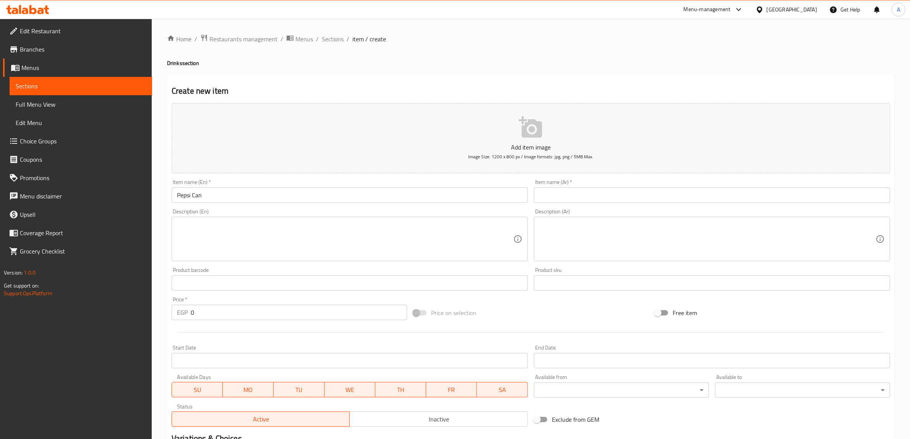
click at [599, 193] on input "text" at bounding box center [712, 194] width 356 height 15
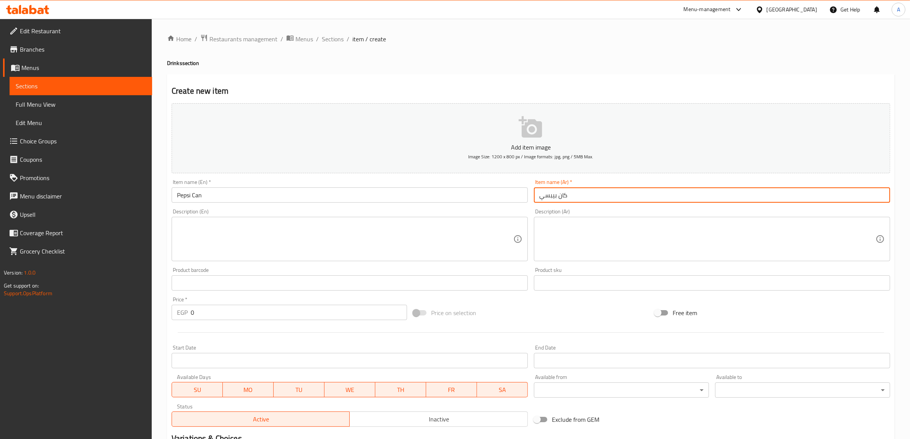
type input "كان بيبسي"
click at [248, 311] on input "0" at bounding box center [299, 312] width 216 height 15
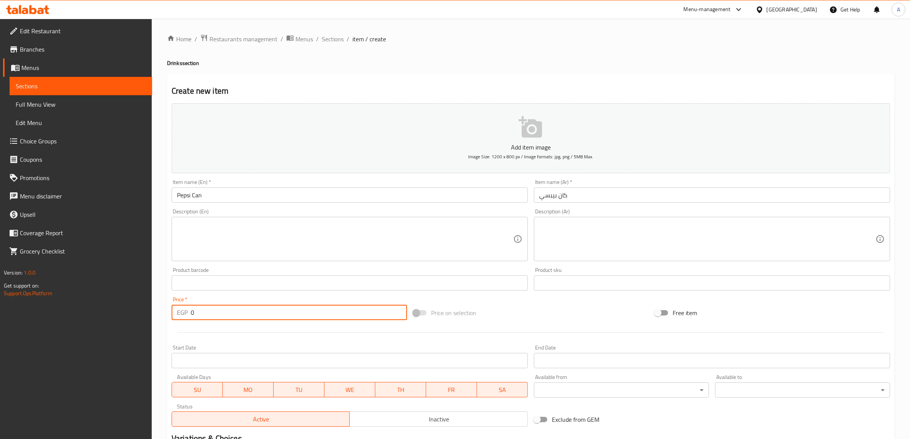
click at [248, 311] on input "0" at bounding box center [299, 312] width 216 height 15
type input "20"
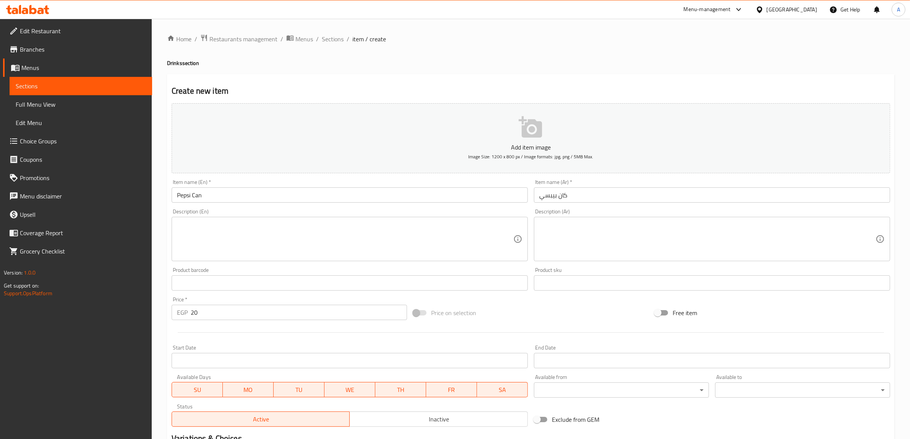
click at [412, 82] on div "Create new item Add item image Image Size: 1200 x 800 px / Image formats: jpg, …" at bounding box center [531, 296] width 728 height 445
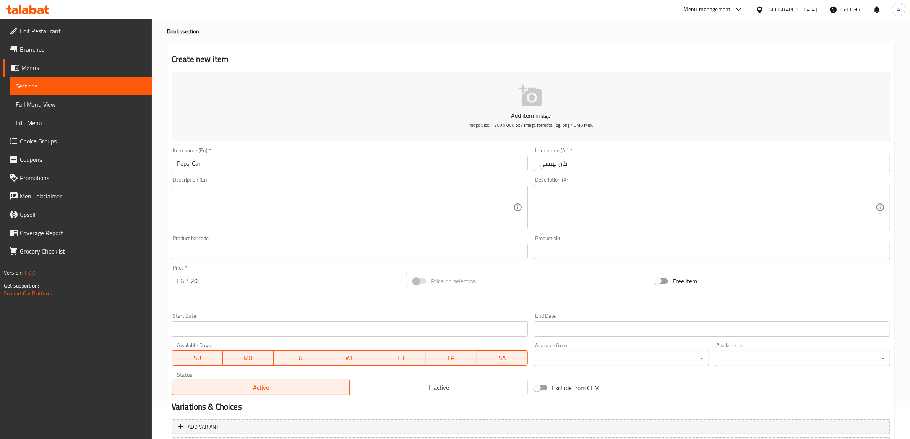
scroll to position [100, 0]
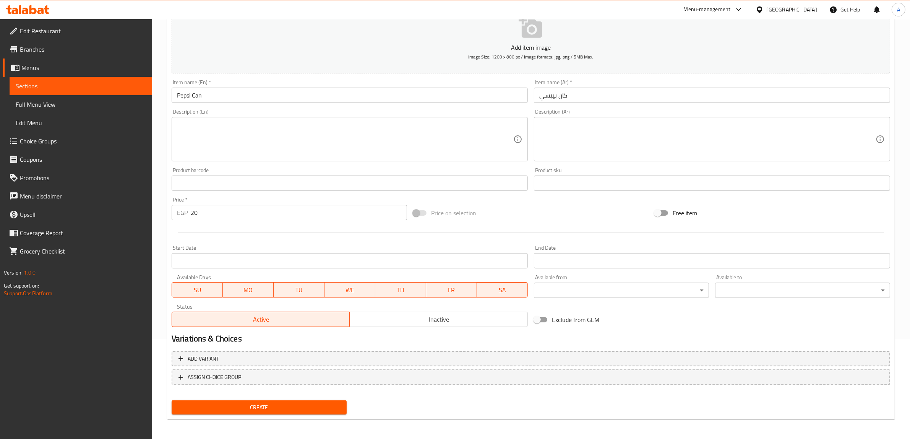
click at [307, 409] on span "Create" at bounding box center [259, 407] width 163 height 10
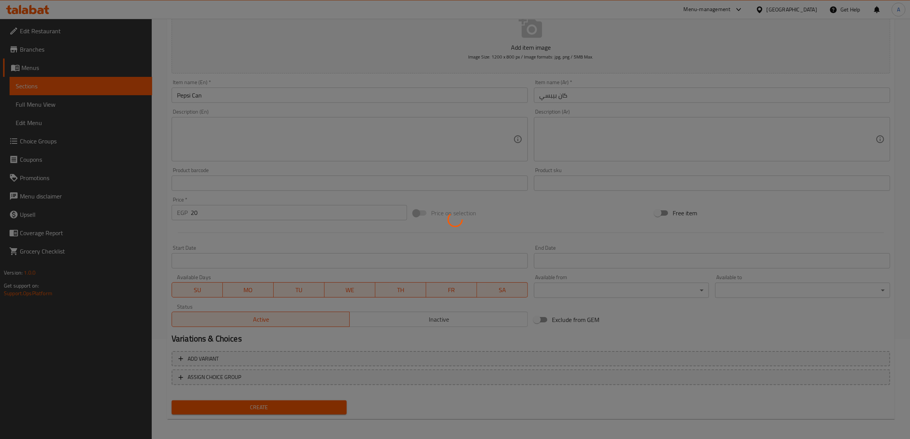
type input "0"
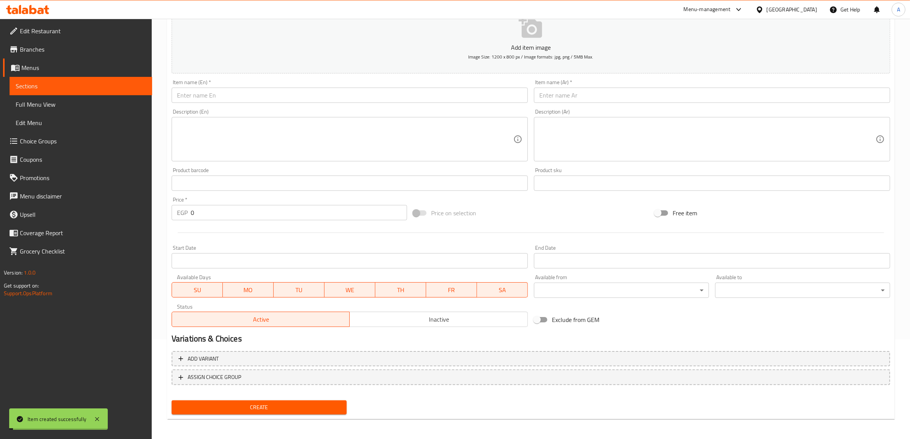
click at [198, 92] on input "text" at bounding box center [350, 95] width 356 height 15
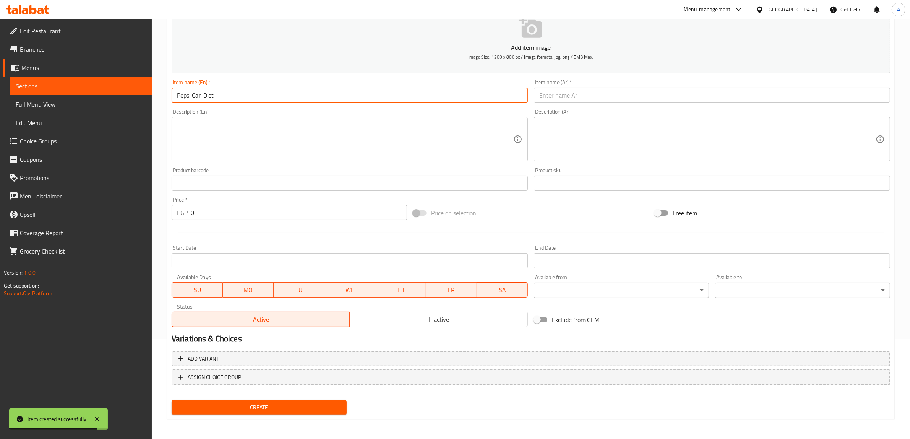
type input "Pepsi Can Diet"
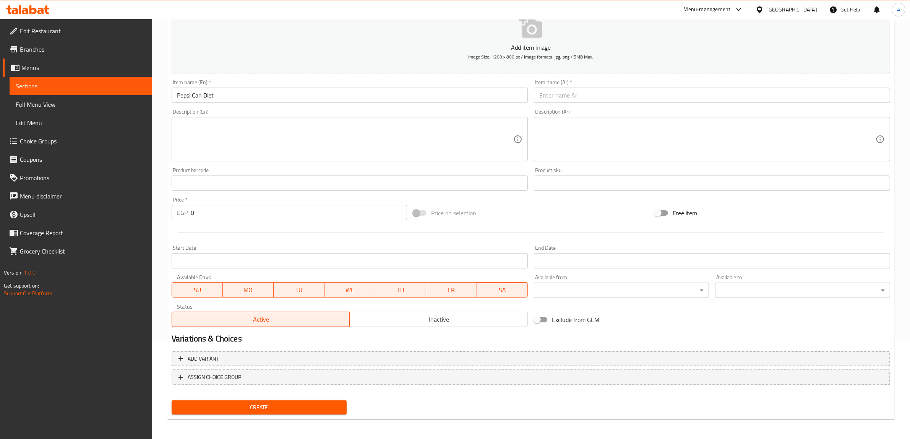
click at [566, 90] on input "text" at bounding box center [712, 95] width 356 height 15
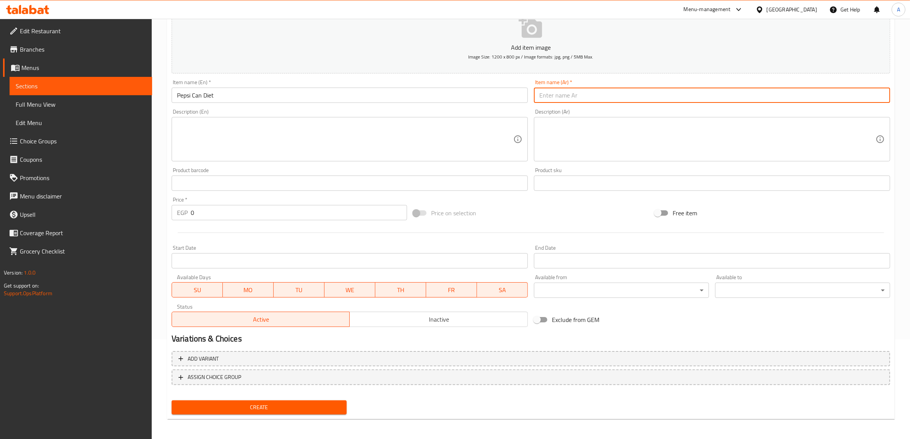
paste input "علبة بيبسي دايت"
click at [576, 96] on input "علبة بيبسي دايت" at bounding box center [712, 95] width 356 height 15
type input "كان بيبسي دايت"
click at [228, 213] on input "0" at bounding box center [299, 212] width 216 height 15
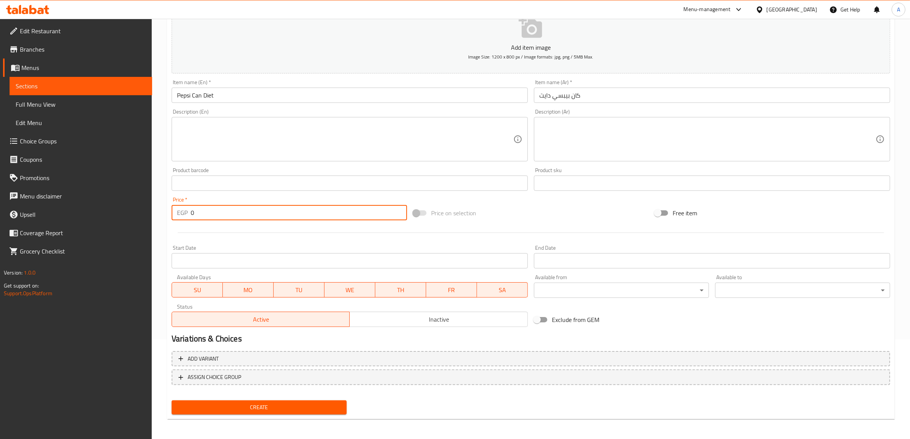
click at [228, 213] on input "0" at bounding box center [299, 212] width 216 height 15
type input "20"
click at [521, 211] on div "Price on selection" at bounding box center [531, 213] width 242 height 21
click at [287, 412] on button "Create" at bounding box center [259, 407] width 175 height 14
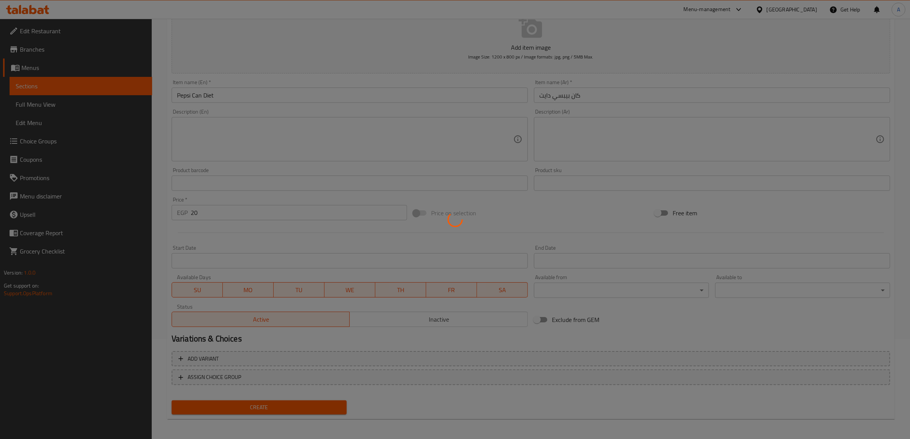
type input "0"
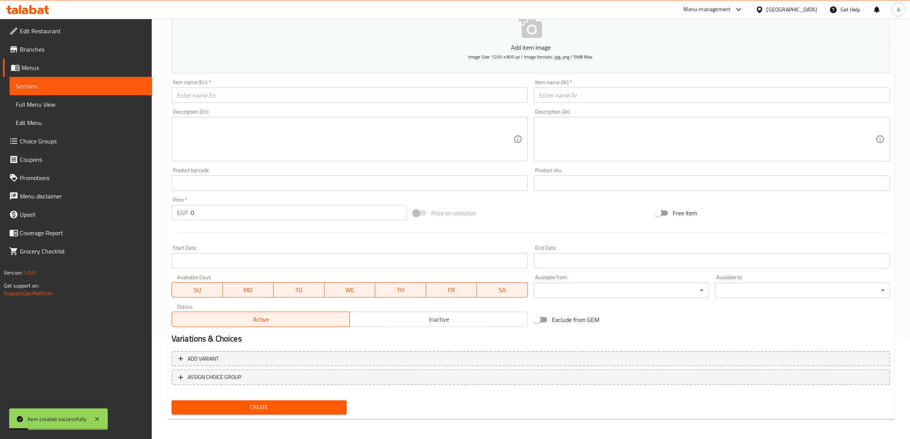
click at [234, 95] on input "text" at bounding box center [350, 95] width 356 height 15
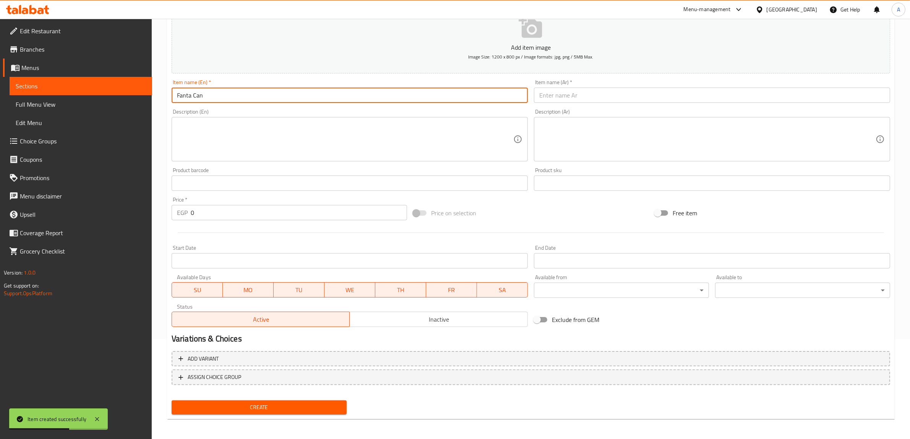
type input "Fanta Can"
click at [557, 94] on input "text" at bounding box center [712, 95] width 356 height 15
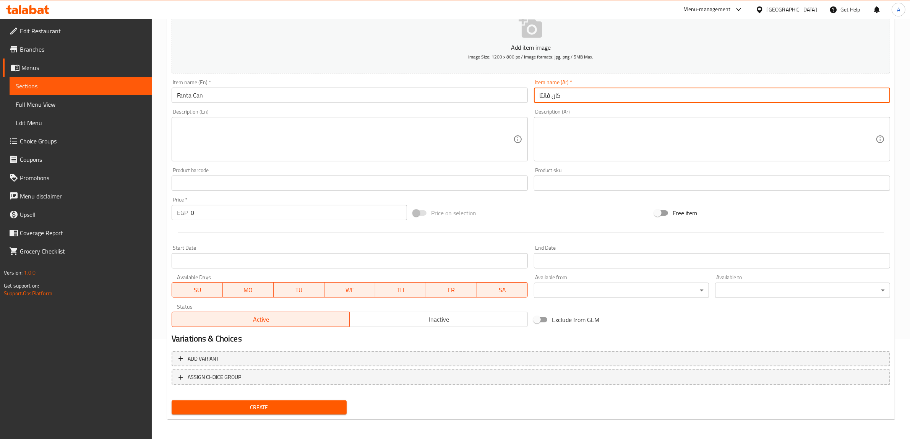
type input "كان فانتا"
click at [242, 215] on input "0" at bounding box center [299, 212] width 216 height 15
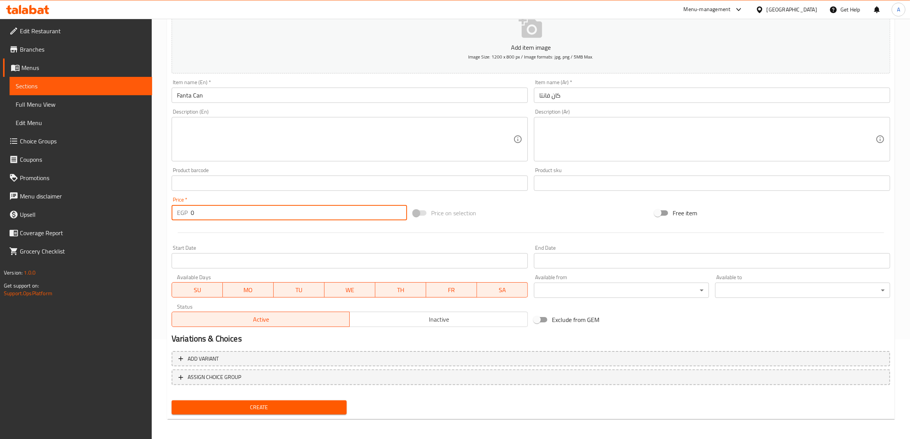
click at [242, 215] on input "0" at bounding box center [299, 212] width 216 height 15
type input "20"
click at [265, 409] on span "Create" at bounding box center [259, 407] width 163 height 10
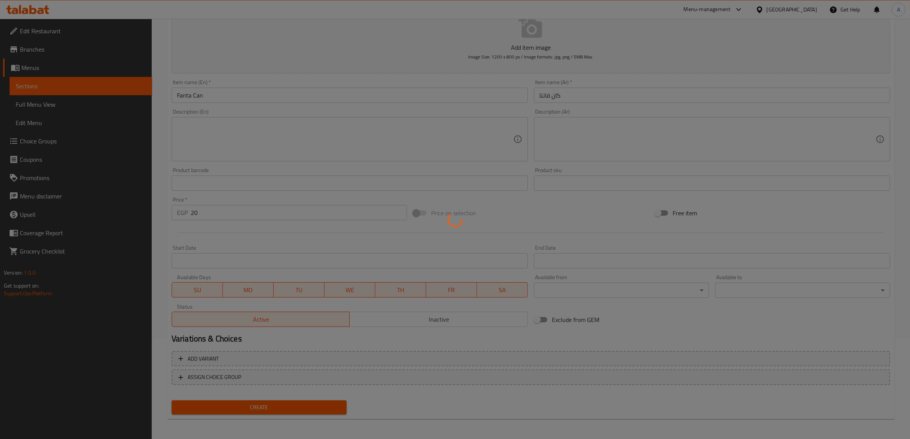
type input "0"
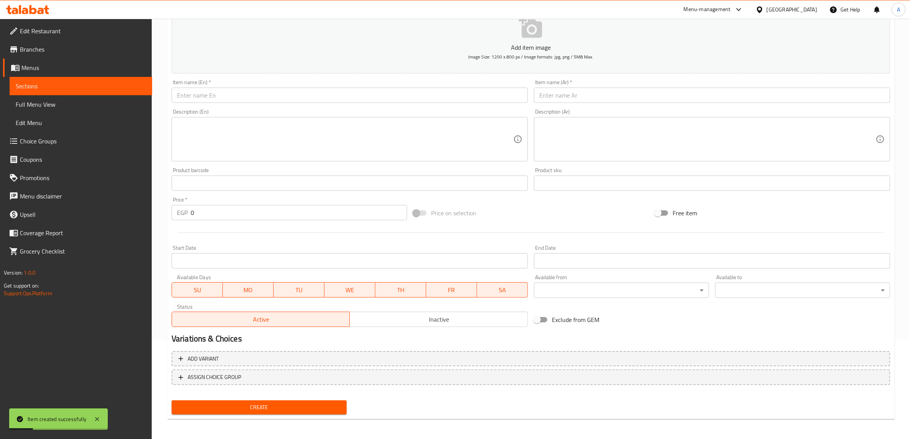
click at [236, 97] on input "text" at bounding box center [350, 95] width 356 height 15
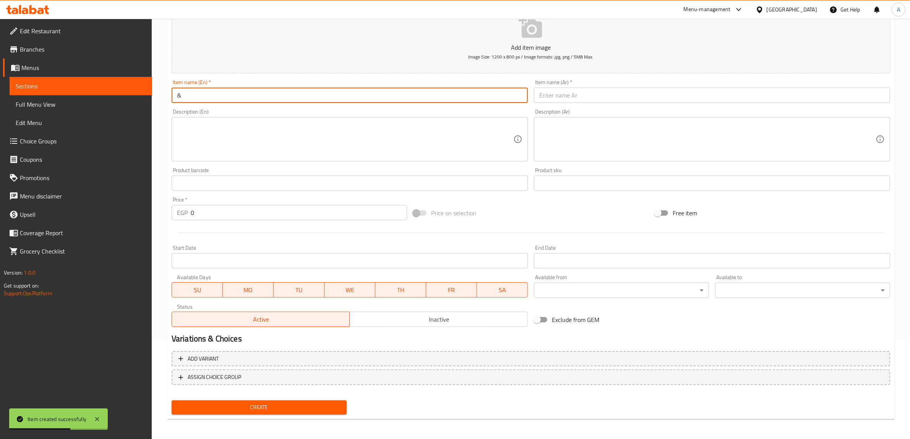
type input "&"
type input "7UP Can"
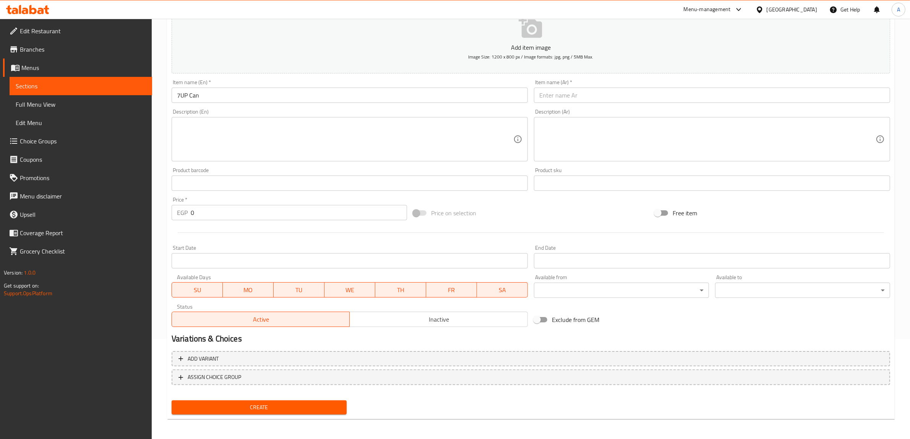
drag, startPoint x: 580, startPoint y: 97, endPoint x: 589, endPoint y: 103, distance: 10.6
click at [580, 97] on input "text" at bounding box center [712, 95] width 356 height 15
paste input "علبة سفن أب"
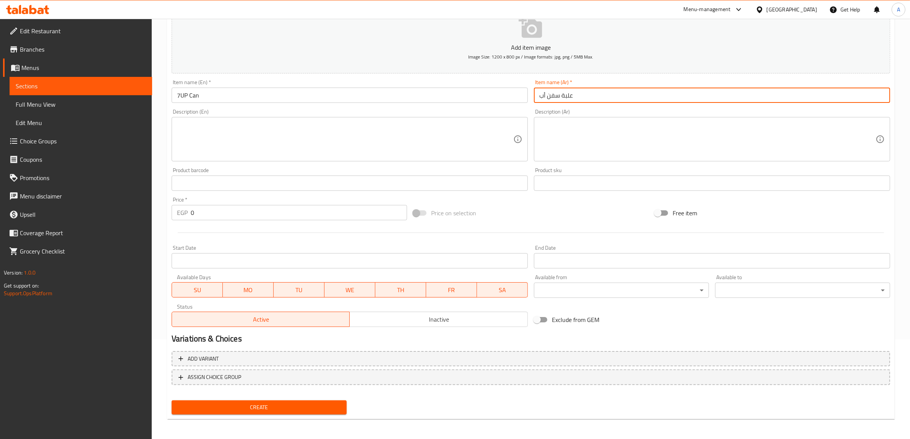
click at [568, 93] on input "علبة سفن أب" at bounding box center [712, 95] width 356 height 15
type input "كان سفن أب"
click at [293, 204] on div "Price   * EGP 0 Price *" at bounding box center [289, 208] width 235 height 23
click at [293, 205] on input "0" at bounding box center [299, 212] width 216 height 15
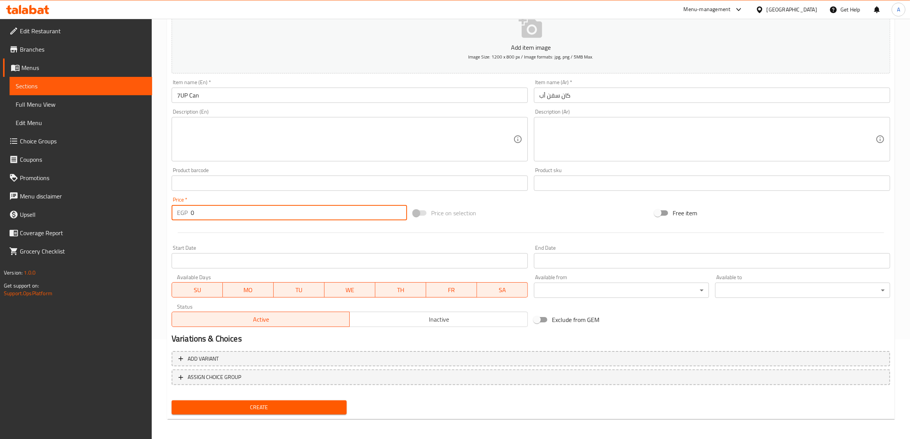
click at [287, 222] on div "Price   * EGP 0 Price *" at bounding box center [290, 208] width 242 height 29
click at [286, 214] on input "0" at bounding box center [299, 212] width 216 height 15
type input "20"
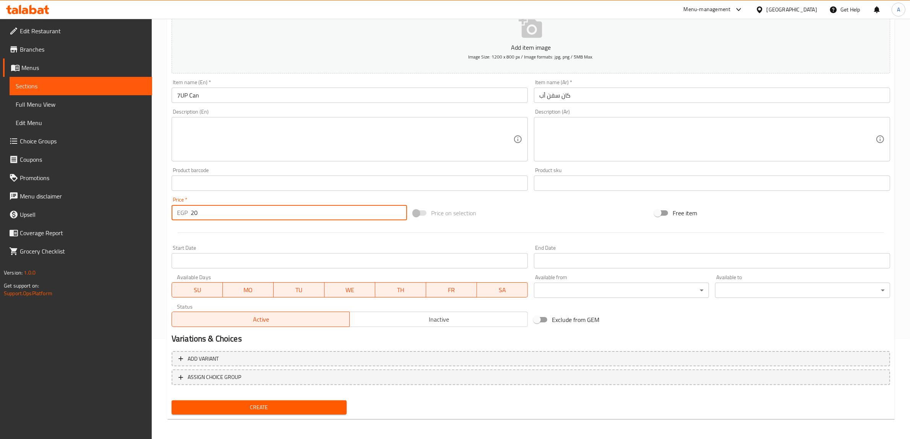
click at [278, 401] on button "Create" at bounding box center [259, 407] width 175 height 14
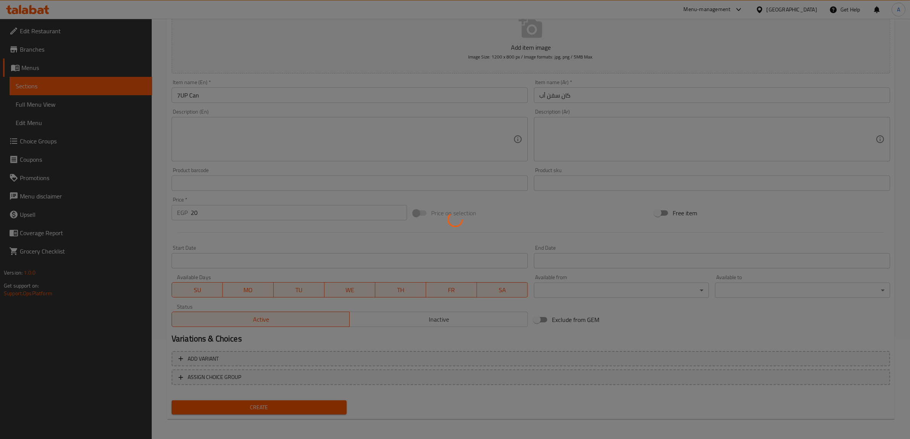
type input "0"
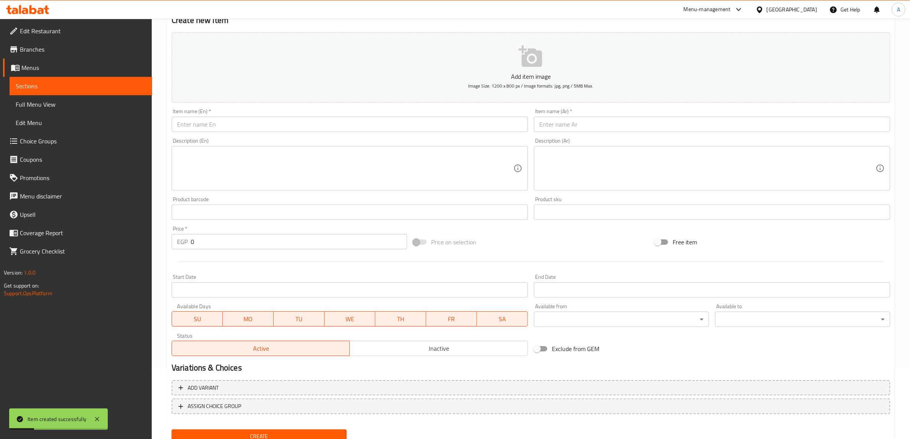
scroll to position [0, 0]
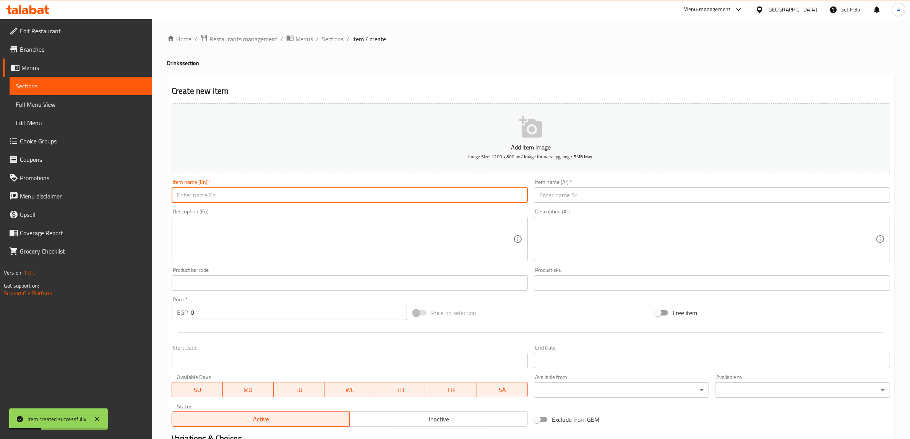
click at [211, 196] on input "text" at bounding box center [350, 194] width 356 height 15
type input "Birell"
click at [246, 193] on input "Birell" at bounding box center [350, 194] width 356 height 15
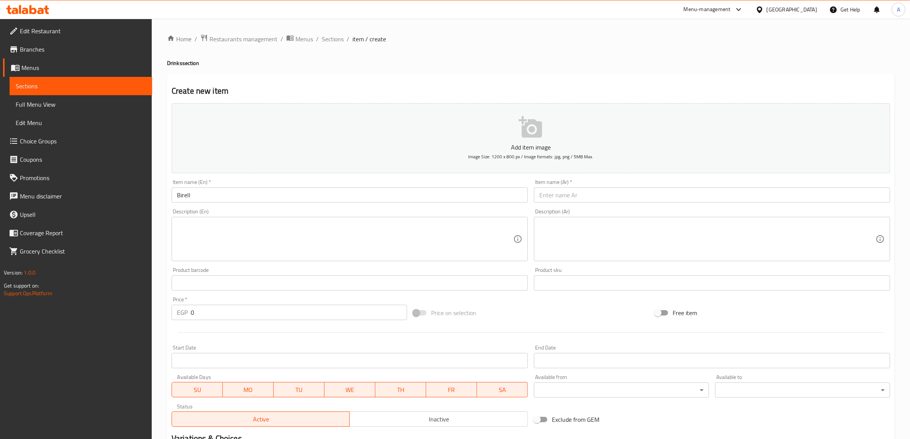
drag, startPoint x: 563, startPoint y: 192, endPoint x: 483, endPoint y: 242, distance: 93.9
click at [563, 192] on input "text" at bounding box center [712, 194] width 356 height 15
paste input "بيريل"
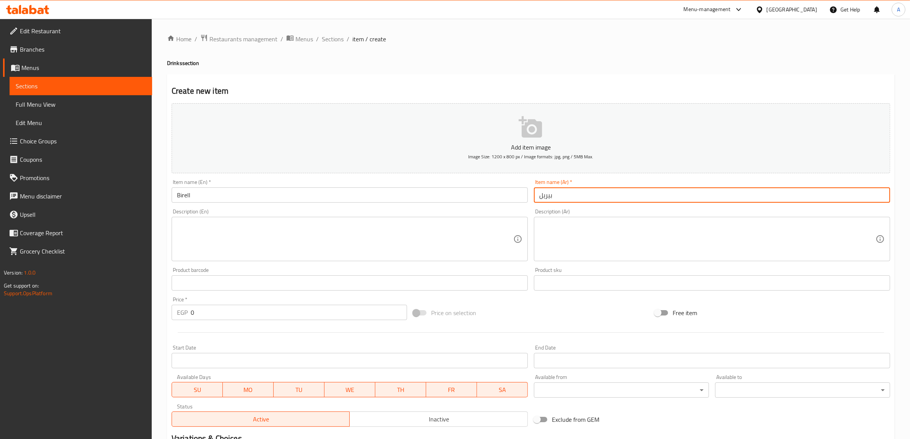
type input "بيريل"
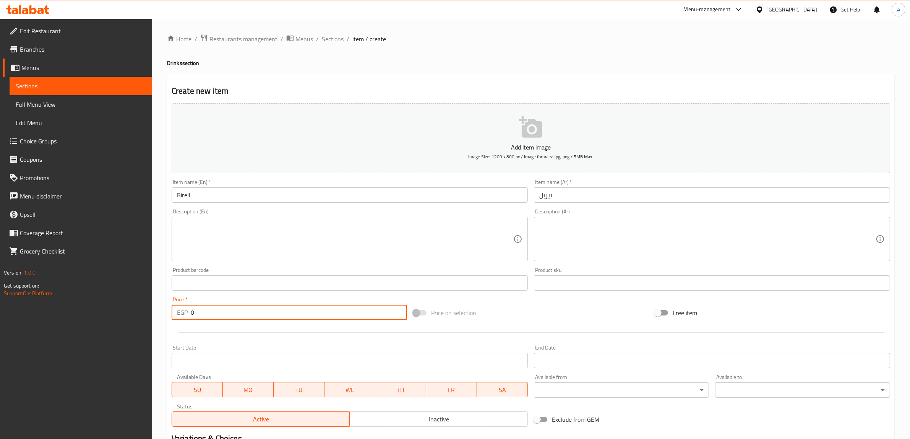
click at [230, 311] on input "0" at bounding box center [299, 312] width 216 height 15
type input "25"
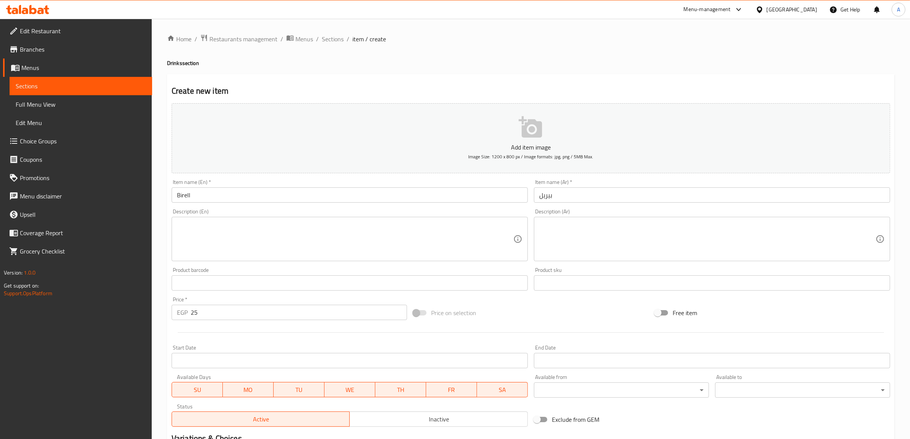
click at [508, 298] on div "Add item image Image Size: 1200 x 800 px / Image formats: jpg, png / 5MB Max. I…" at bounding box center [531, 264] width 725 height 329
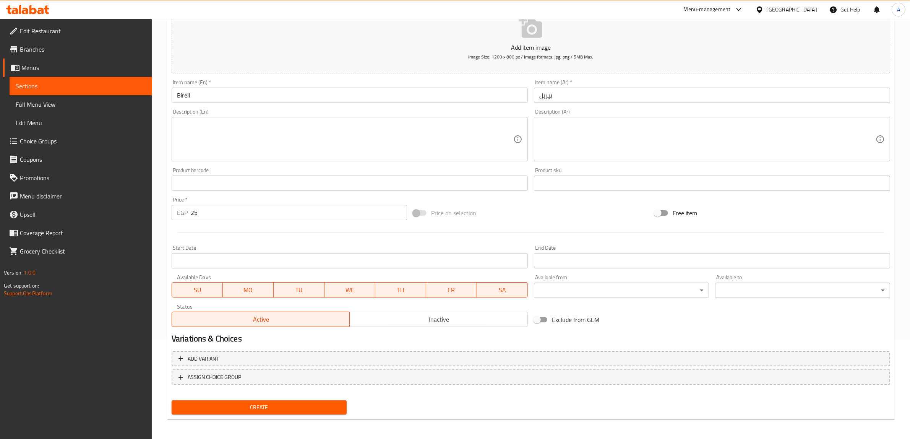
click at [308, 402] on span "Create" at bounding box center [259, 407] width 163 height 10
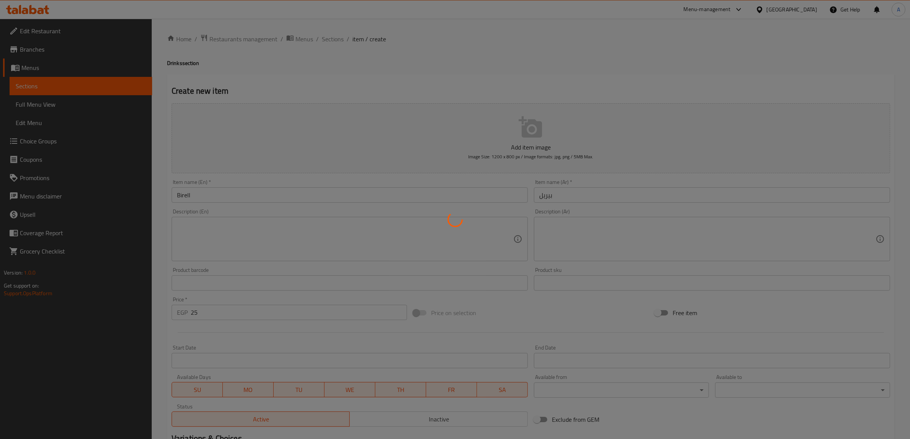
type input "0"
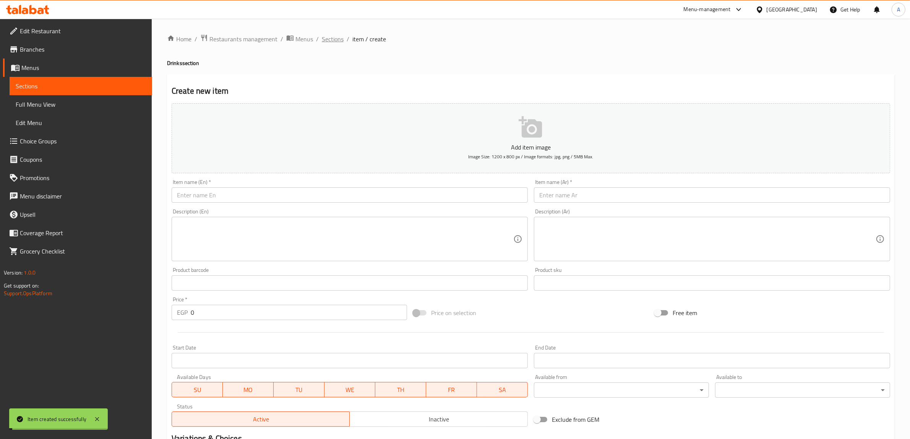
click at [327, 43] on span "Sections" at bounding box center [333, 38] width 22 height 9
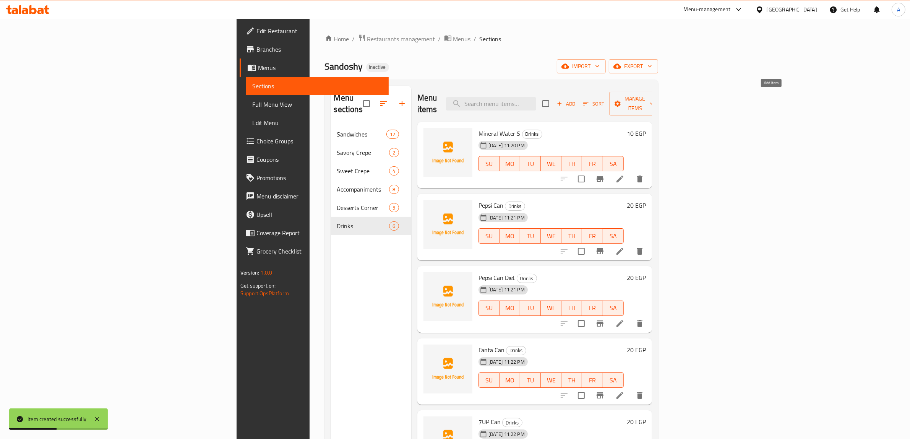
click at [576, 100] on span "Add" at bounding box center [566, 103] width 21 height 9
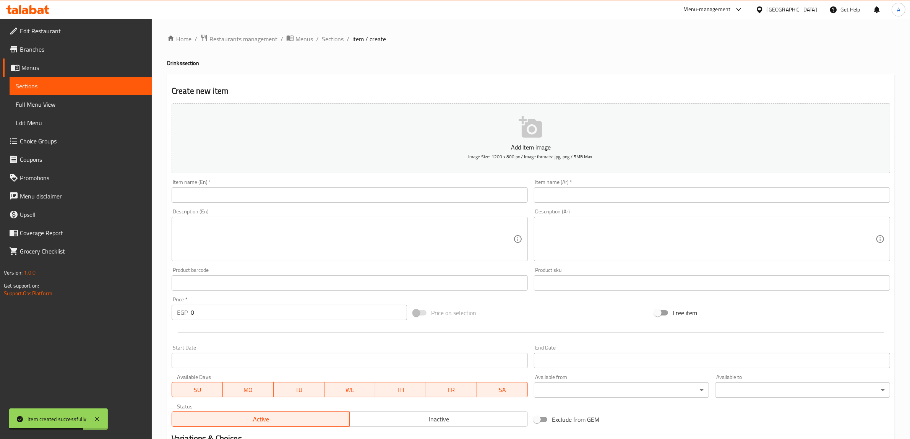
click at [219, 192] on input "text" at bounding box center [350, 194] width 356 height 15
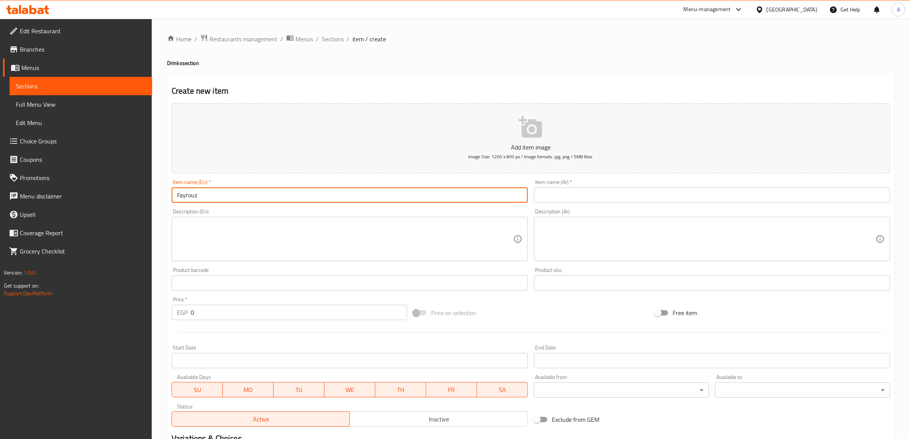
type input "Fayrouz"
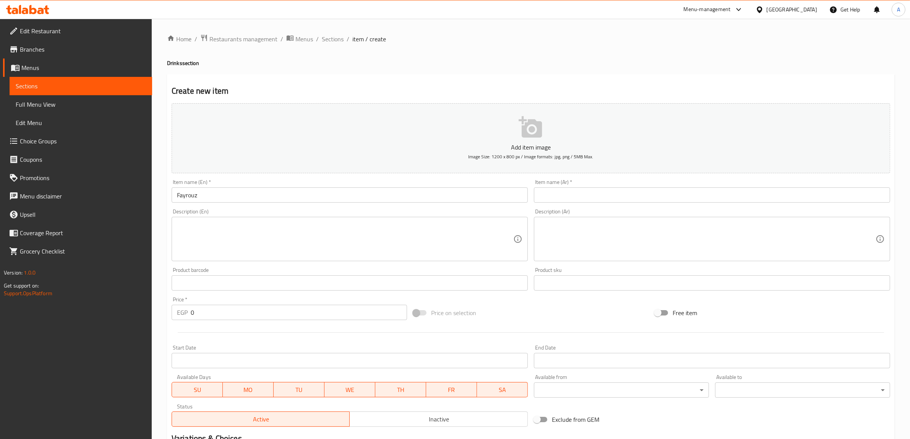
click at [205, 196] on input "Fayrouz" at bounding box center [350, 194] width 356 height 15
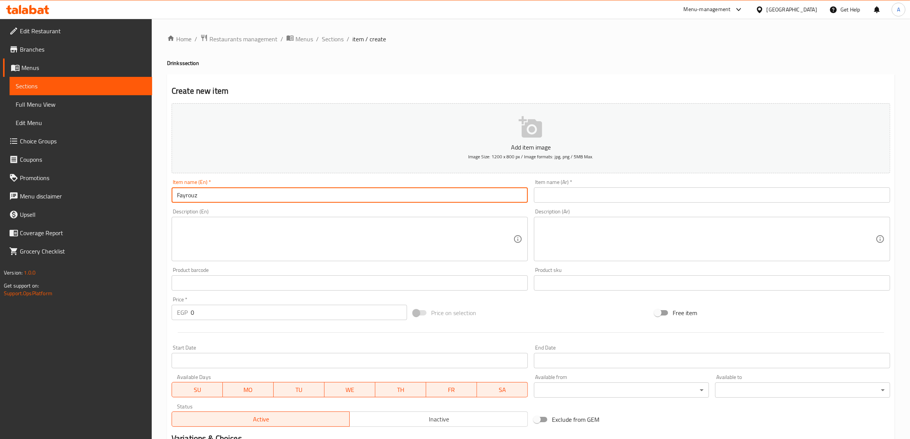
click at [554, 194] on input "text" at bounding box center [712, 194] width 356 height 15
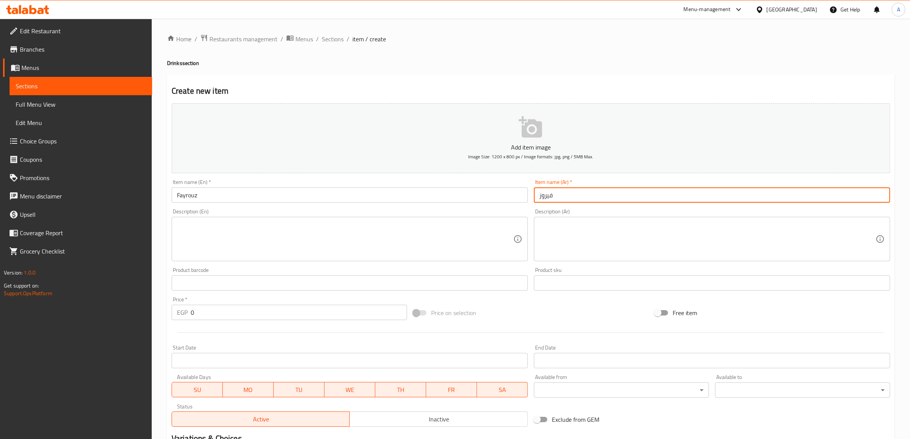
type input "فيروز"
click at [216, 310] on input "0" at bounding box center [299, 312] width 216 height 15
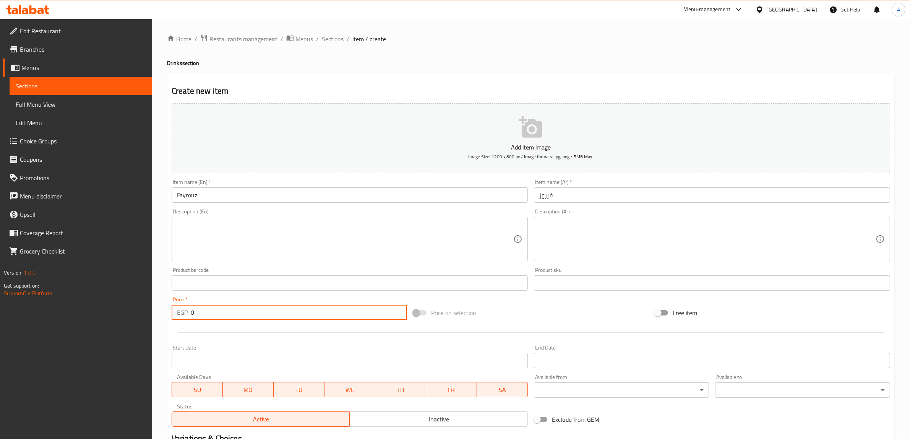
click at [216, 310] on input "0" at bounding box center [299, 312] width 216 height 15
type input "25"
click at [430, 77] on div "Create new item Add item image Image Size: 1200 x 800 px / Image formats: jpg, …" at bounding box center [531, 296] width 728 height 445
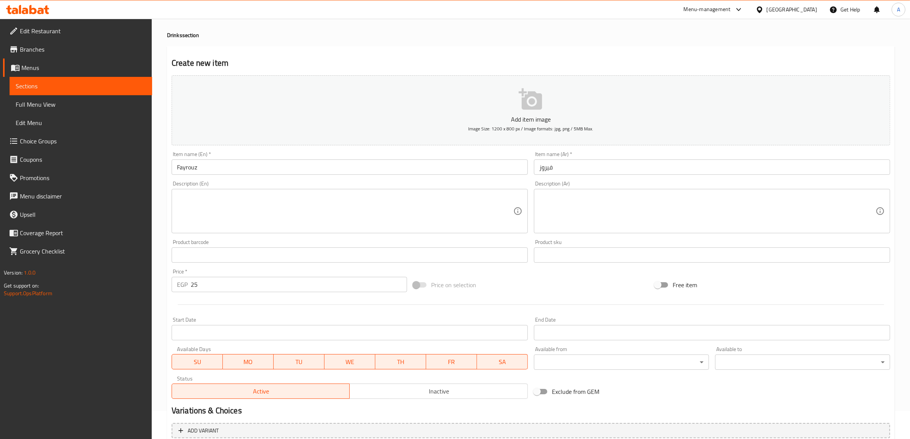
scroll to position [100, 0]
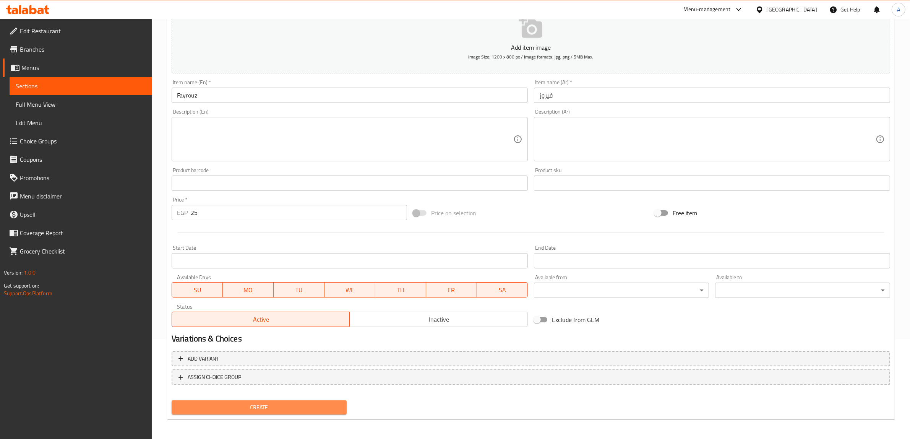
drag, startPoint x: 304, startPoint y: 406, endPoint x: 305, endPoint y: 397, distance: 9.6
click at [304, 404] on span "Create" at bounding box center [259, 407] width 163 height 10
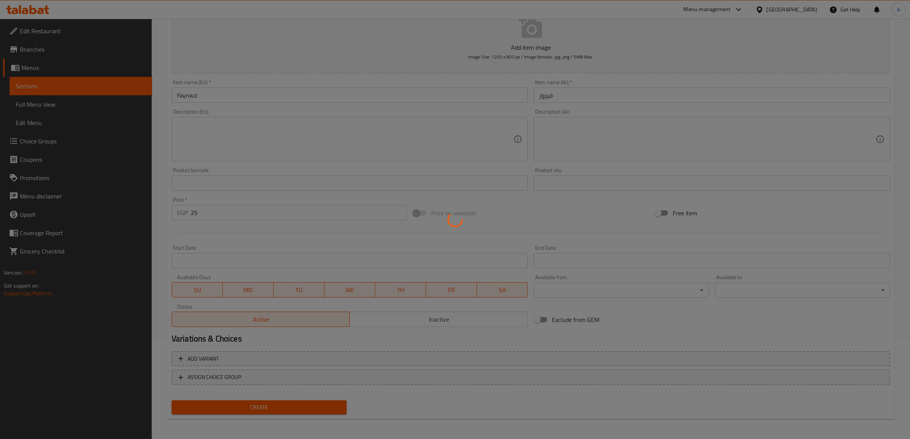
type input "0"
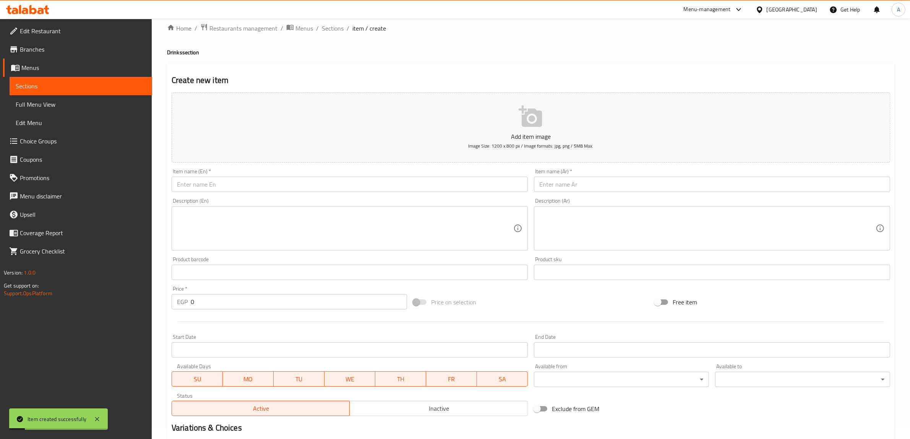
scroll to position [0, 0]
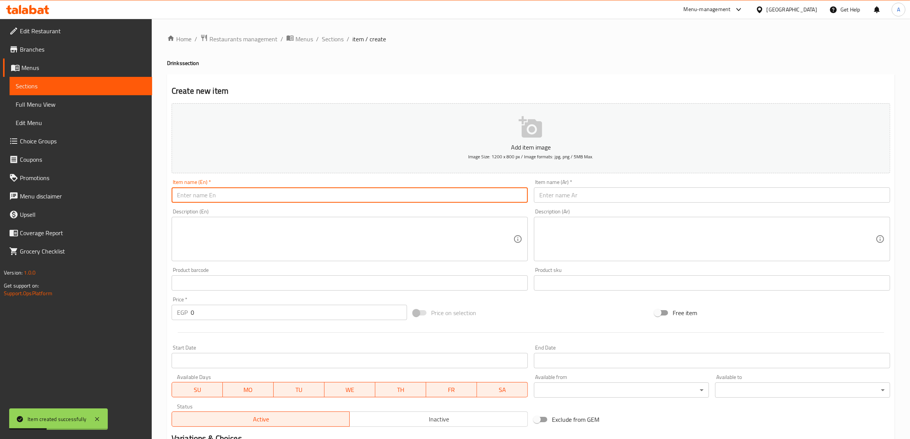
click at [319, 189] on input "text" at bounding box center [350, 194] width 356 height 15
type input "Red Bull"
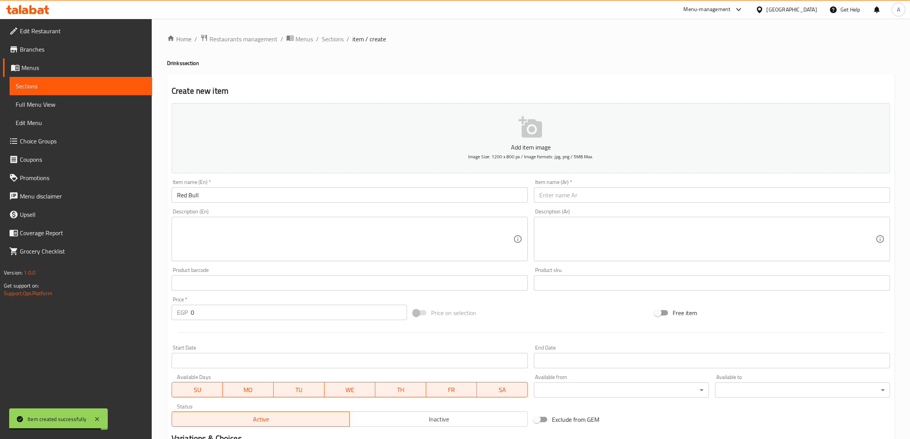
click at [597, 195] on input "text" at bounding box center [712, 194] width 356 height 15
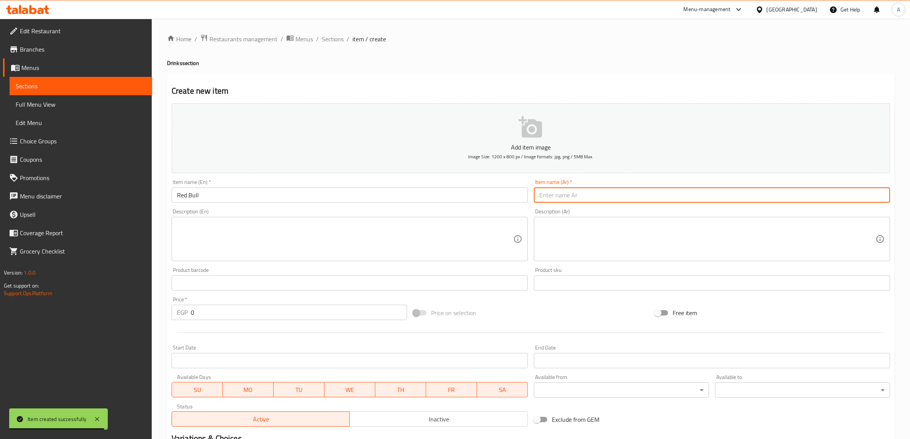
paste input "[PERSON_NAME]"
type input "[PERSON_NAME]"
click at [236, 316] on input "0" at bounding box center [299, 312] width 216 height 15
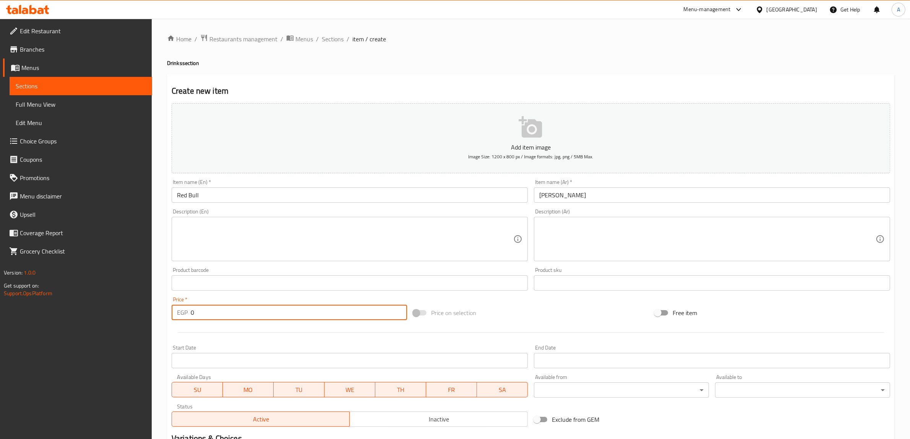
click at [236, 316] on input "0" at bounding box center [299, 312] width 216 height 15
type input "55"
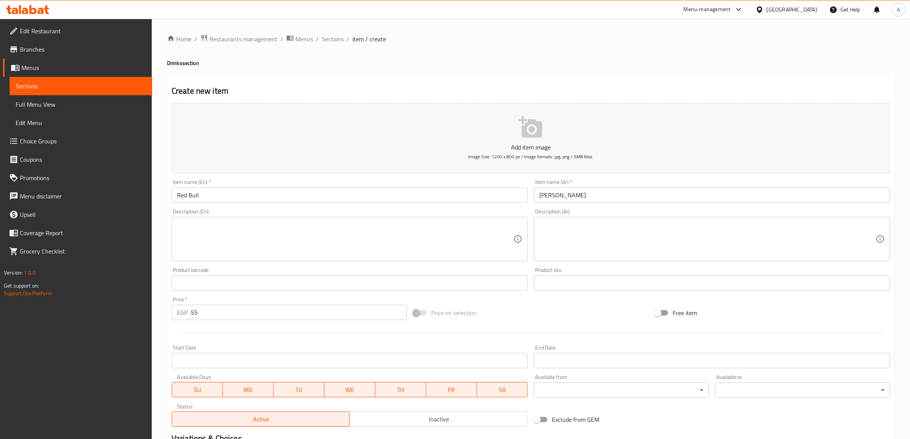
click at [431, 81] on div "Create new item Add item image Image Size: 1200 x 800 px / Image formats: jpg, …" at bounding box center [531, 296] width 728 height 445
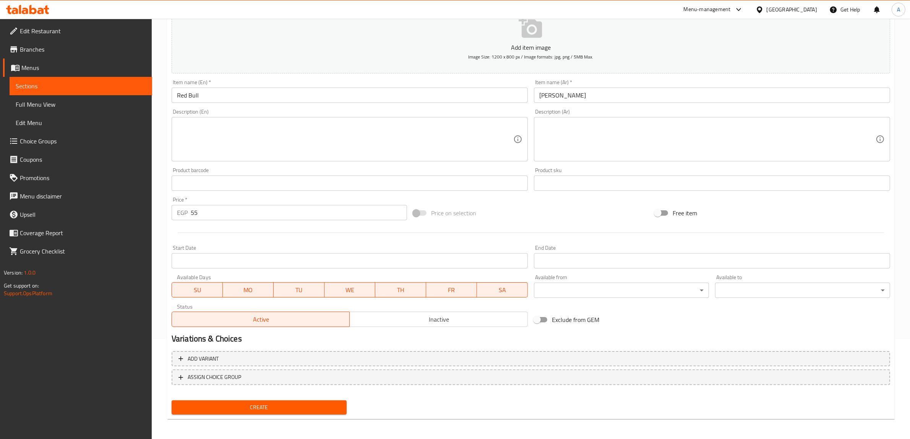
click at [312, 409] on span "Create" at bounding box center [259, 407] width 163 height 10
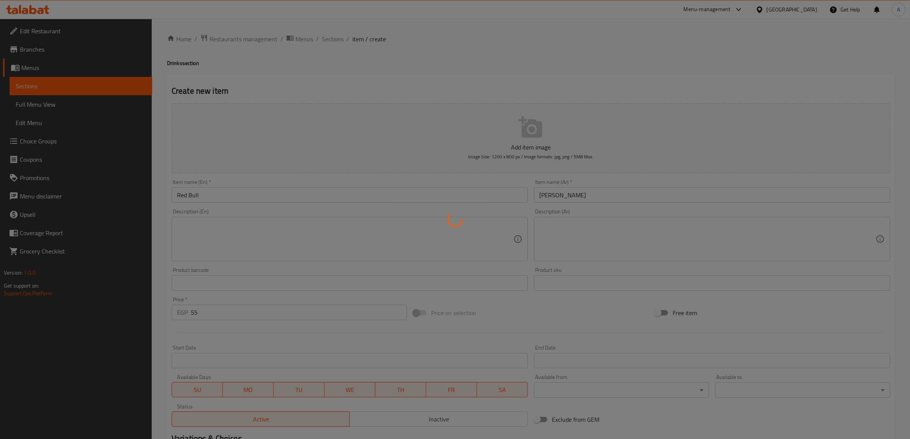
type input "0"
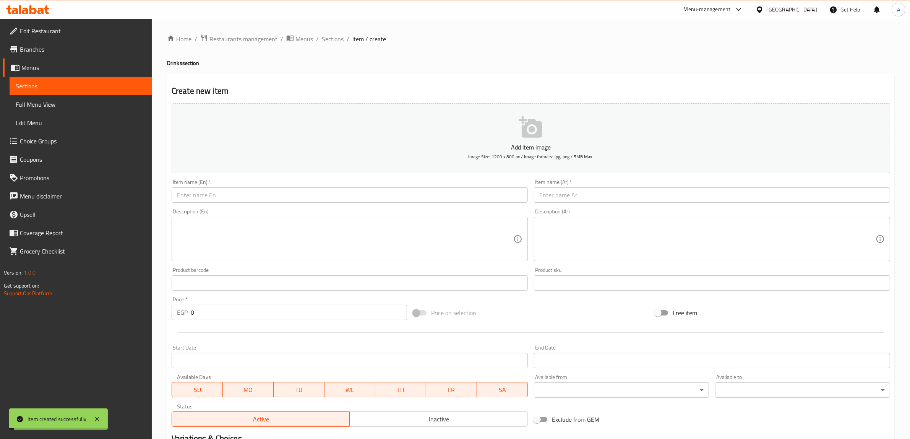
click at [335, 42] on span "Sections" at bounding box center [333, 38] width 22 height 9
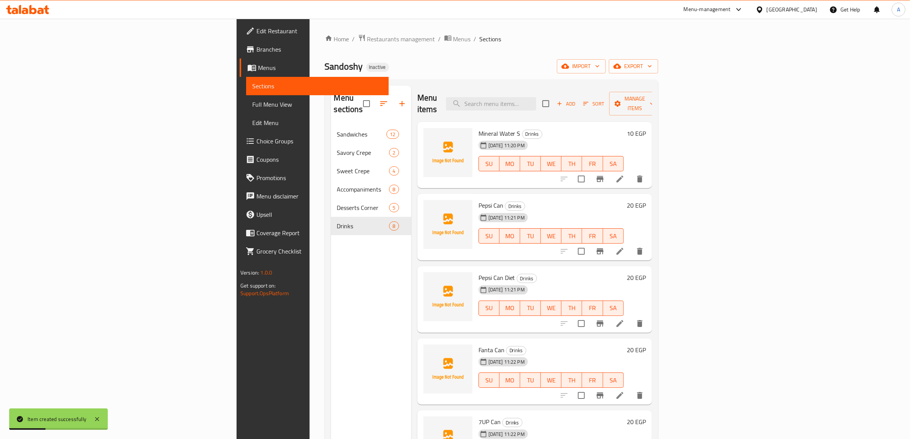
click at [331, 334] on div "Menu sections Sandwiches 12 Savory Crepe 2 Sweet Crepe 4 Accompaniments 8 Desse…" at bounding box center [371, 305] width 80 height 439
click at [252, 107] on span "Full Menu View" at bounding box center [317, 104] width 130 height 9
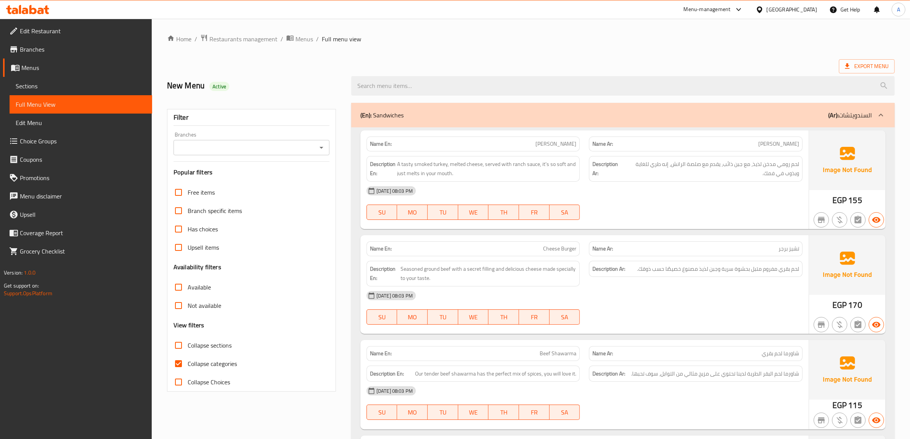
click at [207, 367] on span "Collapse categories" at bounding box center [212, 363] width 49 height 9
click at [188, 367] on input "Collapse categories" at bounding box center [178, 363] width 18 height 18
checkbox input "false"
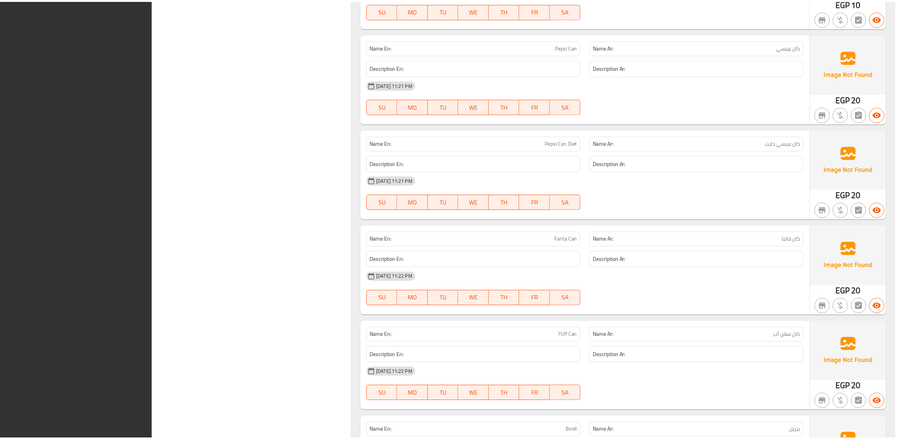
scroll to position [3901, 0]
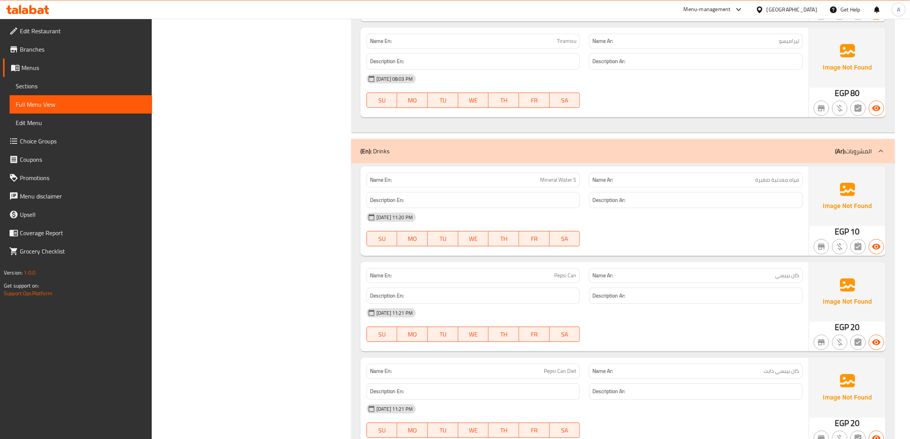
scroll to position [3298, 0]
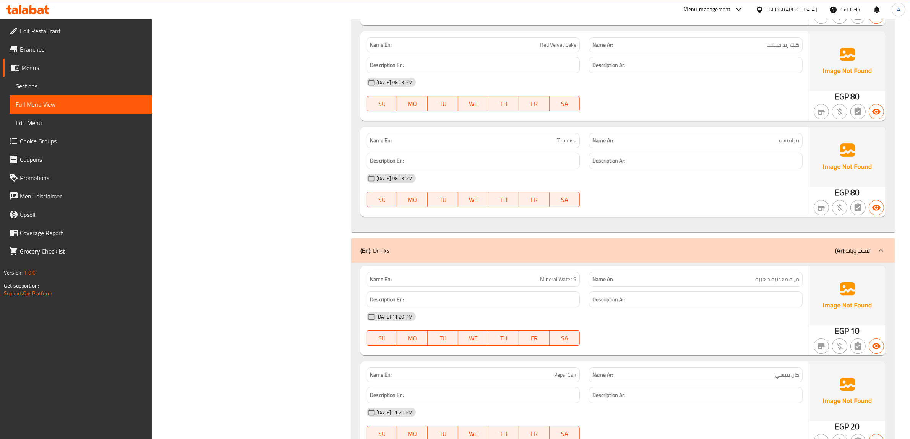
click at [543, 280] on span "Mineral Water S" at bounding box center [558, 279] width 36 height 8
drag, startPoint x: 543, startPoint y: 280, endPoint x: 561, endPoint y: 283, distance: 17.8
click at [561, 283] on span "Mineral Water S" at bounding box center [558, 279] width 36 height 8
copy span "Mineral Water"
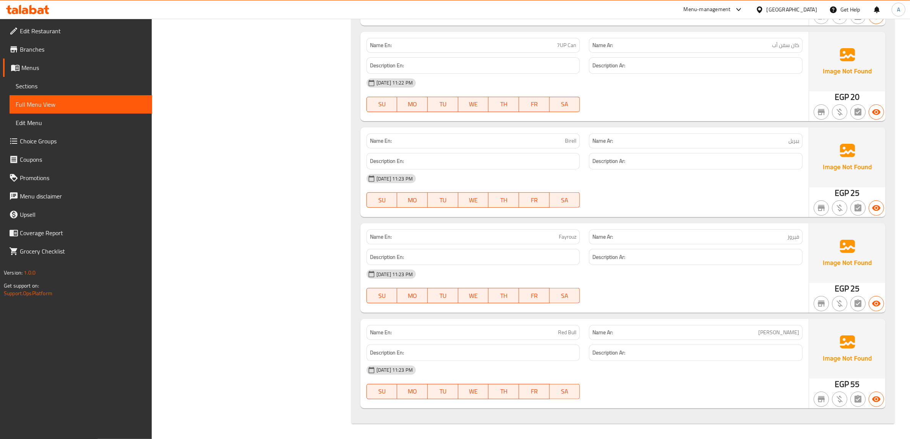
scroll to position [3919, 0]
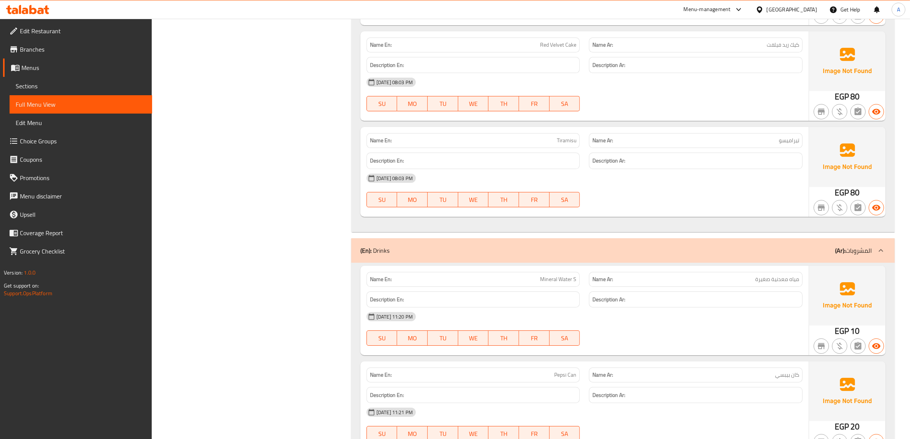
scroll to position [0, 0]
